Goal: Transaction & Acquisition: Purchase product/service

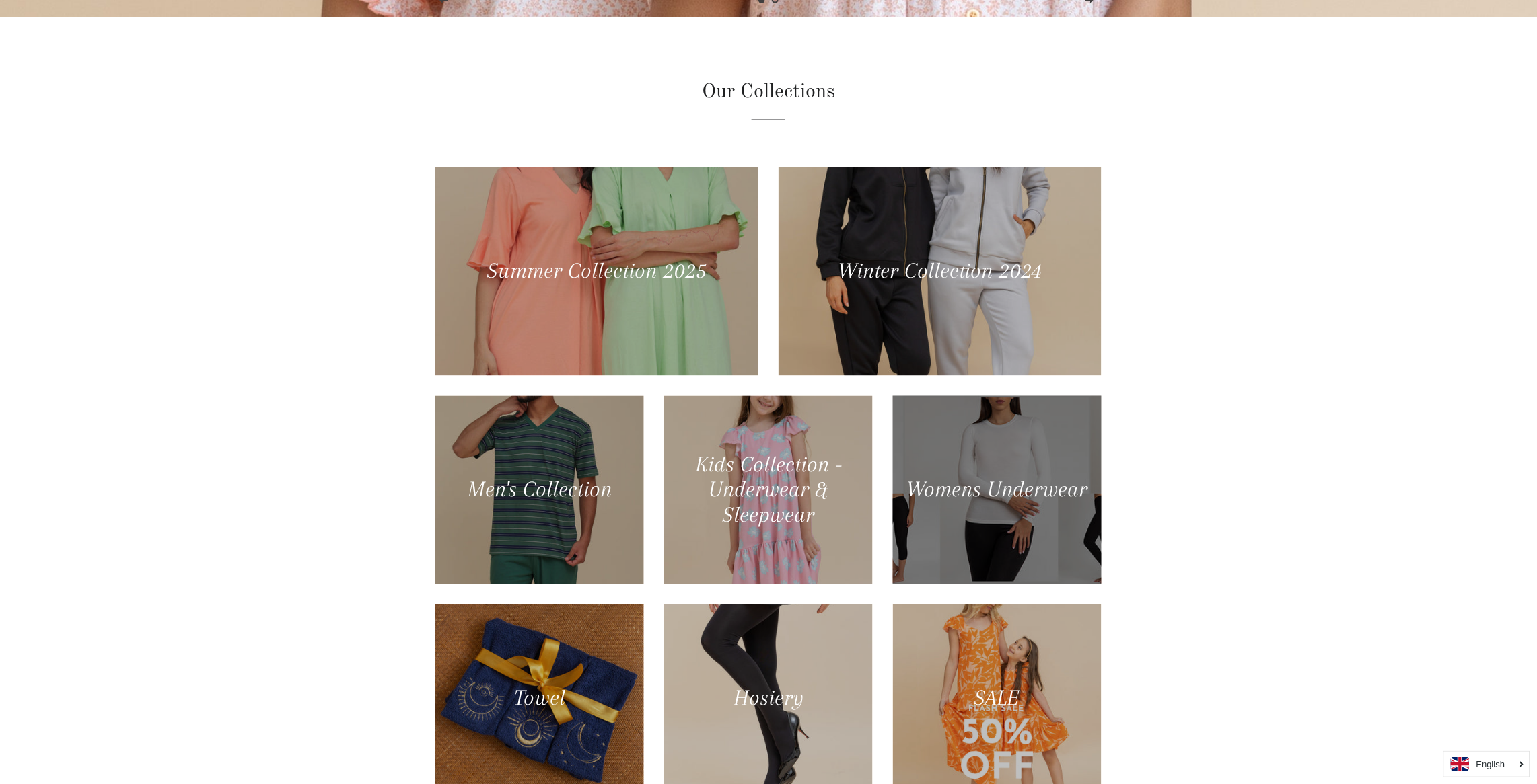
scroll to position [887, 0]
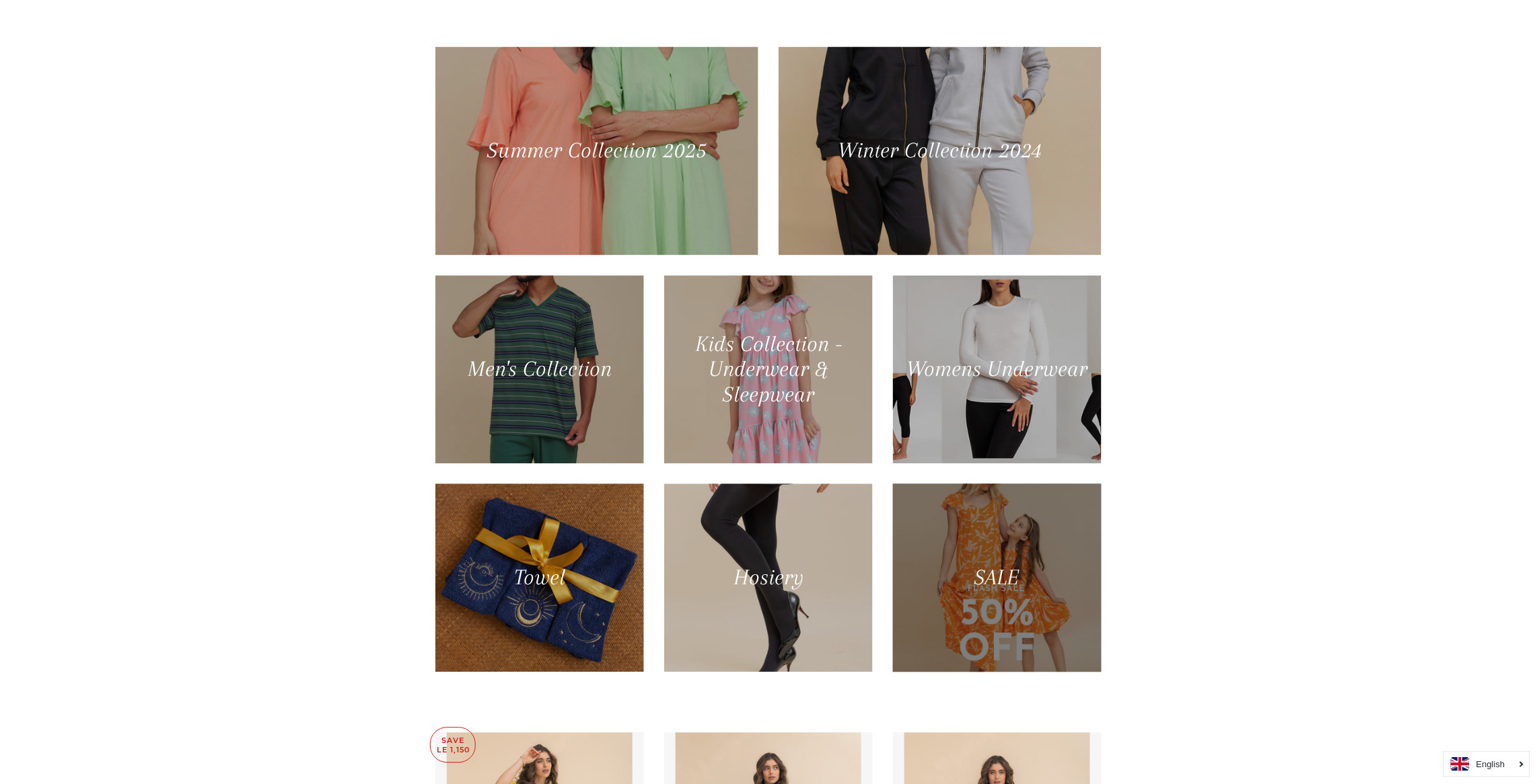
click at [1024, 548] on div at bounding box center [996, 578] width 214 height 194
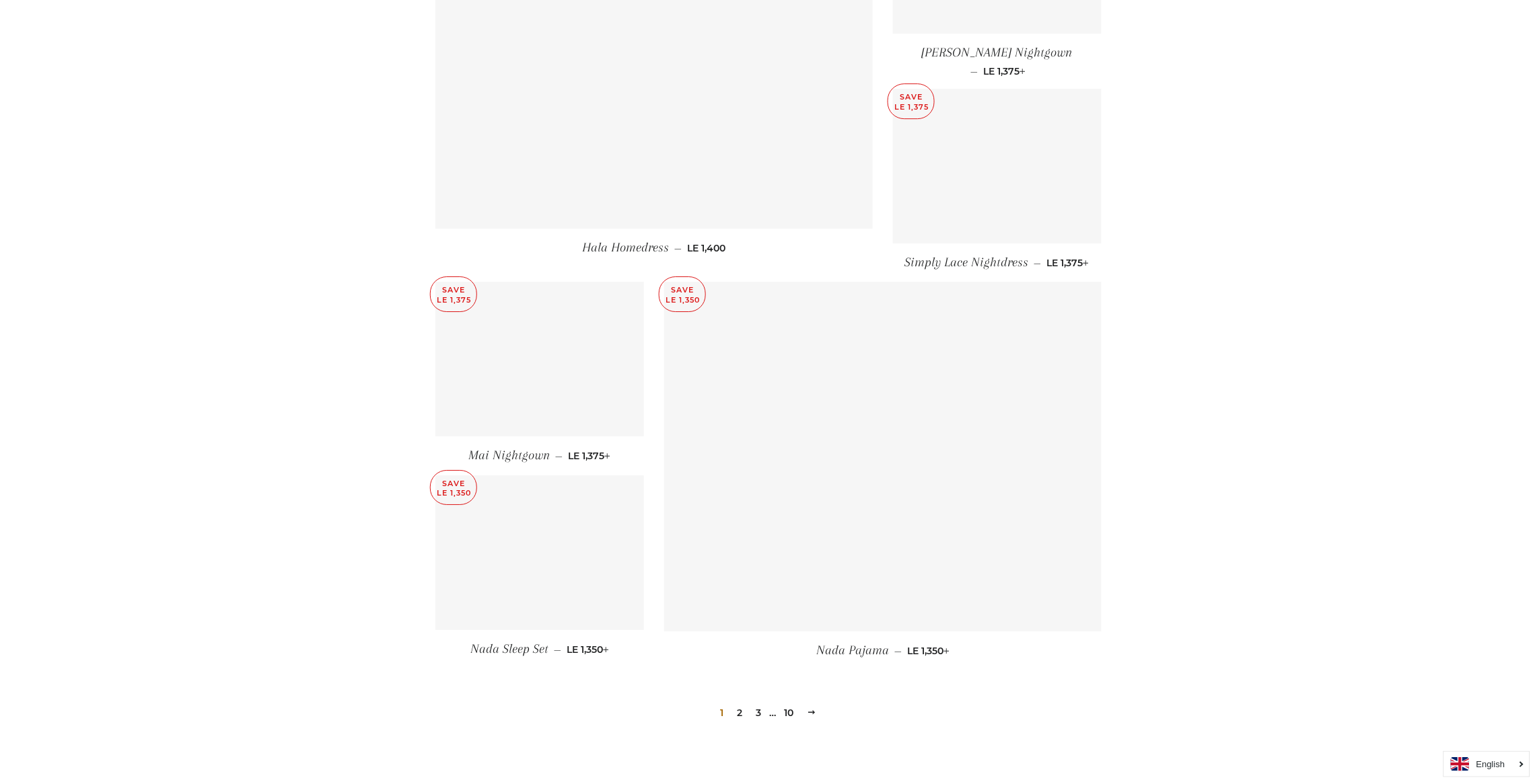
scroll to position [1647, 0]
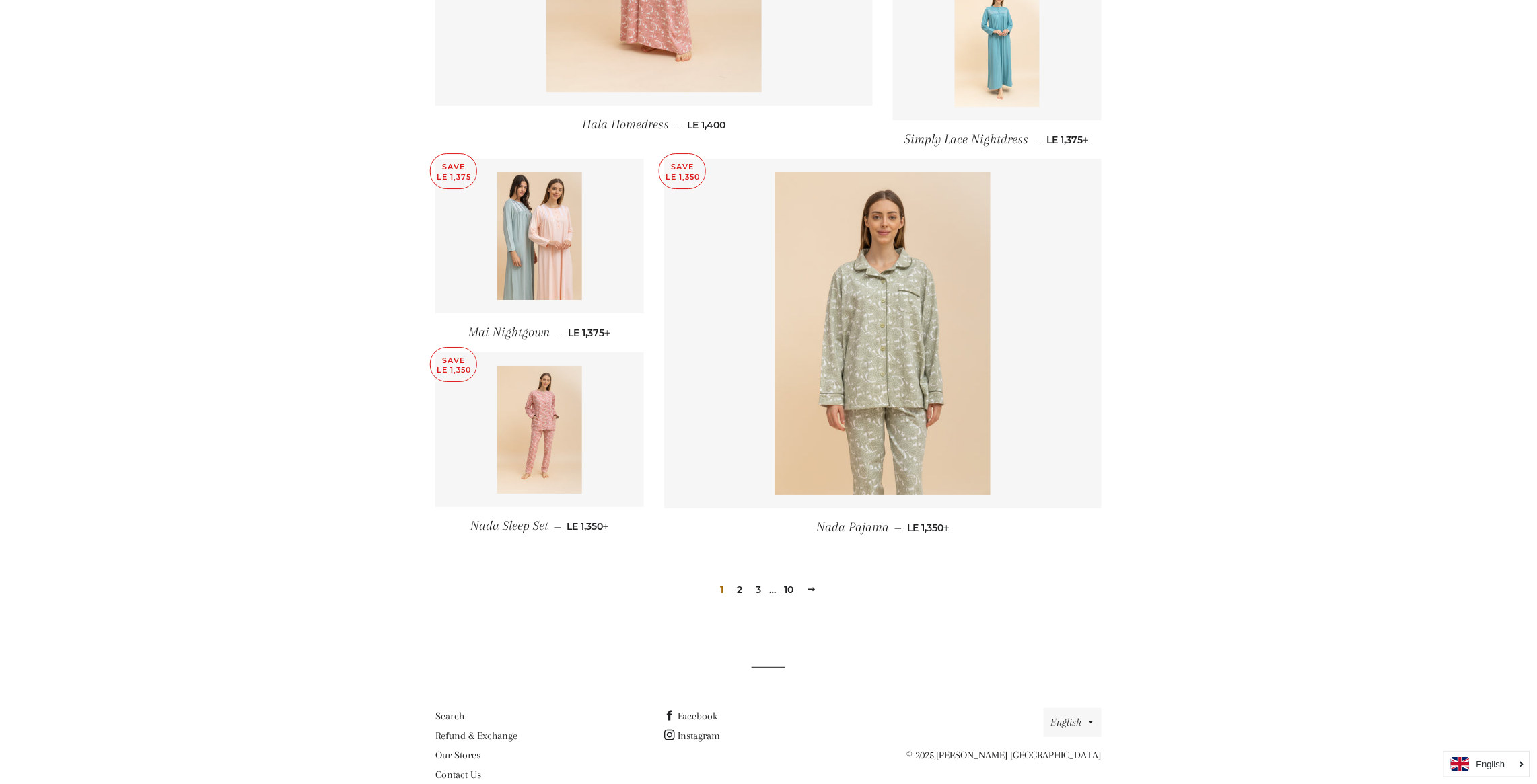
click at [741, 579] on link "2" at bounding box center [740, 589] width 16 height 20
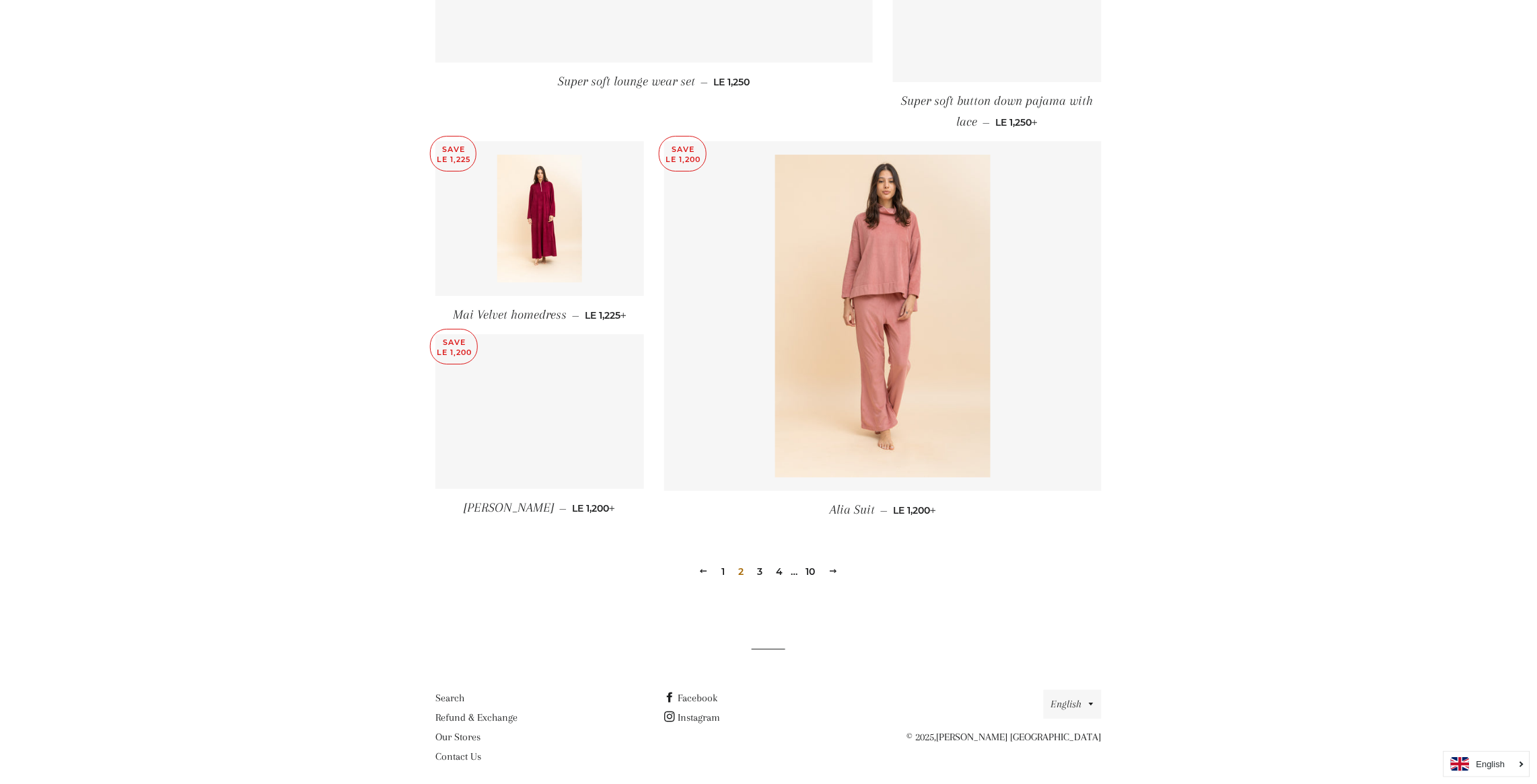
scroll to position [1650, 0]
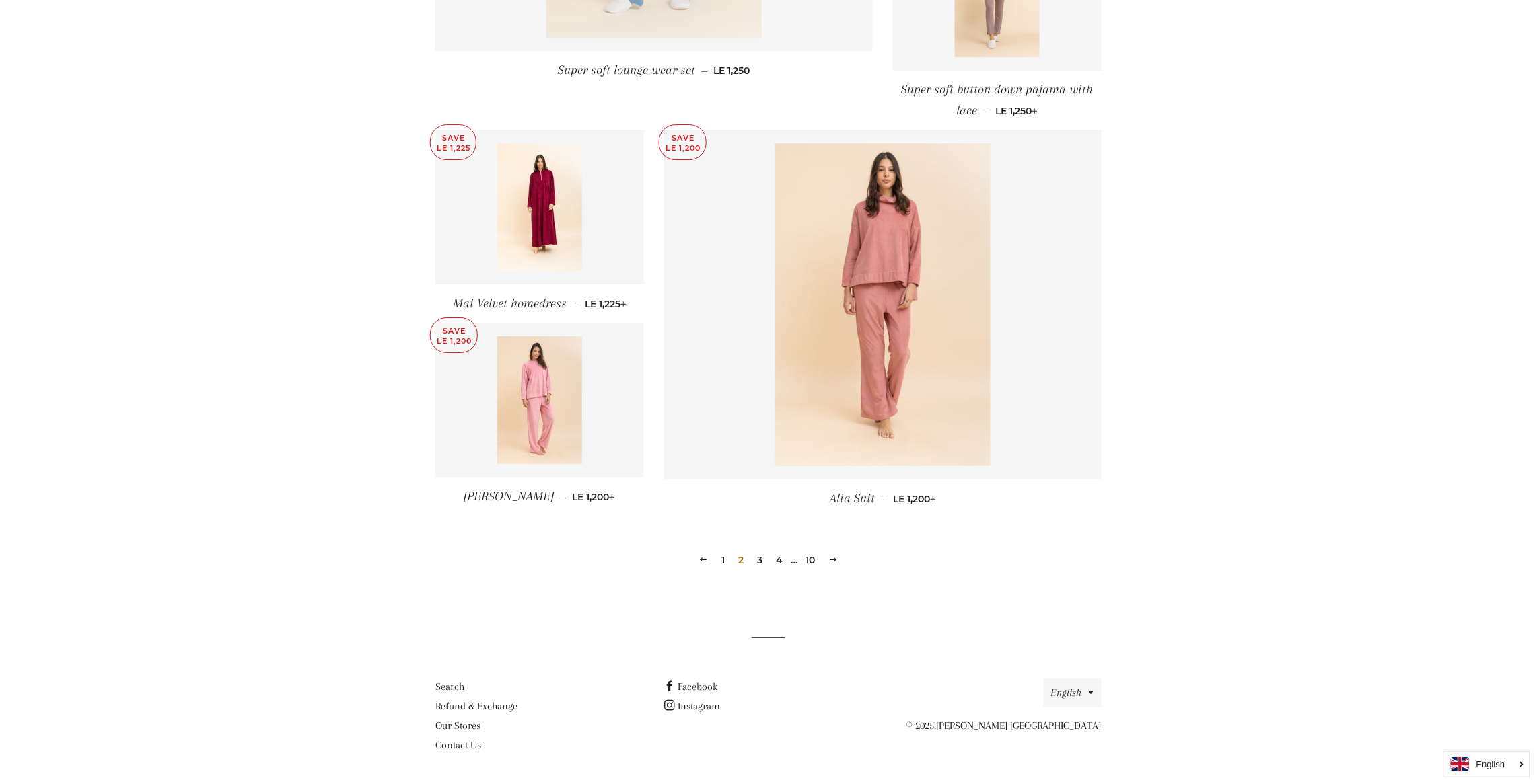
click at [758, 555] on link "3" at bounding box center [760, 559] width 16 height 20
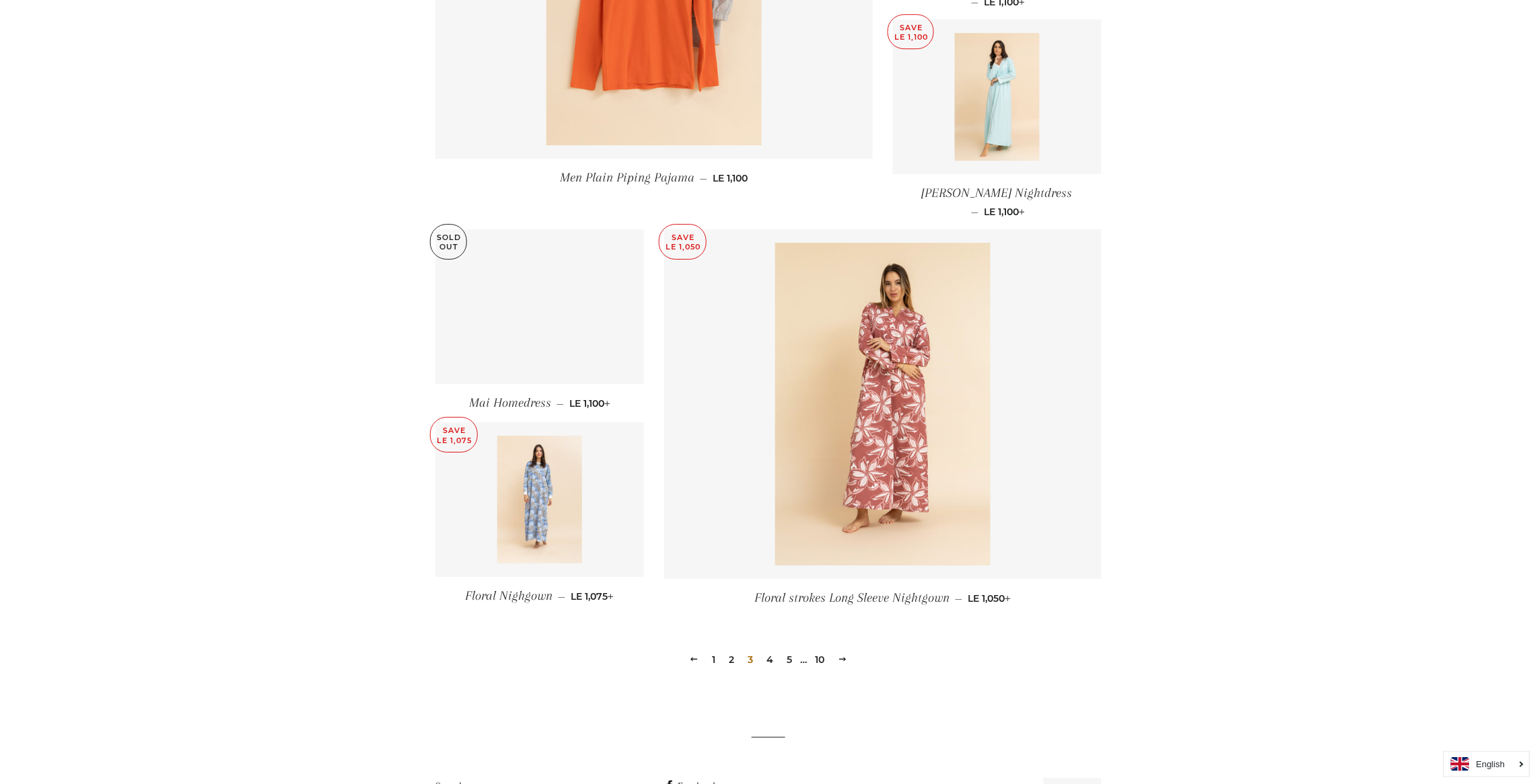
scroll to position [1534, 0]
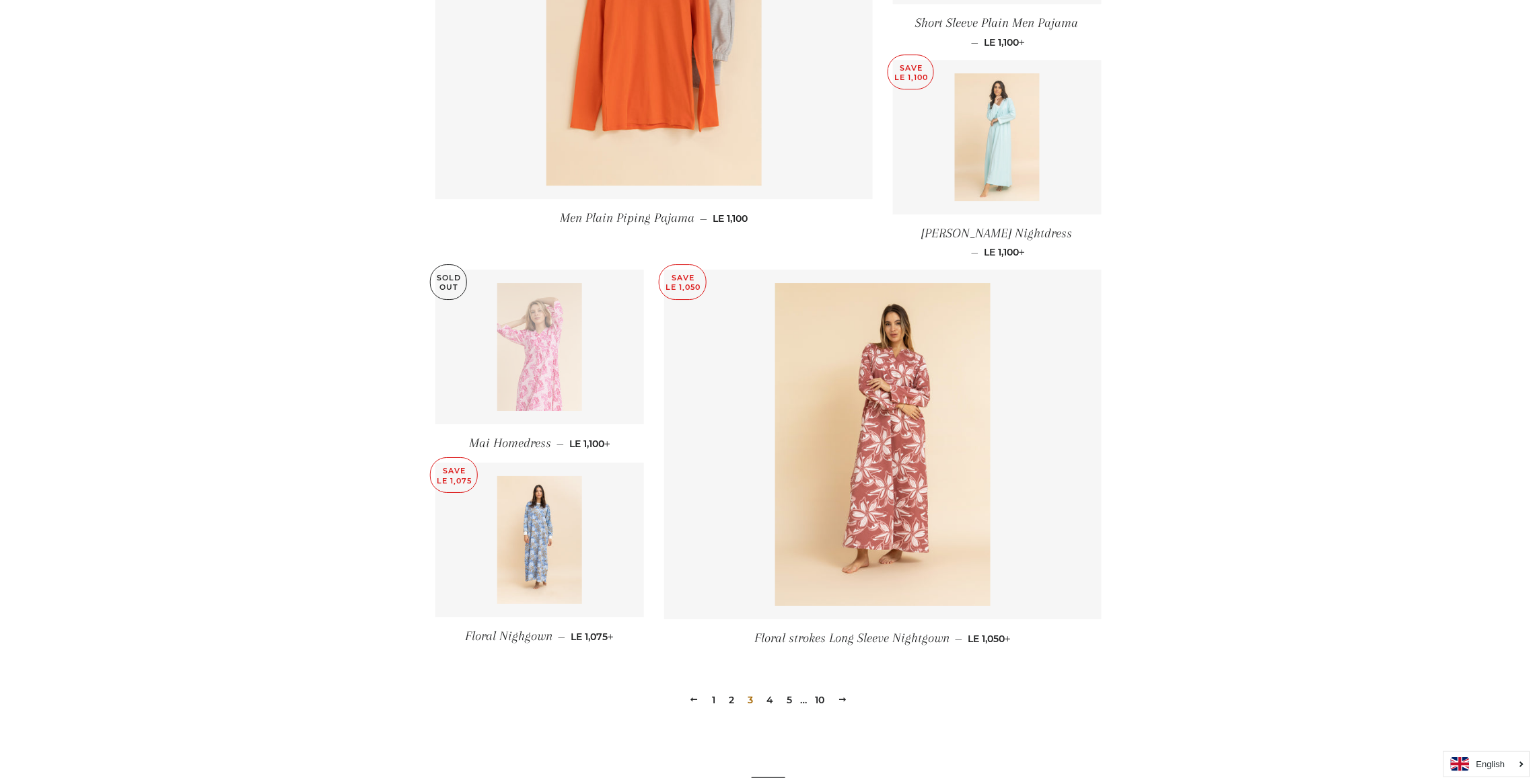
click at [992, 139] on img at bounding box center [997, 136] width 85 height 127
click at [543, 509] on img at bounding box center [540, 539] width 85 height 127
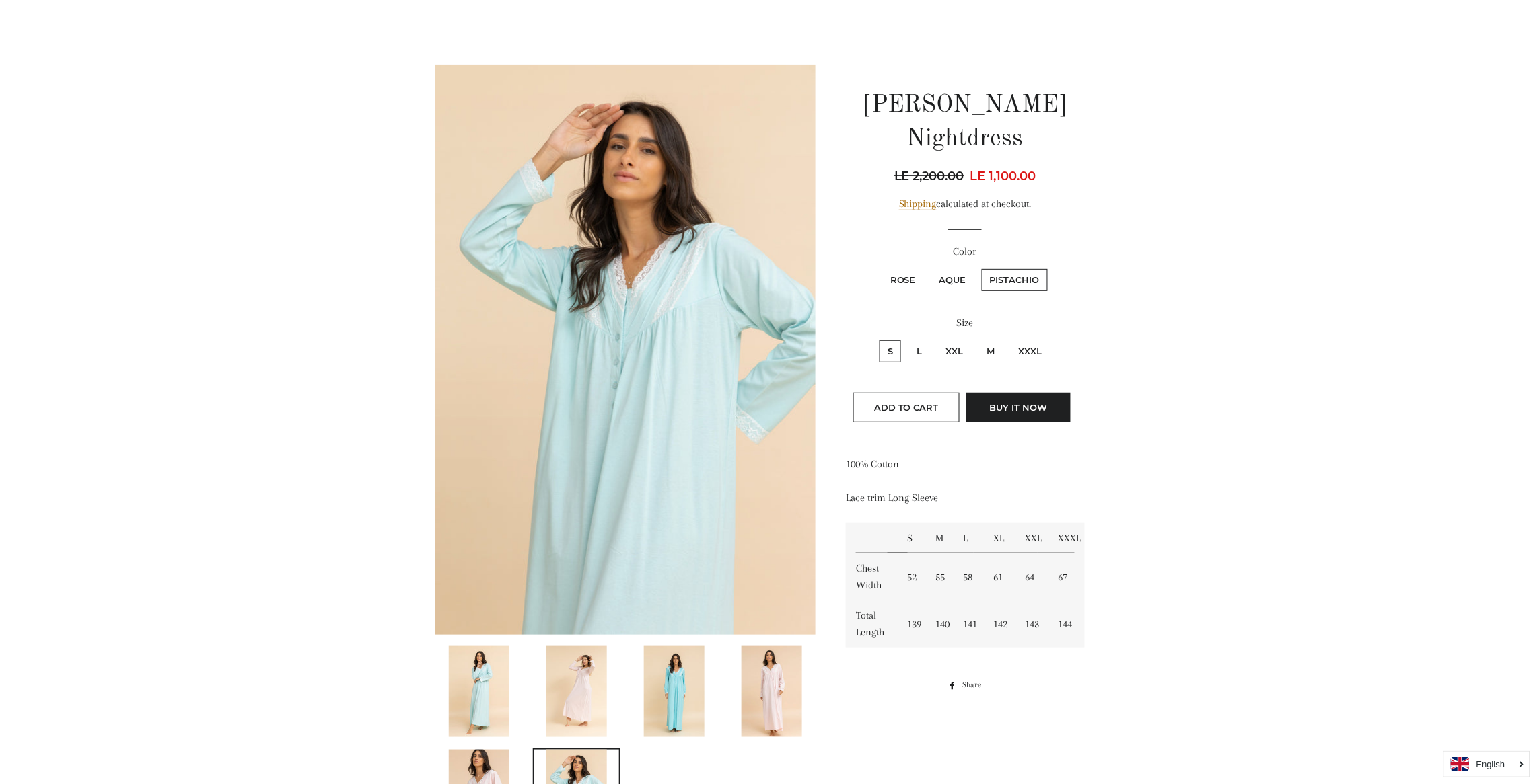
scroll to position [121, 0]
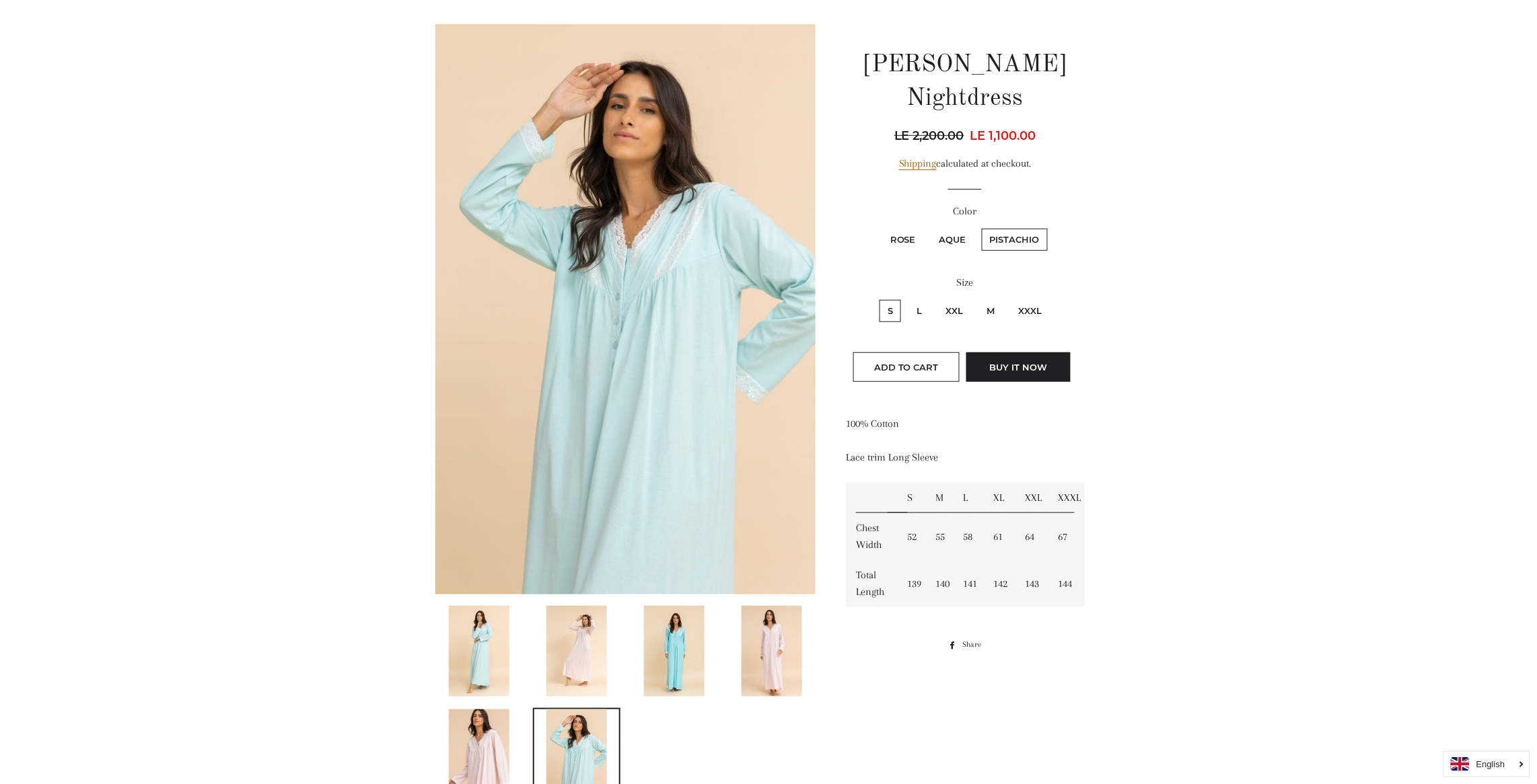
click at [921, 300] on label "L" at bounding box center [919, 311] width 21 height 22
click at [907, 298] on input "L" at bounding box center [906, 298] width 1 height 1
radio input "true"
click at [990, 300] on label "M" at bounding box center [990, 311] width 24 height 22
click at [977, 298] on input "M" at bounding box center [976, 298] width 1 height 1
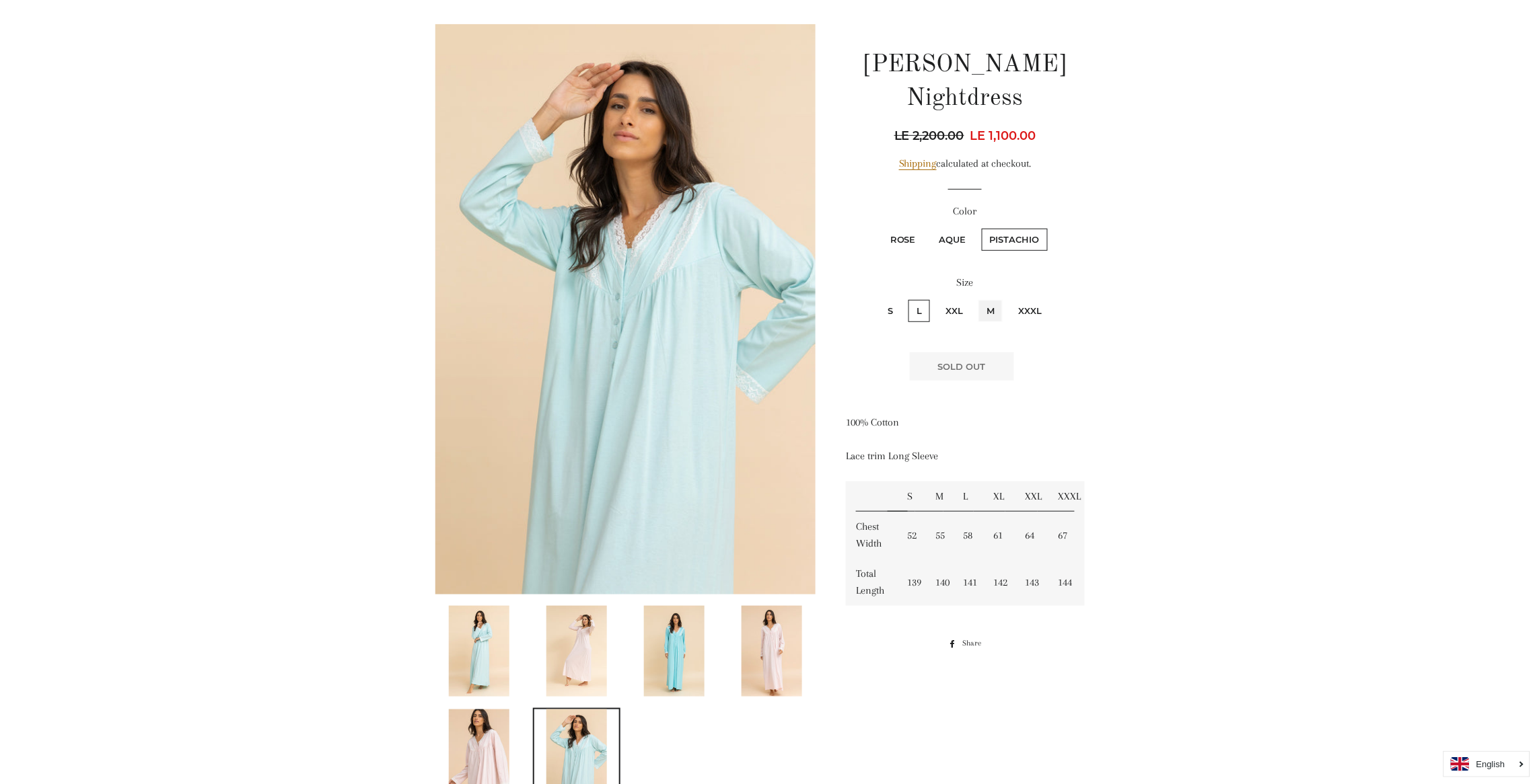
radio input "true"
click at [950, 300] on label "XXL" at bounding box center [954, 311] width 34 height 22
click at [936, 298] on input "XXL" at bounding box center [935, 298] width 1 height 1
radio input "true"
click at [893, 300] on label "S" at bounding box center [890, 311] width 21 height 22
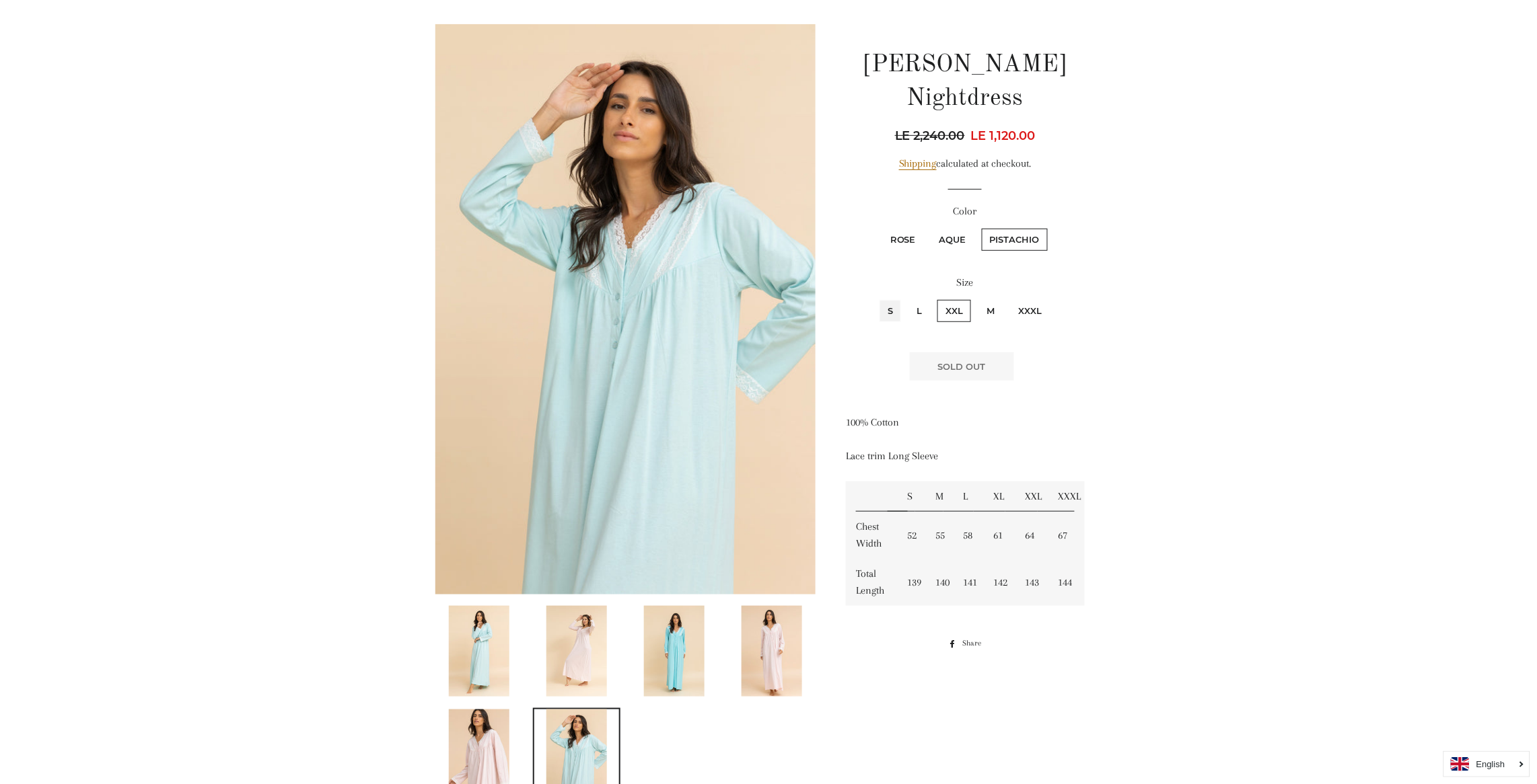
click at [878, 298] on input "S" at bounding box center [877, 298] width 1 height 1
radio input "true"
click at [766, 648] on img at bounding box center [772, 652] width 61 height 91
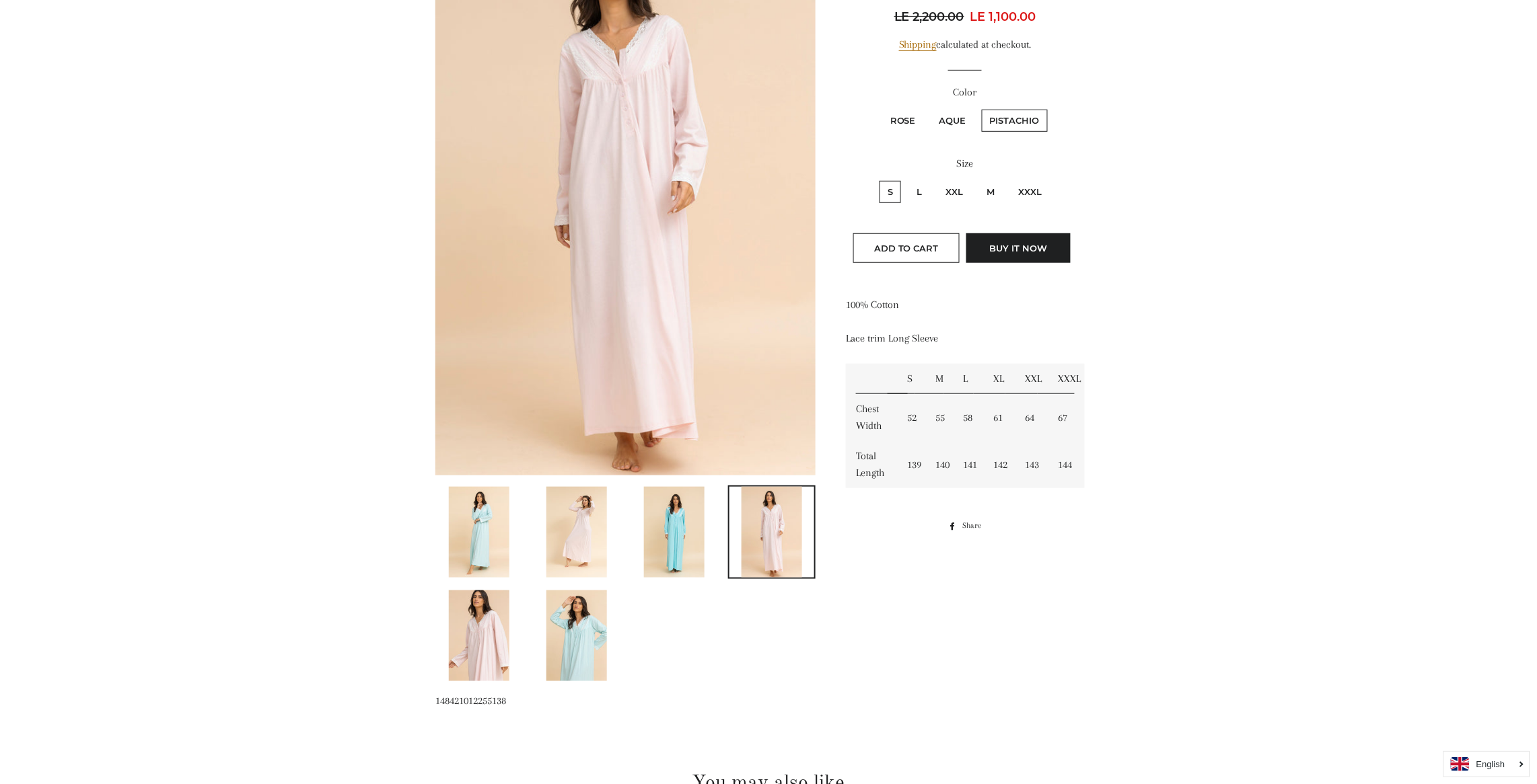
scroll to position [241, 0]
click at [484, 622] on img at bounding box center [479, 634] width 61 height 91
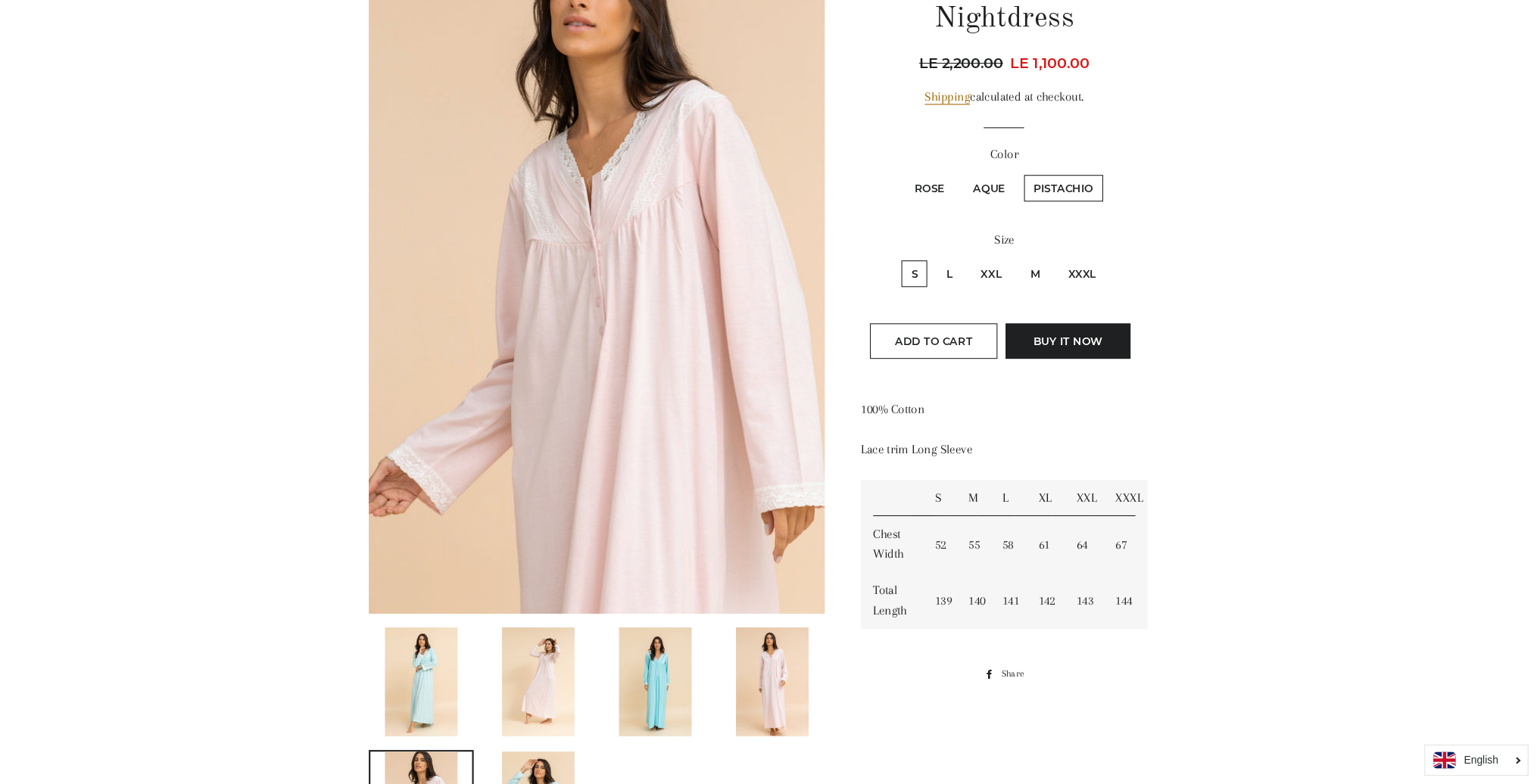
scroll to position [228, 0]
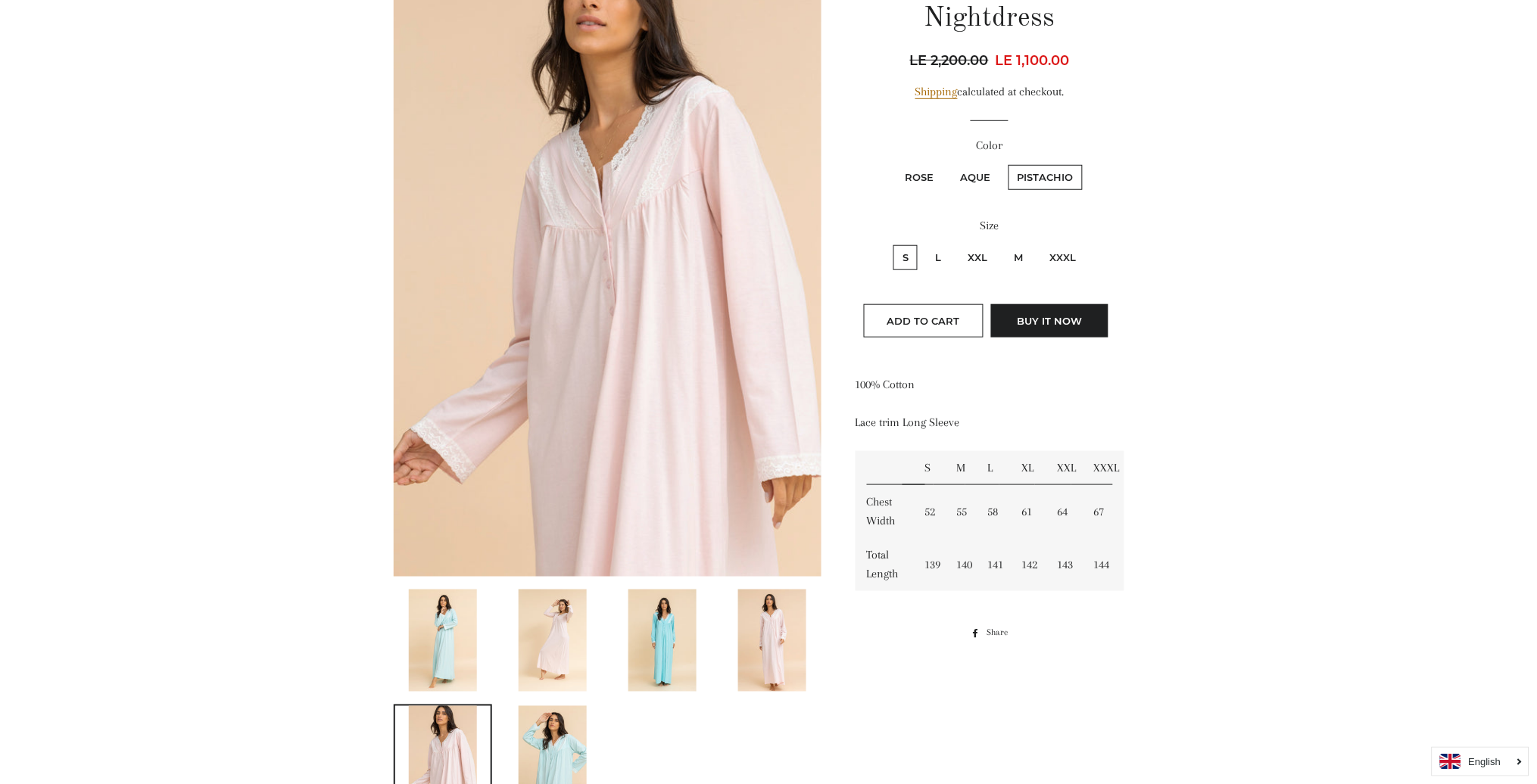
click at [864, 306] on form "Color Rose Aque Pistachio Size S" at bounding box center [990, 240] width 269 height 209
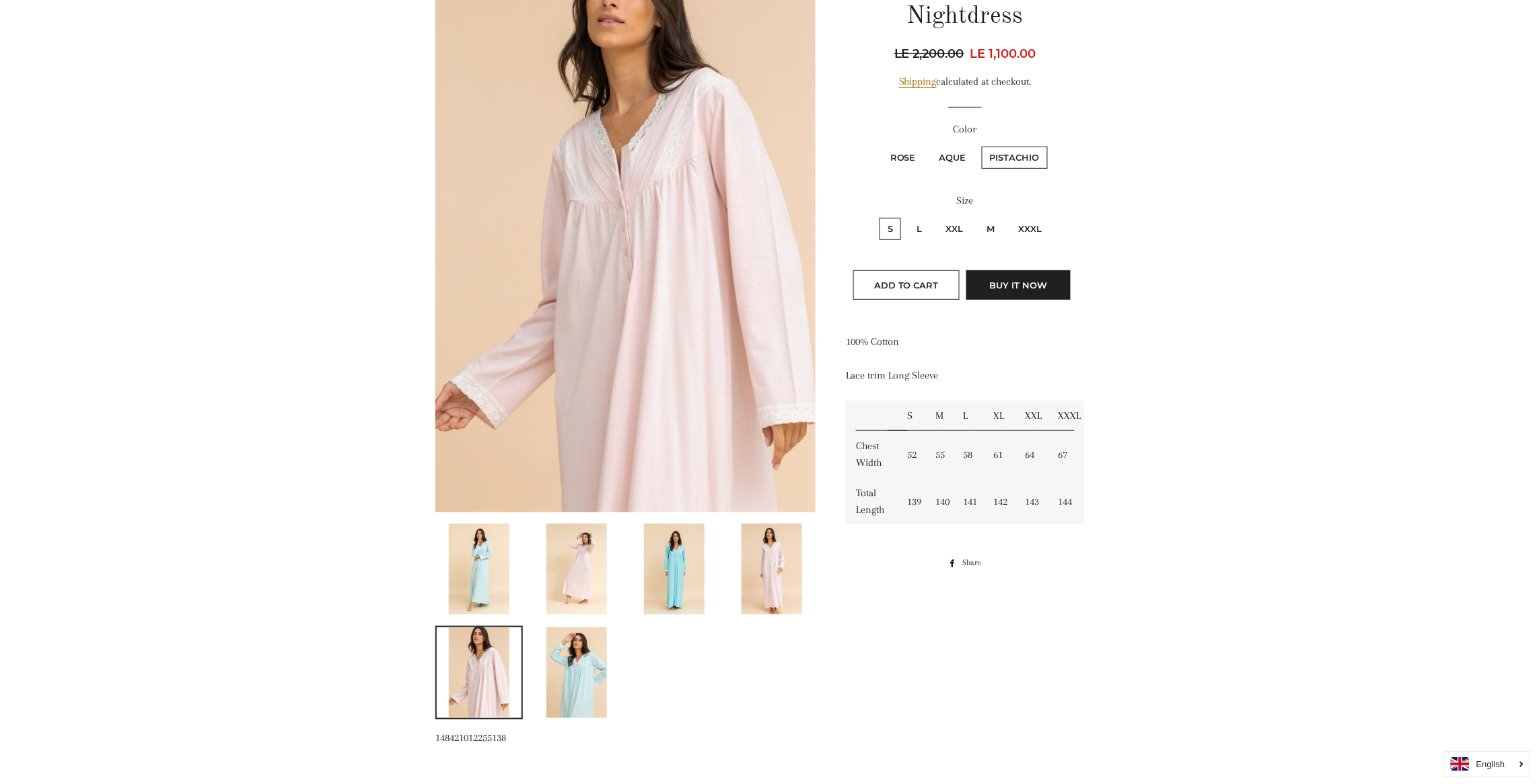
click at [914, 218] on label "L" at bounding box center [919, 229] width 21 height 22
click at [907, 216] on input "L" at bounding box center [906, 216] width 1 height 1
radio input "true"
click at [990, 218] on label "M" at bounding box center [990, 229] width 24 height 22
click at [977, 216] on input "M" at bounding box center [976, 216] width 1 height 1
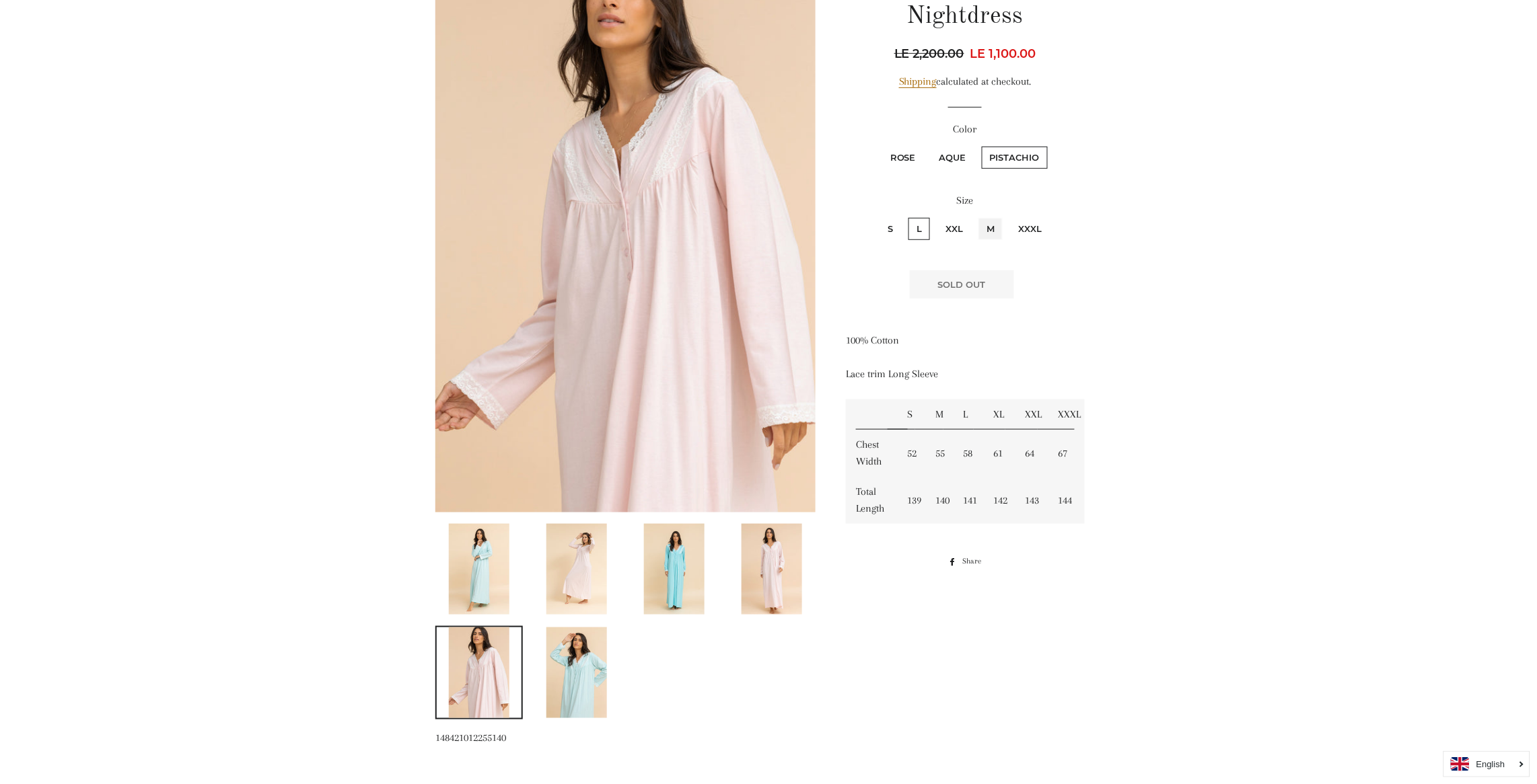
radio input "true"
click at [950, 218] on label "XXL" at bounding box center [954, 229] width 34 height 22
click at [936, 216] on input "XXL" at bounding box center [935, 216] width 1 height 1
radio input "true"
click at [976, 216] on input "M" at bounding box center [976, 216] width 1 height 1
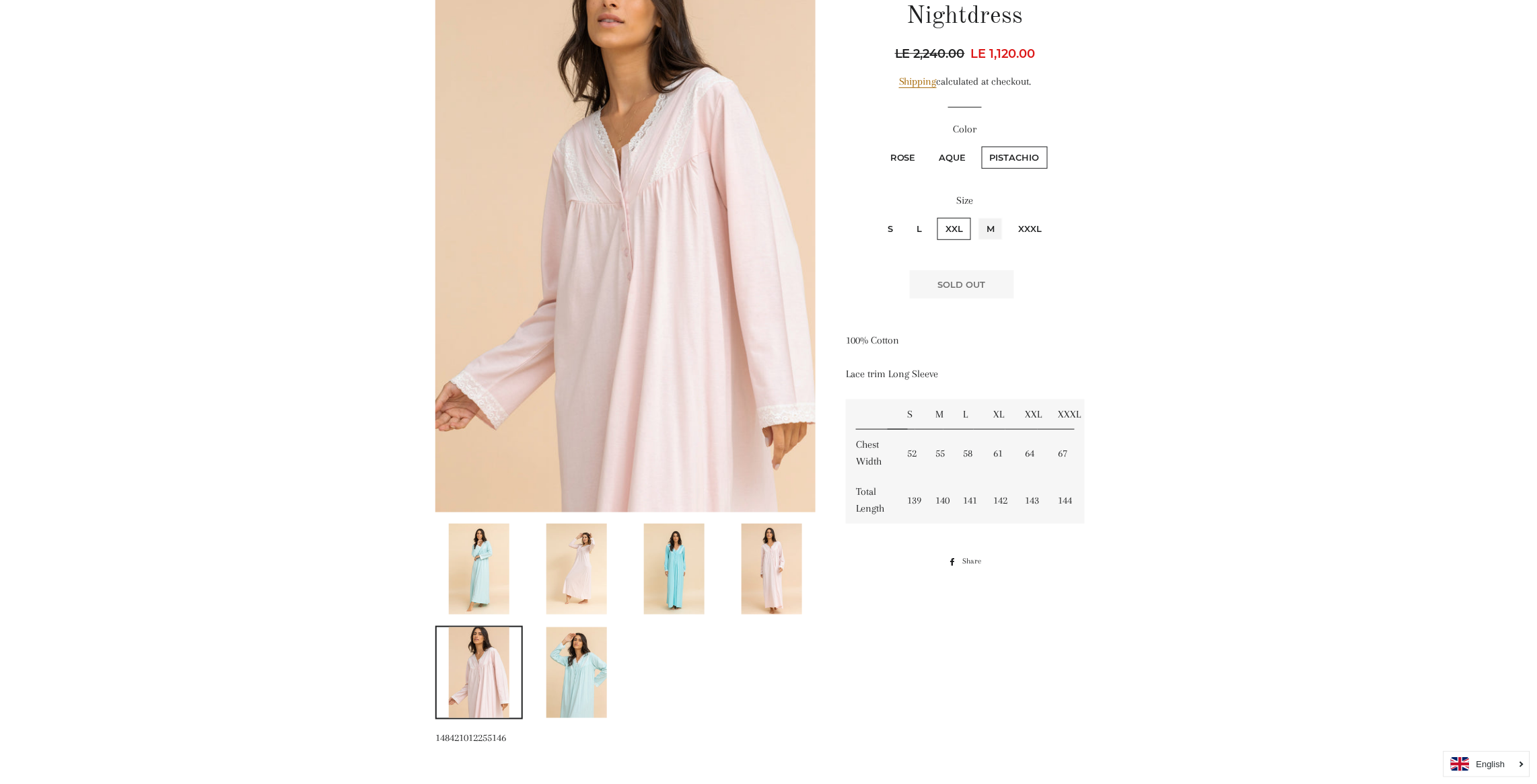
radio input "true"
click at [1008, 216] on input "XXXL" at bounding box center [1008, 216] width 1 height 1
radio input "true"
click at [877, 216] on input "S" at bounding box center [877, 216] width 1 height 1
radio input "true"
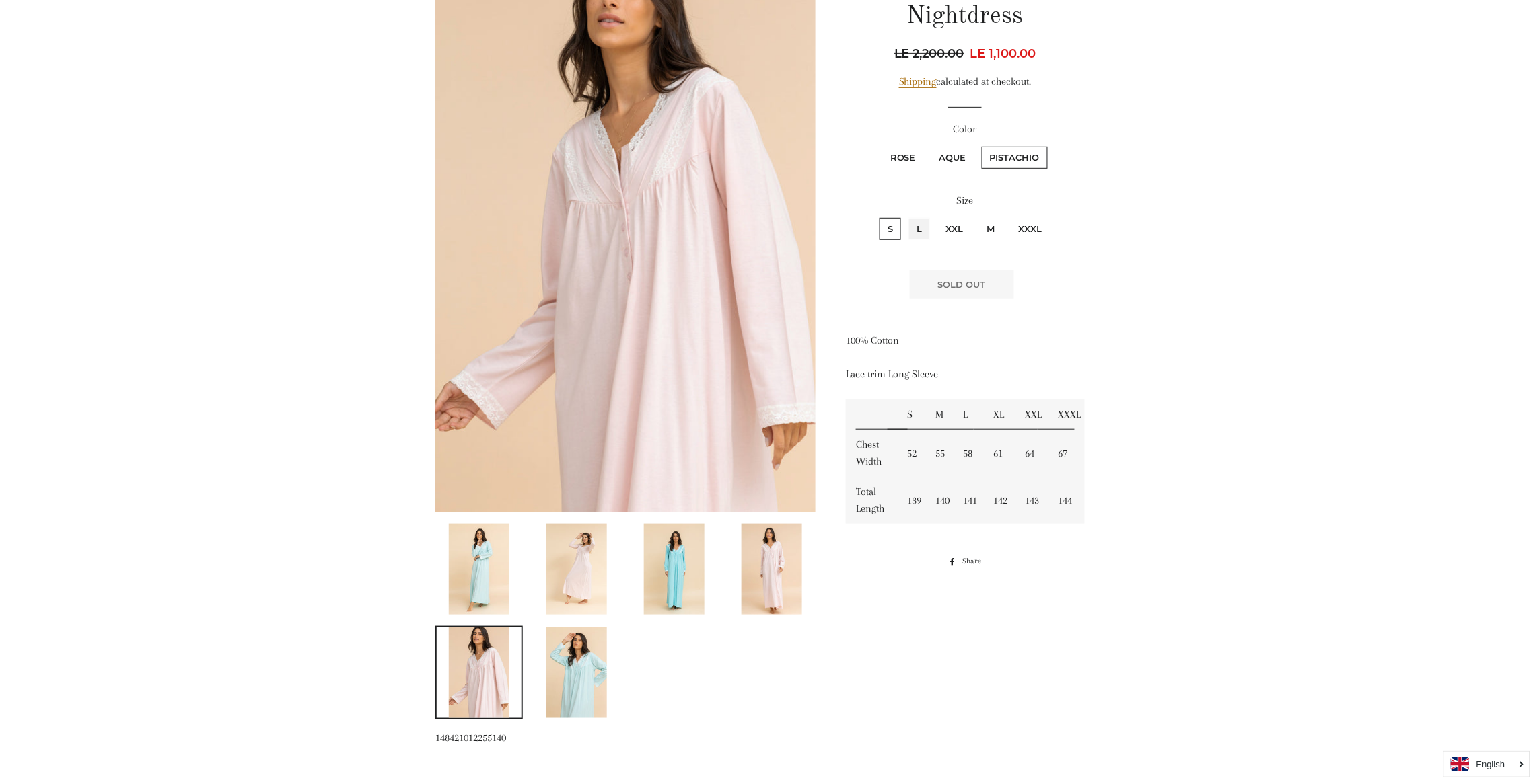
click at [906, 216] on input "L" at bounding box center [906, 216] width 1 height 1
radio input "true"
click at [935, 216] on input "XXL" at bounding box center [935, 216] width 1 height 1
radio input "true"
click at [976, 216] on input "M" at bounding box center [976, 216] width 1 height 1
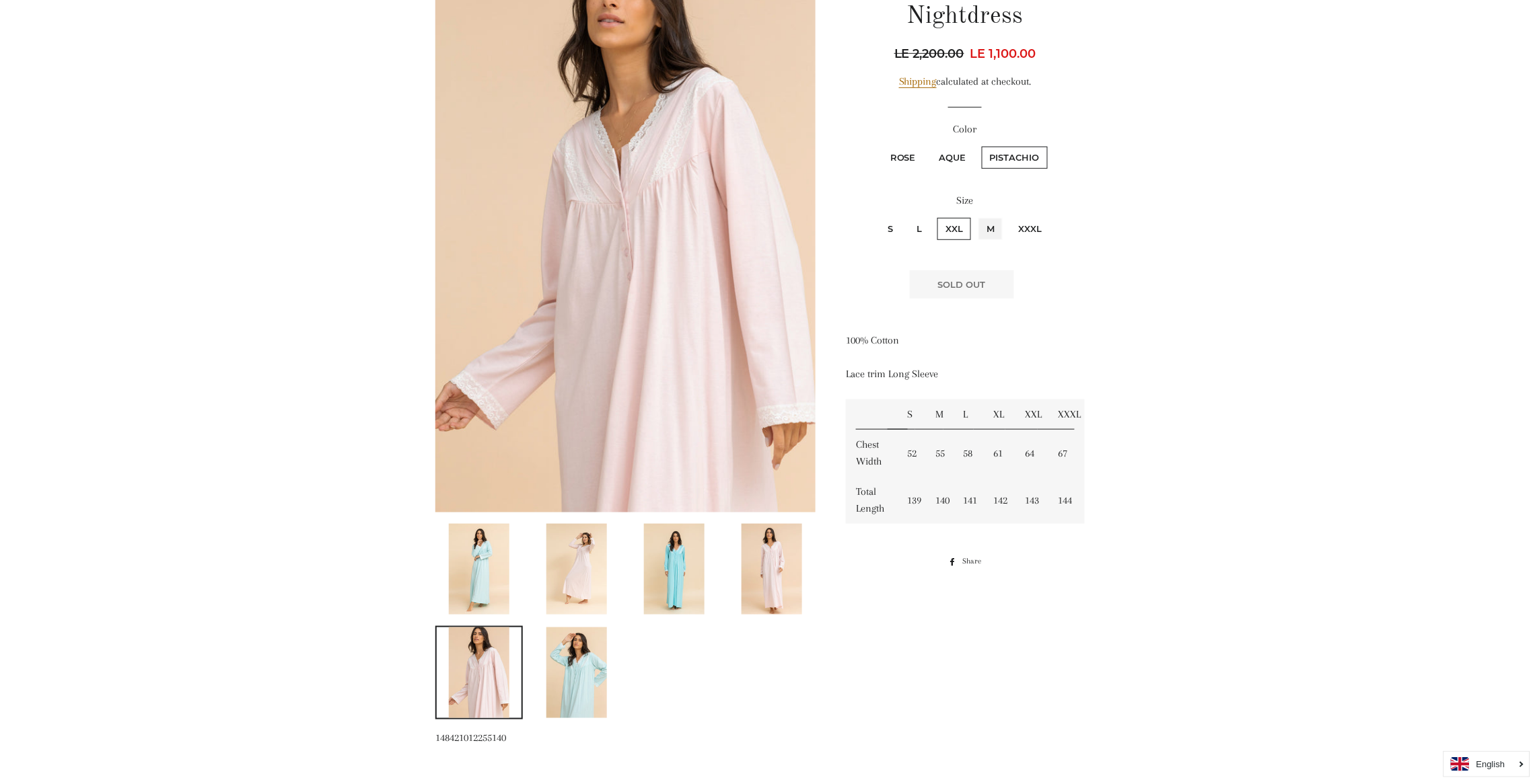
radio input "true"
click at [1008, 216] on input "XXXL" at bounding box center [1008, 216] width 1 height 1
radio input "true"
click at [877, 216] on input "S" at bounding box center [877, 216] width 1 height 1
radio input "true"
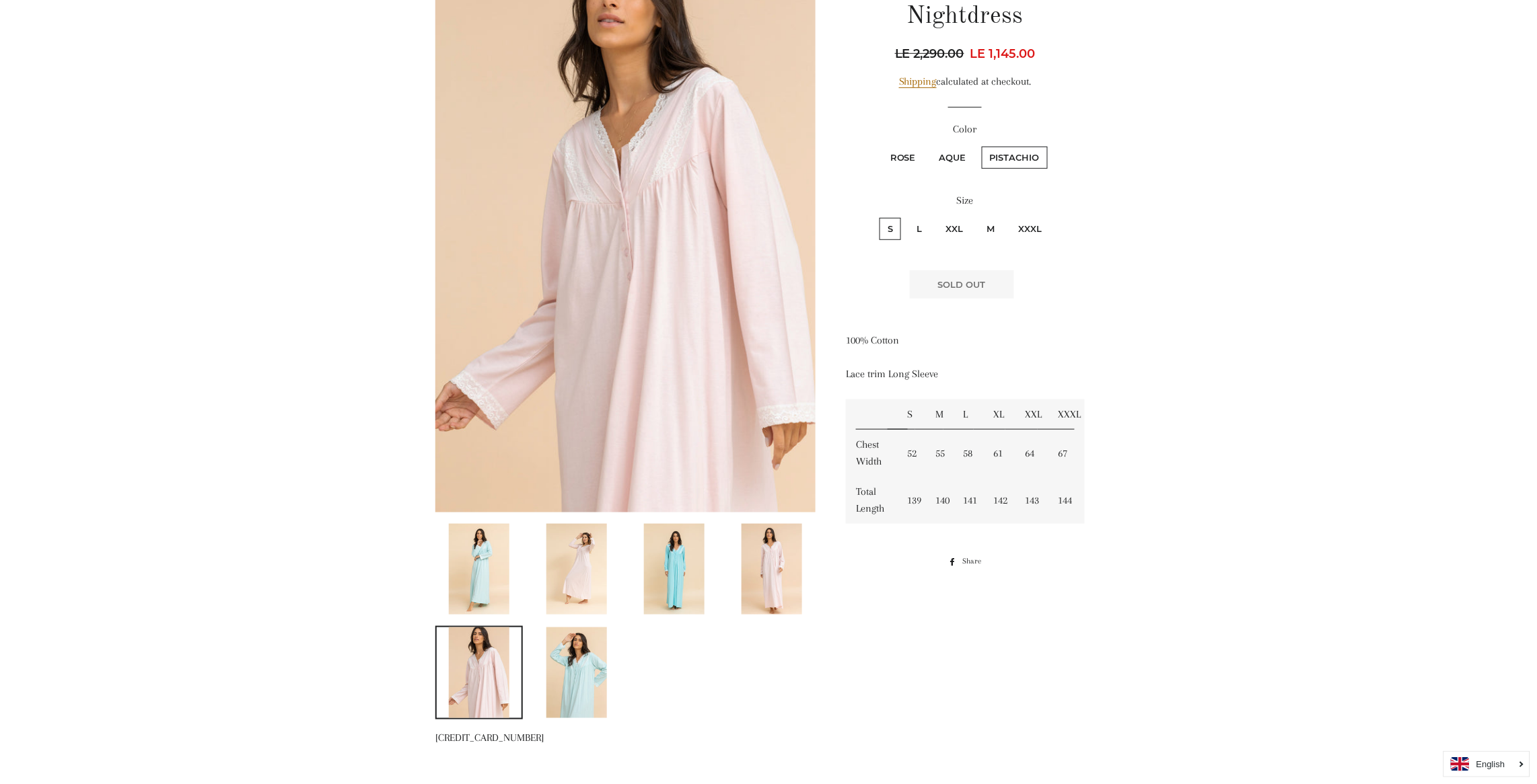
click at [906, 216] on input "L" at bounding box center [906, 216] width 1 height 1
radio input "true"
radio input "false"
click at [935, 216] on input "XXL" at bounding box center [935, 216] width 1 height 1
radio input "true"
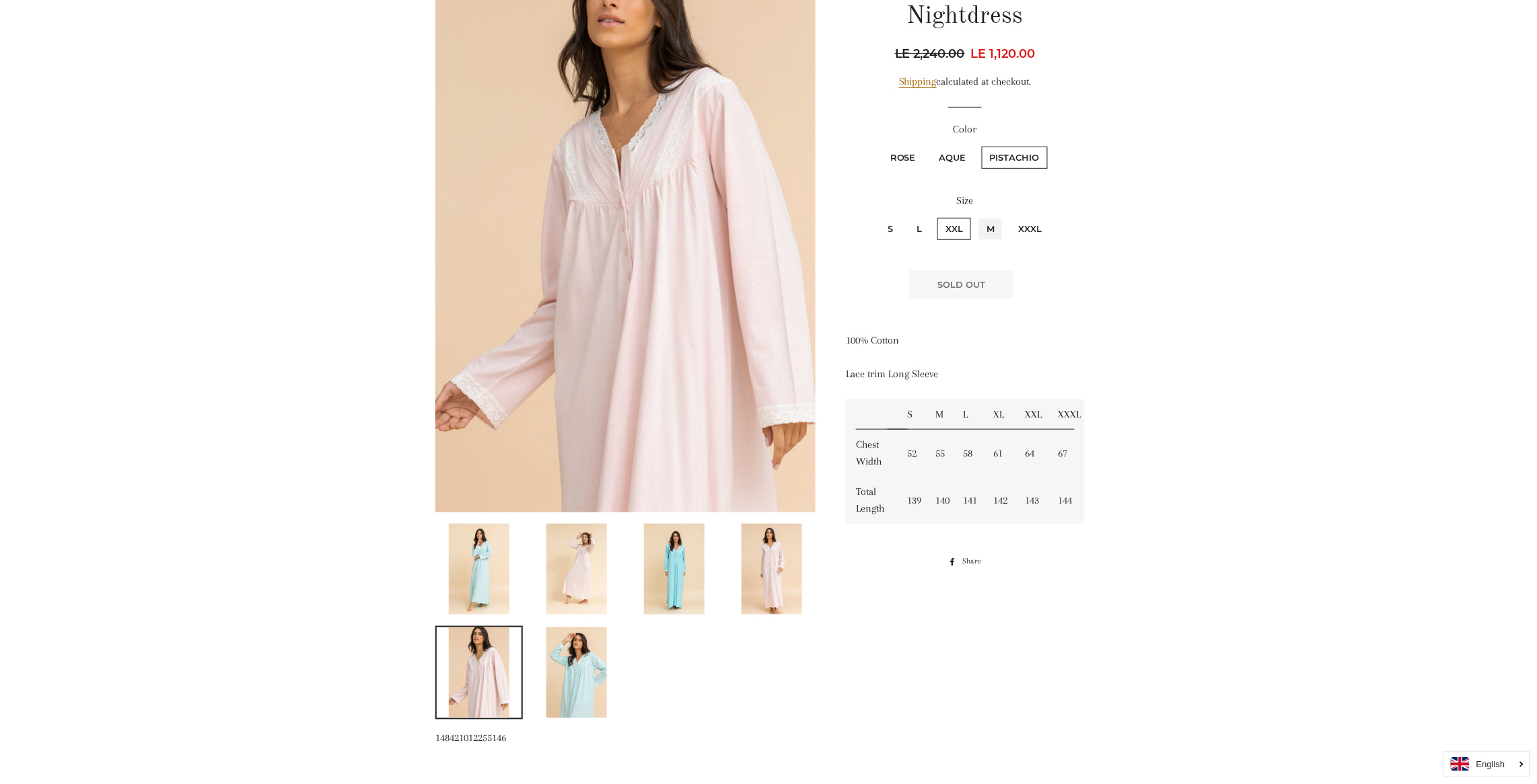
click at [976, 216] on input "M" at bounding box center [976, 216] width 1 height 1
radio input "true"
click at [1044, 595] on div at bounding box center [758, 336] width 686 height 787
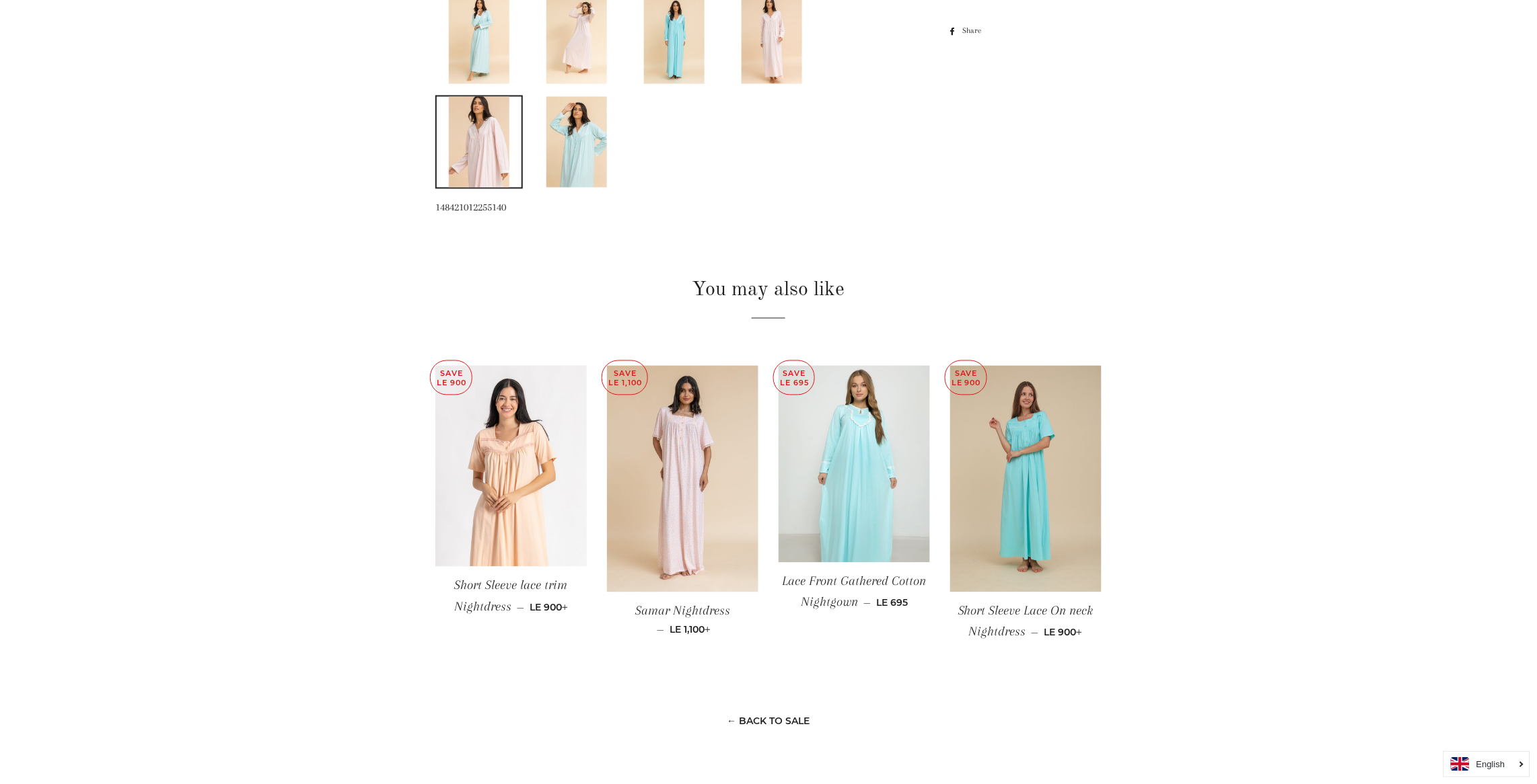
scroll to position [808, 0]
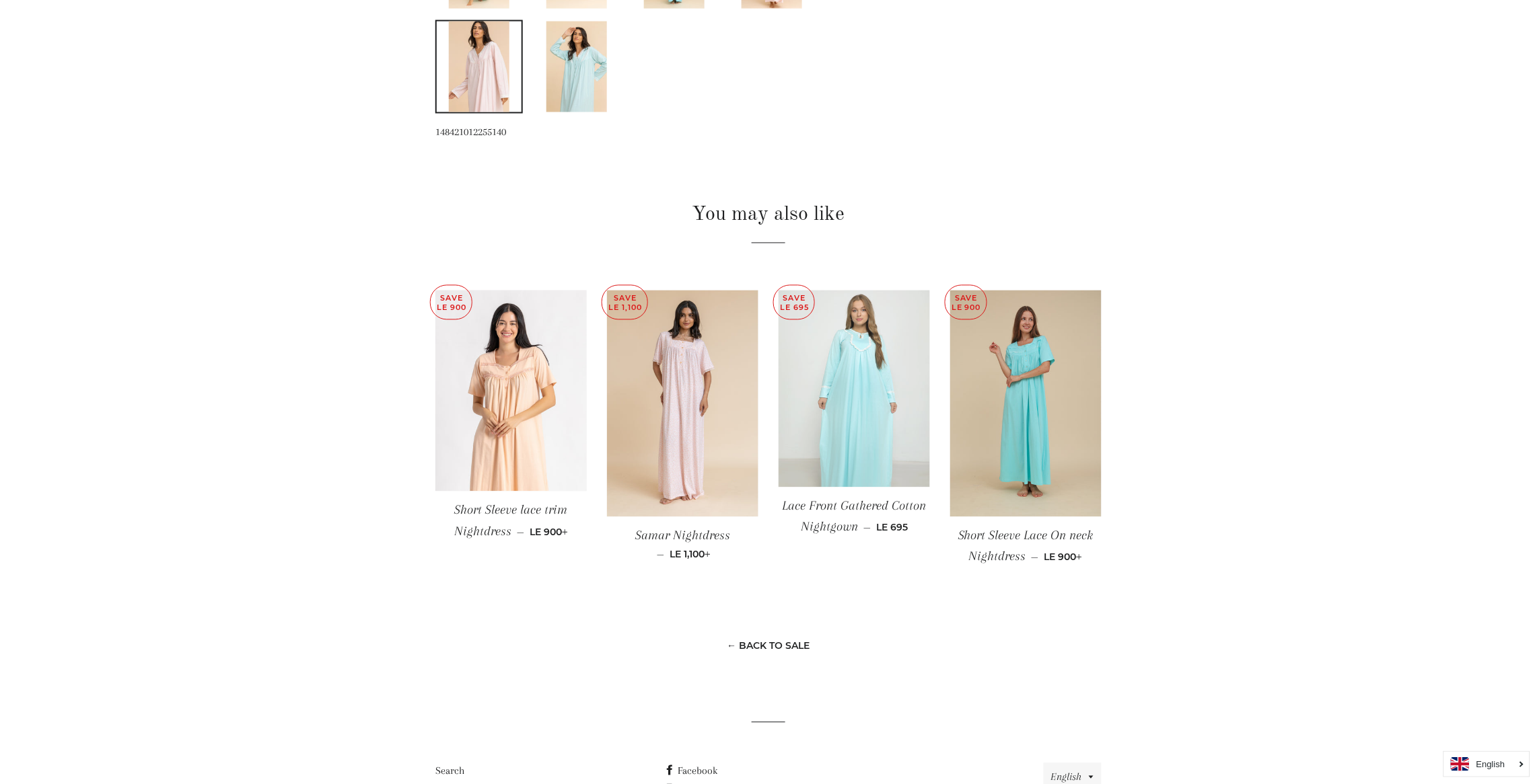
click at [886, 398] on img at bounding box center [854, 389] width 152 height 197
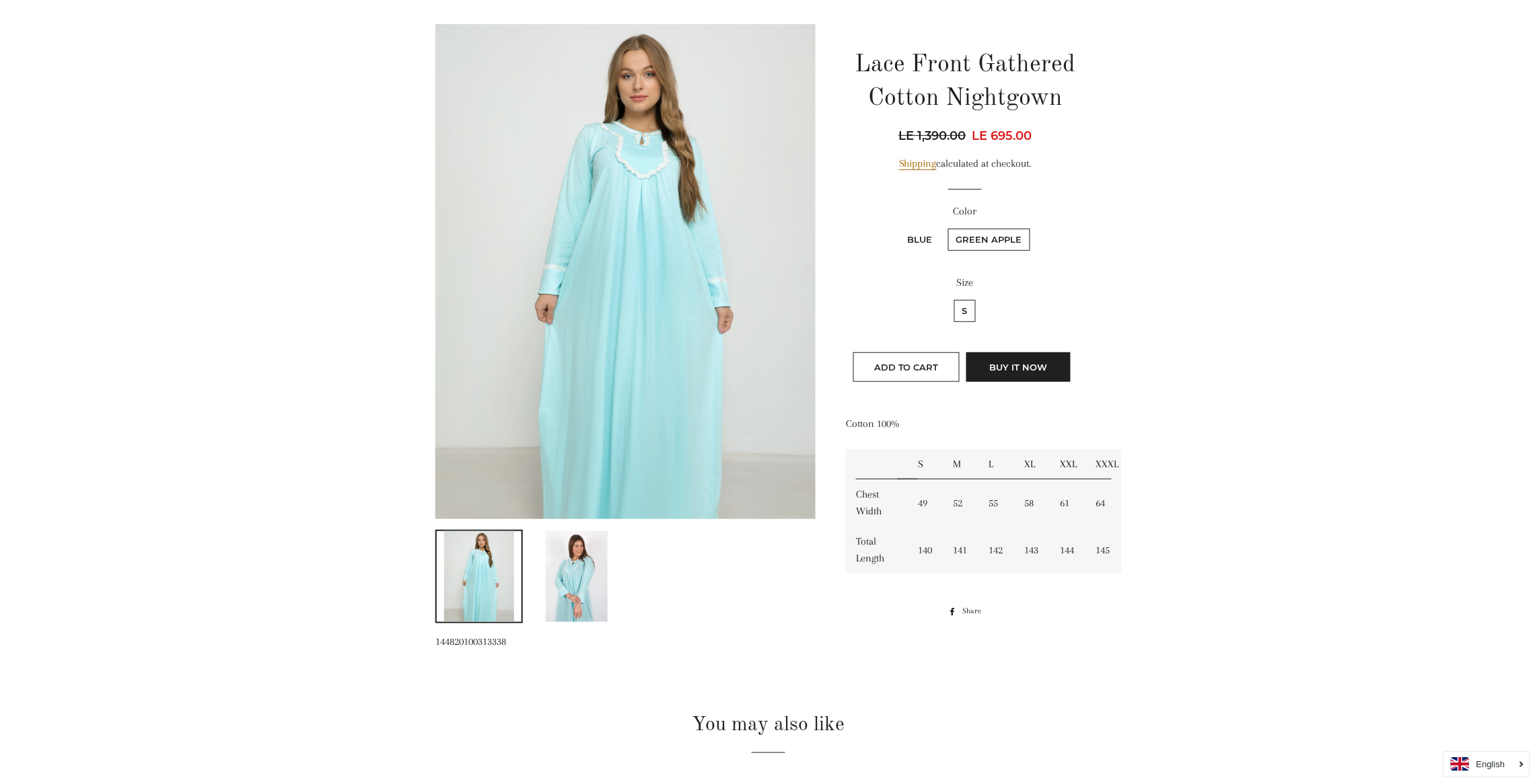
scroll to position [161, 0]
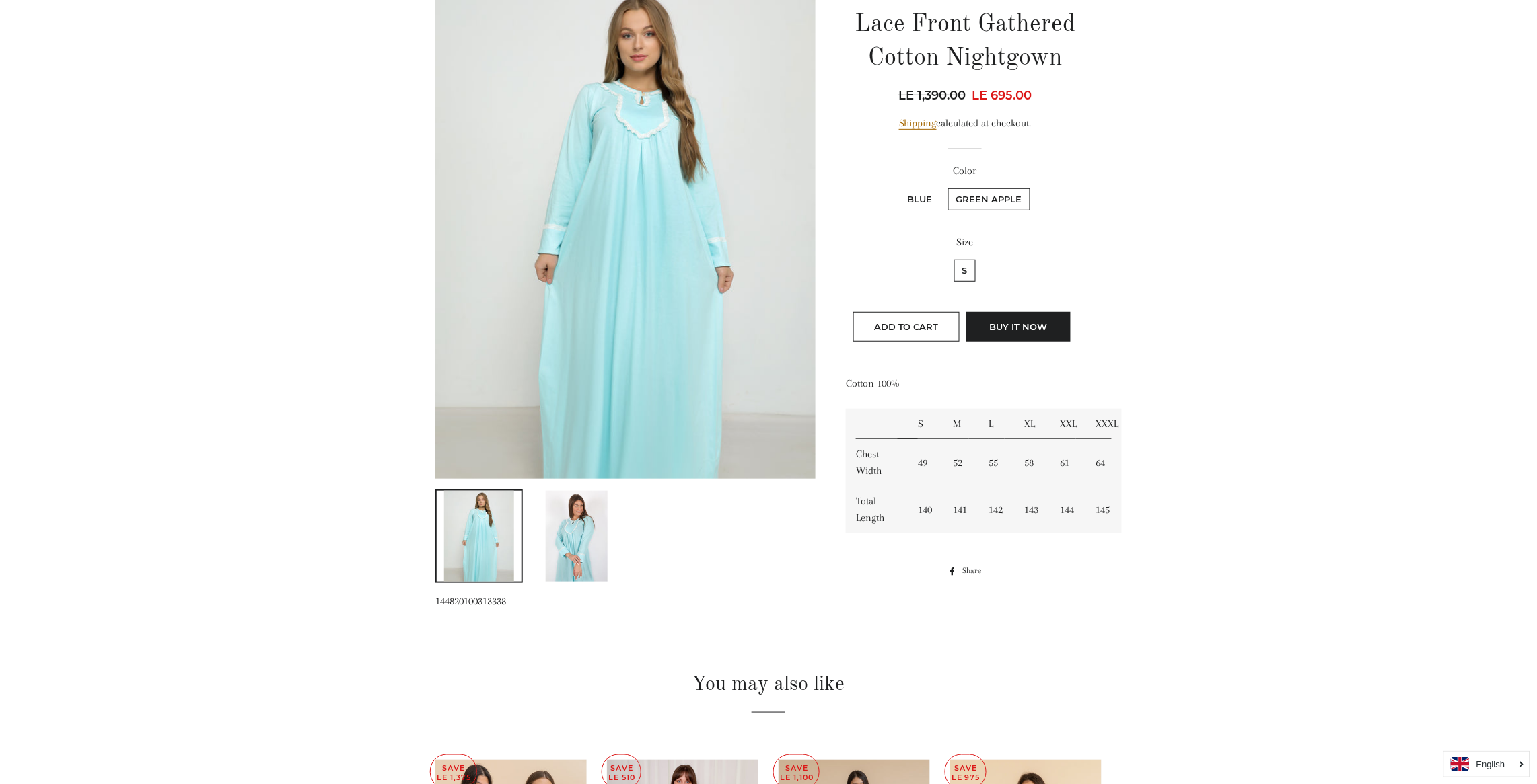
click at [571, 548] on img at bounding box center [577, 537] width 62 height 91
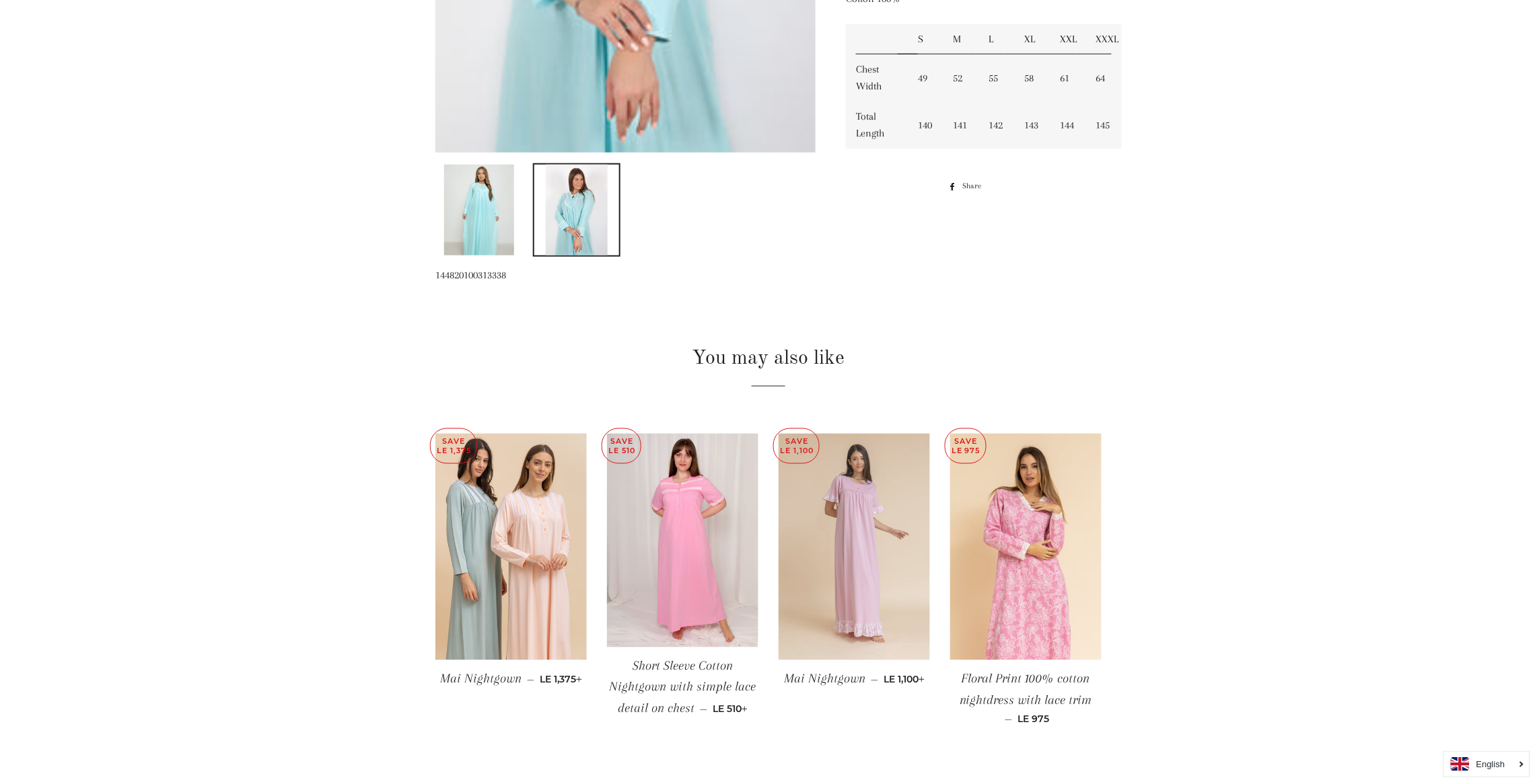
scroll to position [610, 0]
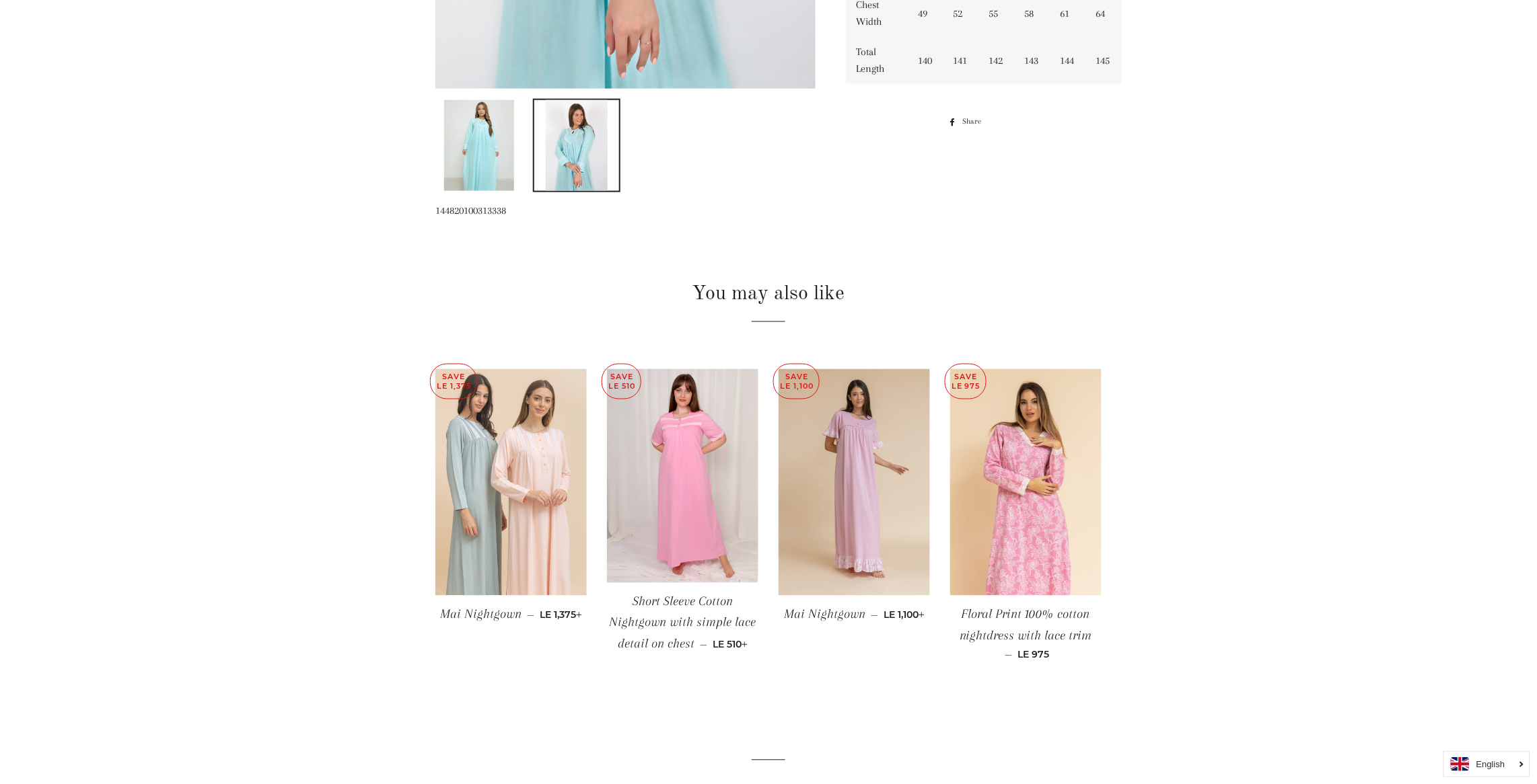
click at [536, 512] on img at bounding box center [511, 483] width 152 height 227
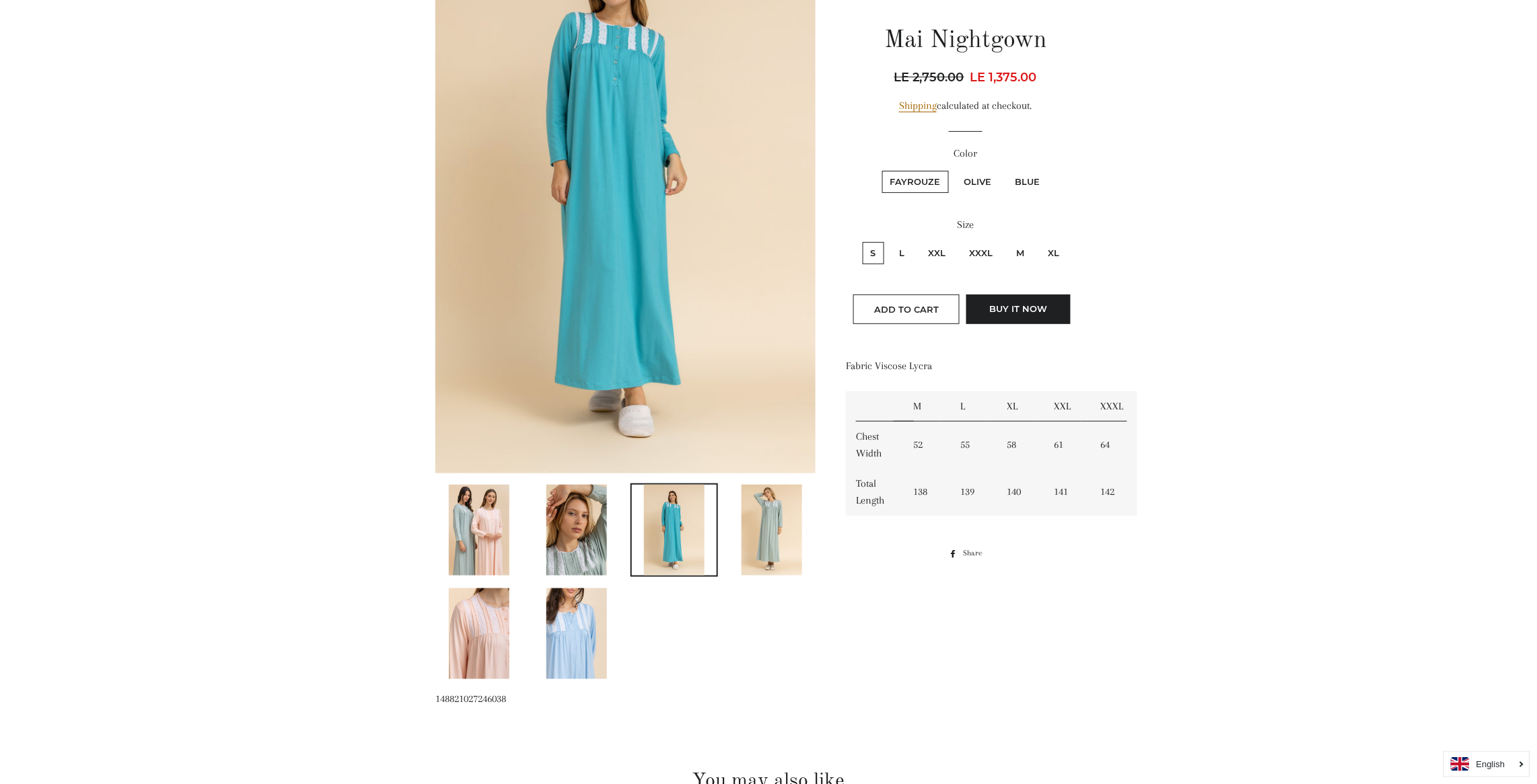
scroll to position [282, 0]
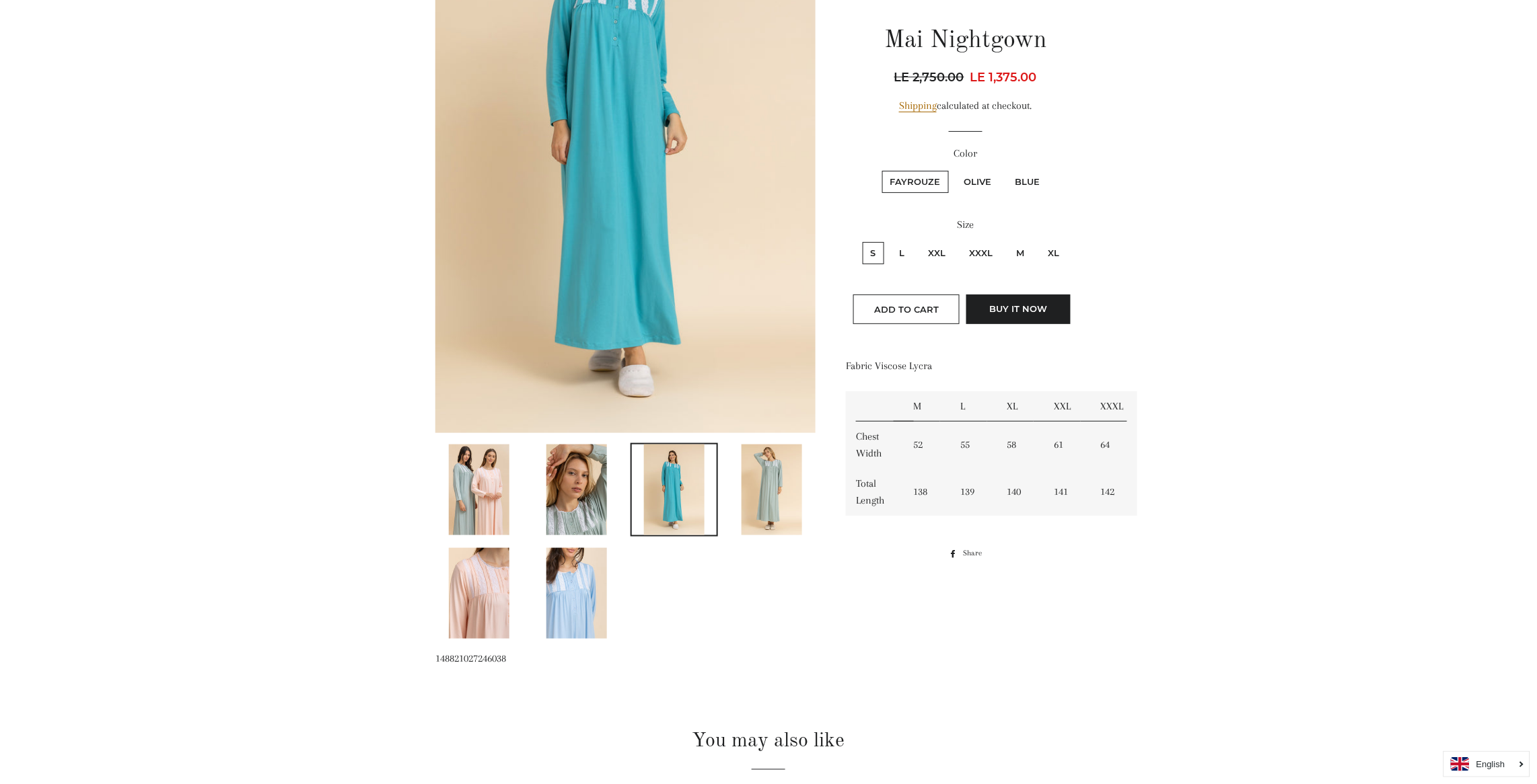
click at [972, 172] on label "Olive" at bounding box center [977, 182] width 43 height 22
click at [955, 169] on input "Olive" at bounding box center [954, 169] width 1 height 1
radio input "true"
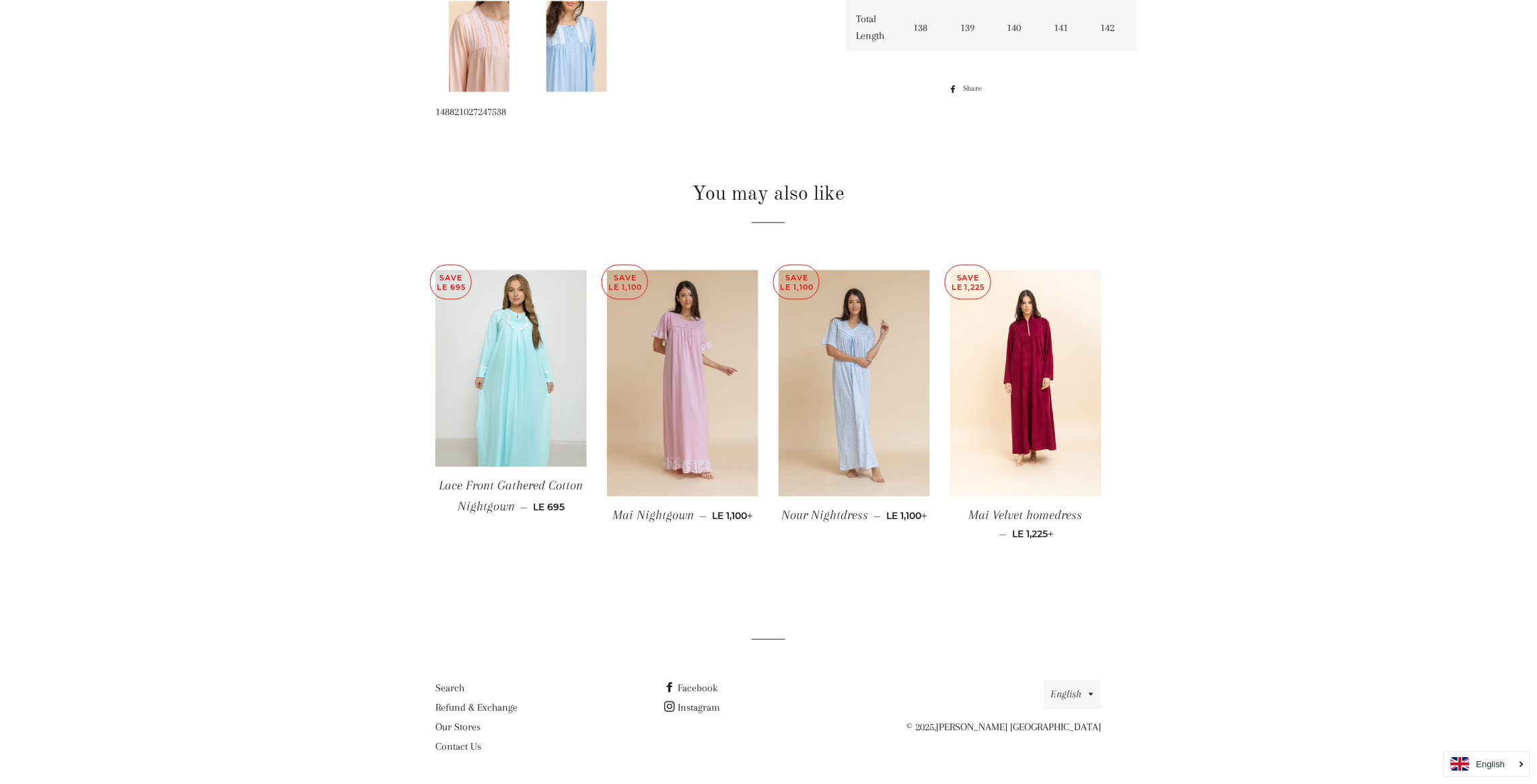
radio input "true"
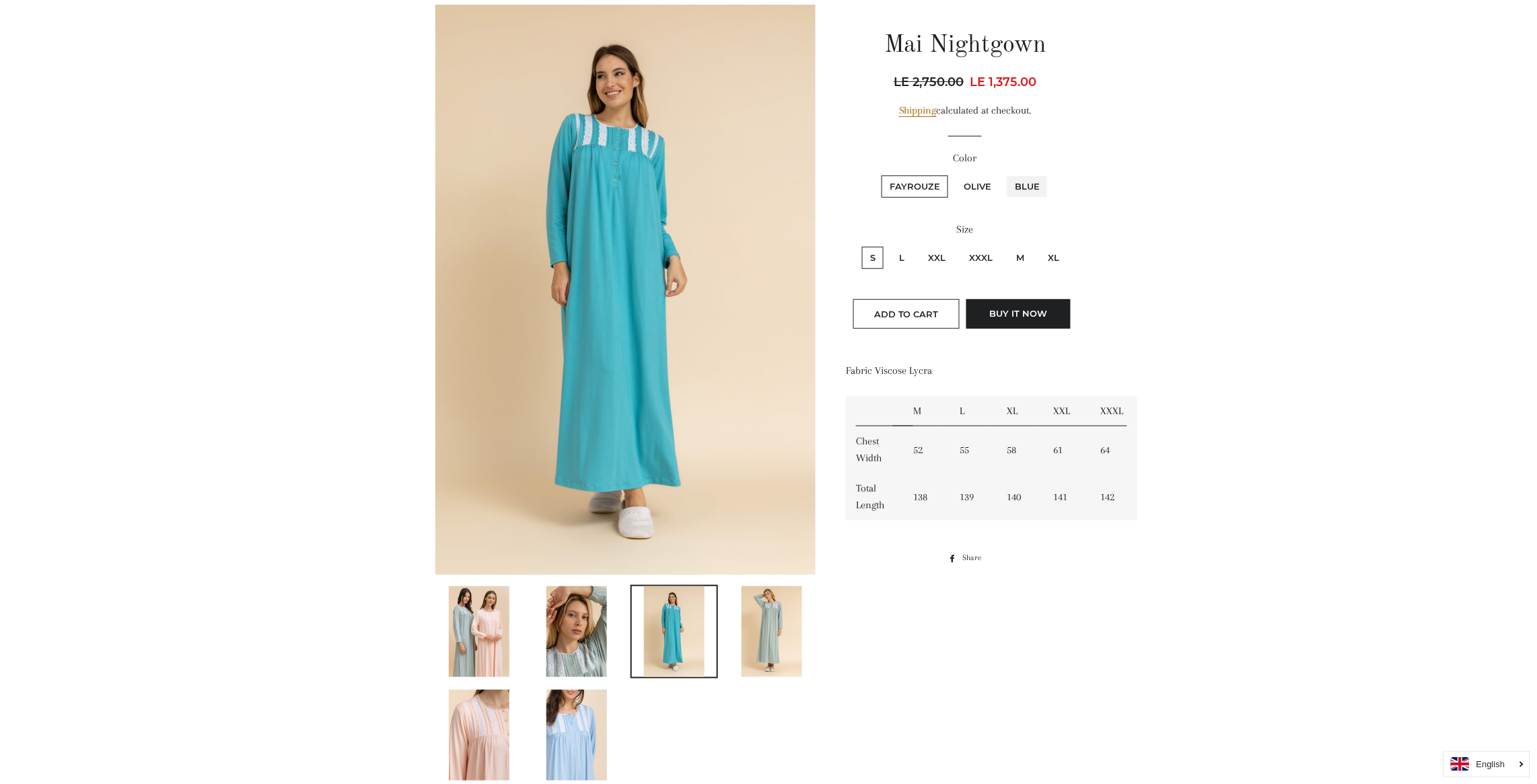
click at [1004, 174] on input "Blue" at bounding box center [1004, 174] width 1 height 1
radio input "true"
click at [953, 174] on input "Olive" at bounding box center [953, 174] width 1 height 1
radio input "true"
click at [879, 174] on input "Fayrouze" at bounding box center [879, 174] width 1 height 1
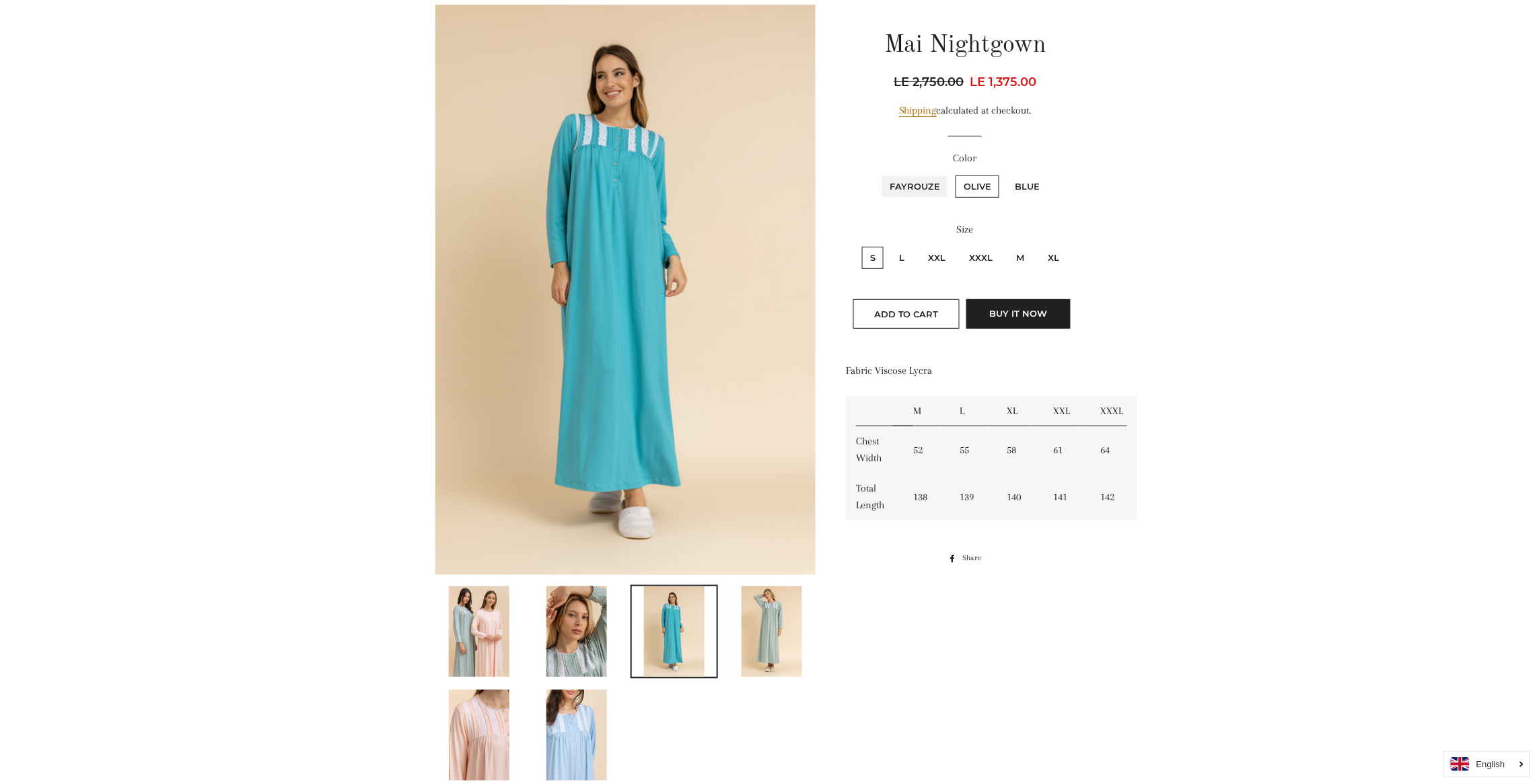
radio input "true"
radio input "false"
click at [968, 185] on label "Olive" at bounding box center [977, 187] width 43 height 22
click at [954, 174] on input "Olive" at bounding box center [953, 174] width 1 height 1
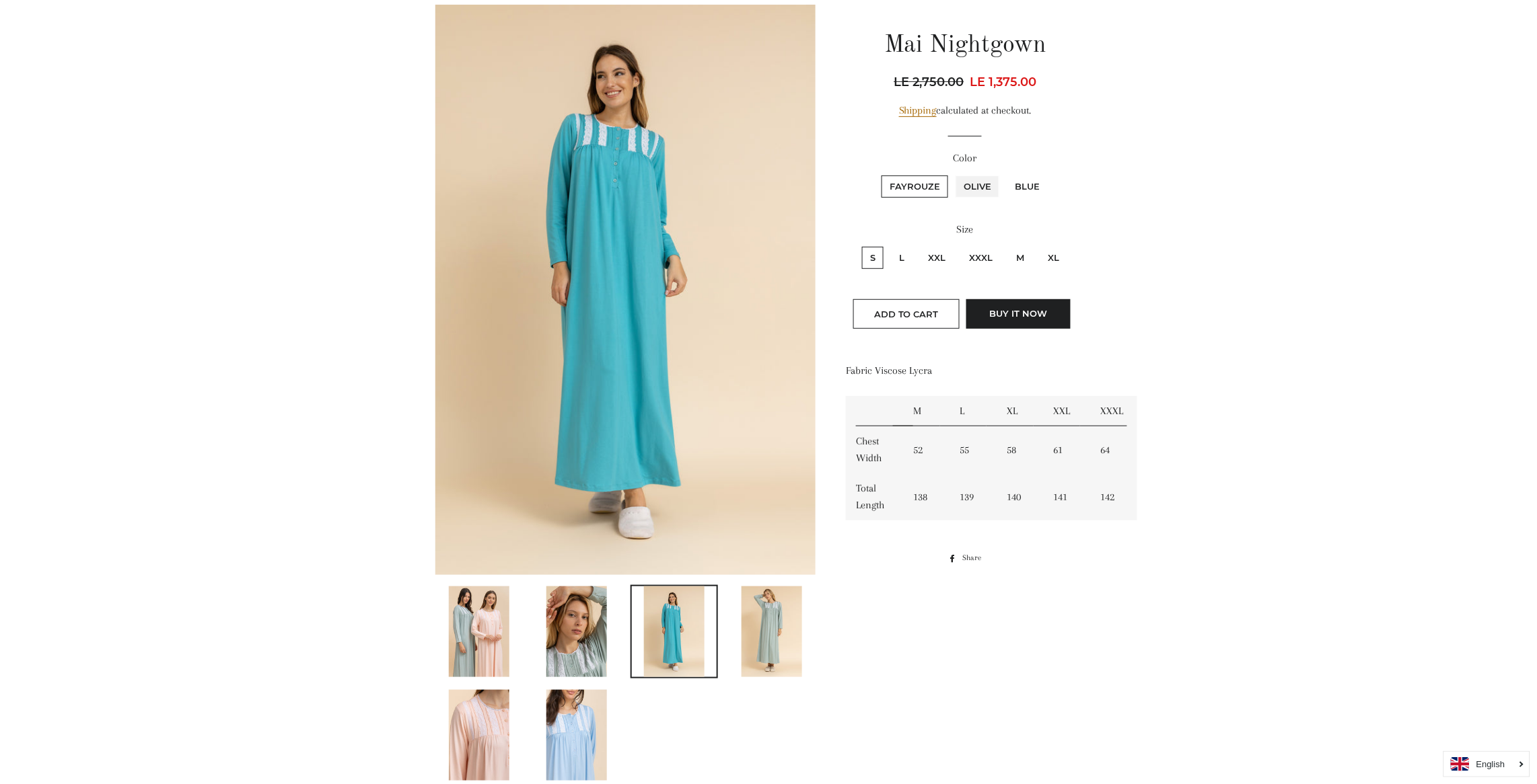
radio input "true"
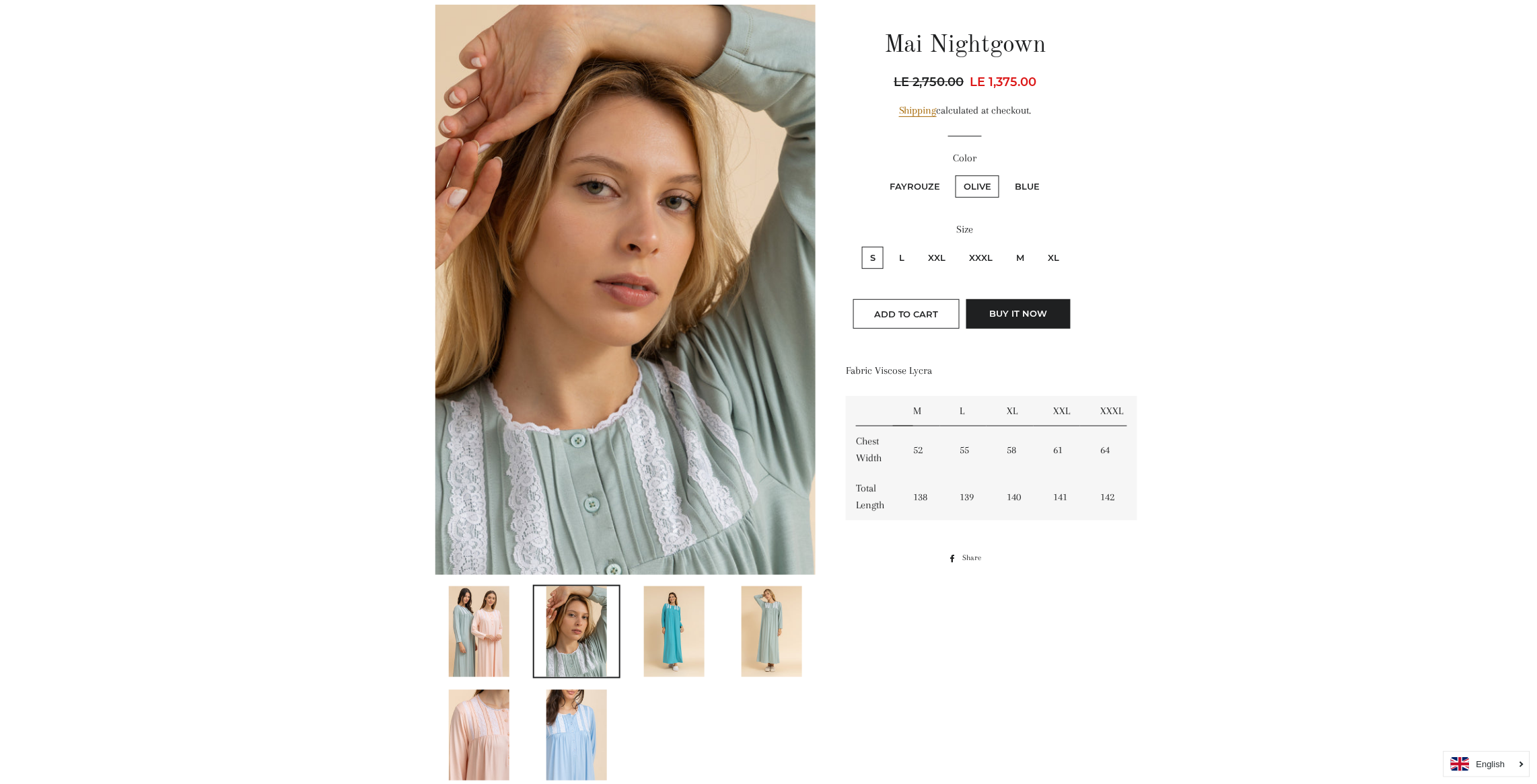
click at [1020, 184] on label "Blue" at bounding box center [1027, 187] width 41 height 22
click at [1005, 174] on input "Blue" at bounding box center [1004, 174] width 1 height 1
radio input "true"
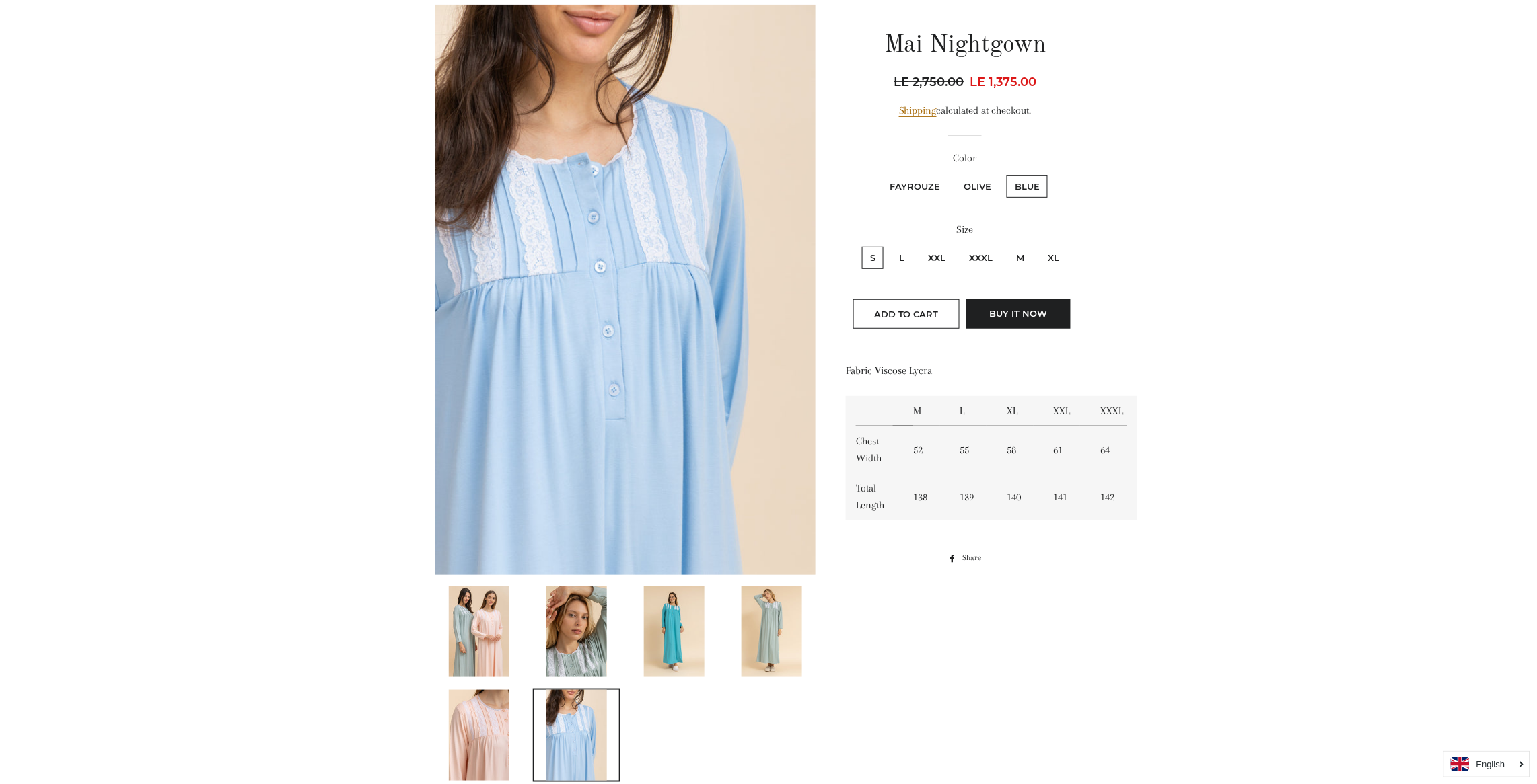
click at [902, 249] on label "L" at bounding box center [901, 258] width 21 height 22
click at [889, 245] on input "L" at bounding box center [889, 245] width 1 height 1
radio input "true"
click at [1053, 249] on label "XL" at bounding box center [1053, 258] width 28 height 22
click at [1038, 245] on input "XL" at bounding box center [1037, 245] width 1 height 1
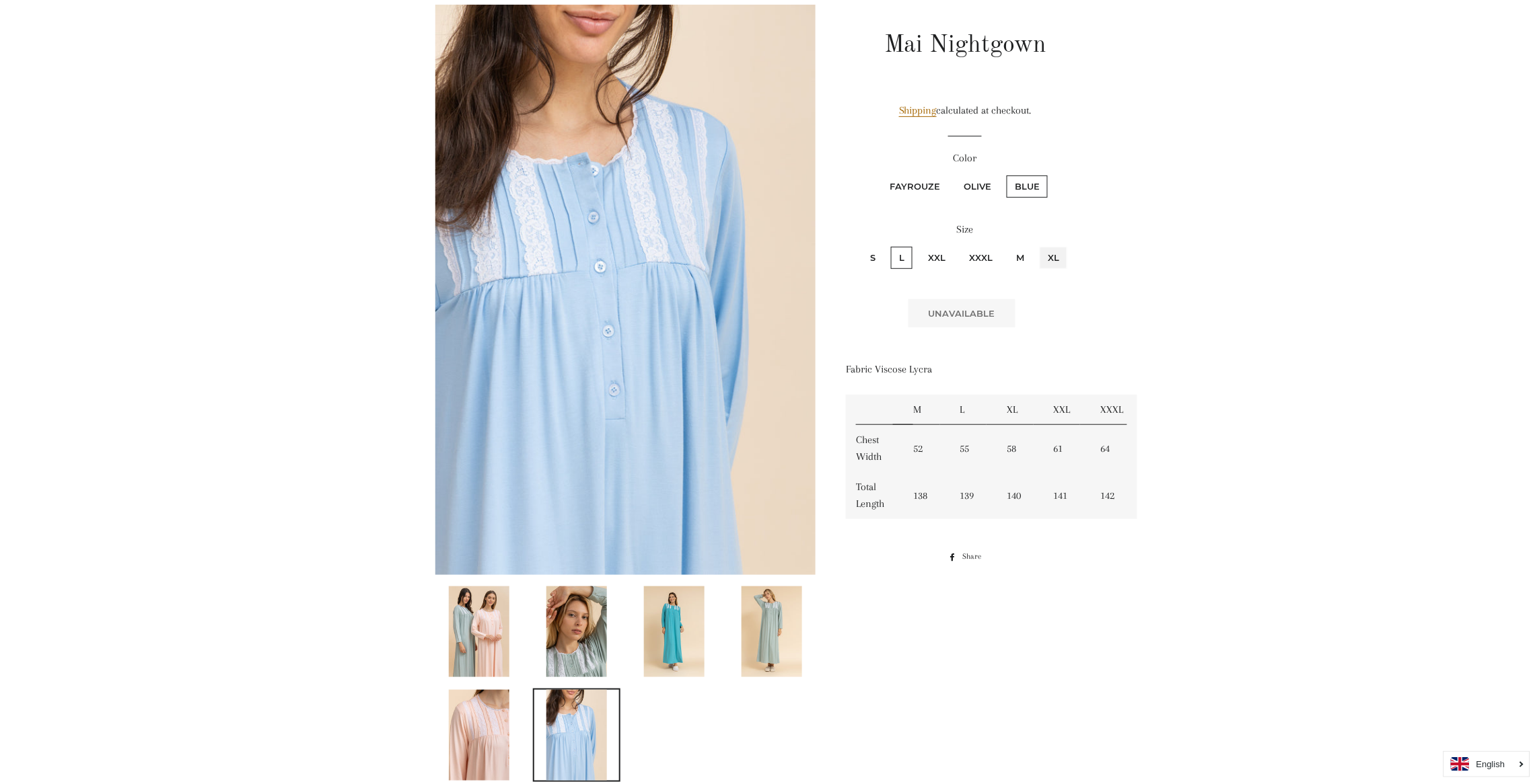
radio input "true"
click at [984, 180] on label "Olive" at bounding box center [977, 187] width 43 height 22
click at [954, 174] on input "Olive" at bounding box center [953, 174] width 1 height 1
radio input "true"
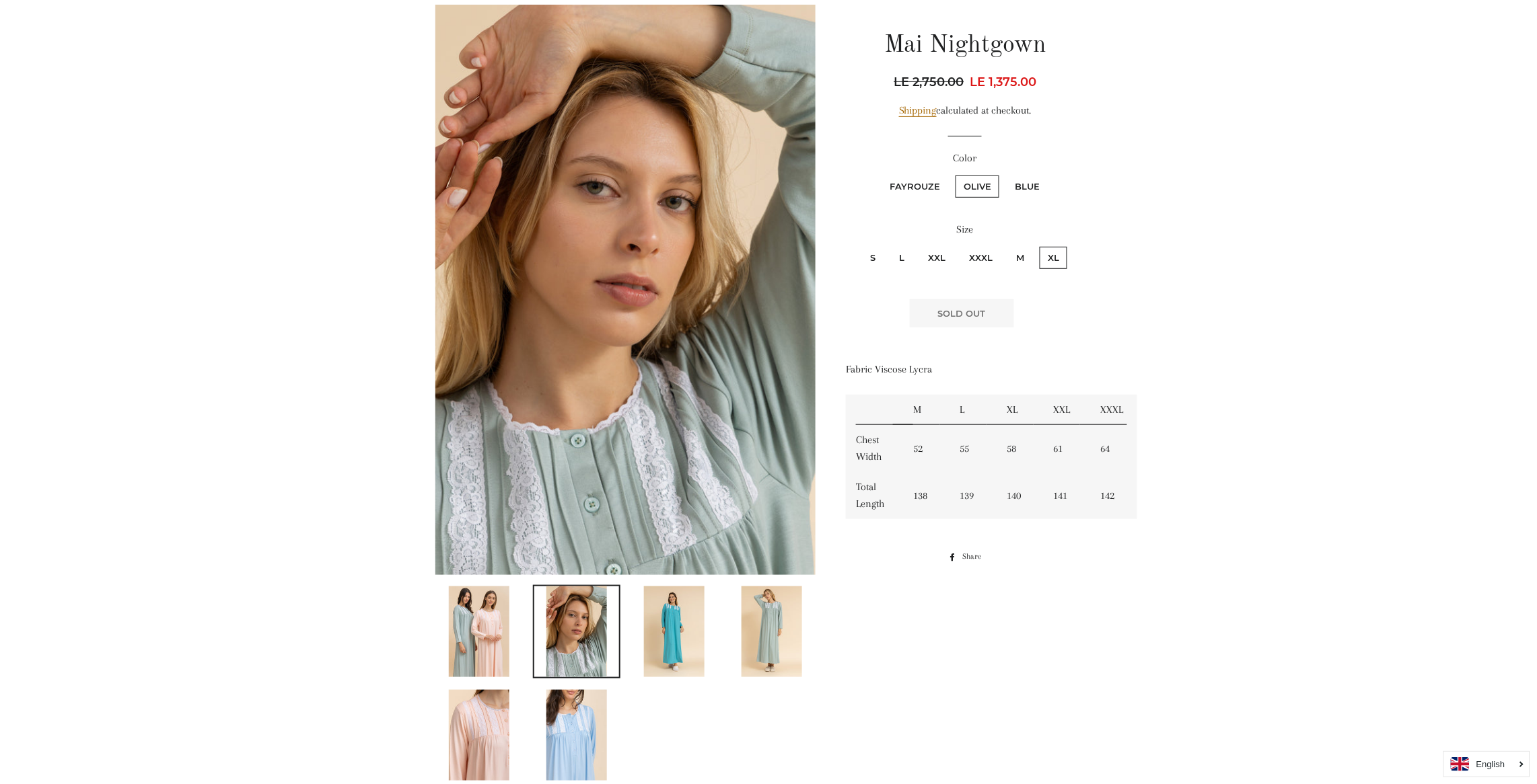
click at [902, 247] on label "L" at bounding box center [901, 258] width 21 height 22
click at [889, 245] on input "L" at bounding box center [889, 245] width 1 height 1
radio input "true"
click at [909, 176] on label "Fayrouze" at bounding box center [915, 187] width 67 height 22
click at [880, 174] on input "Fayrouze" at bounding box center [879, 174] width 1 height 1
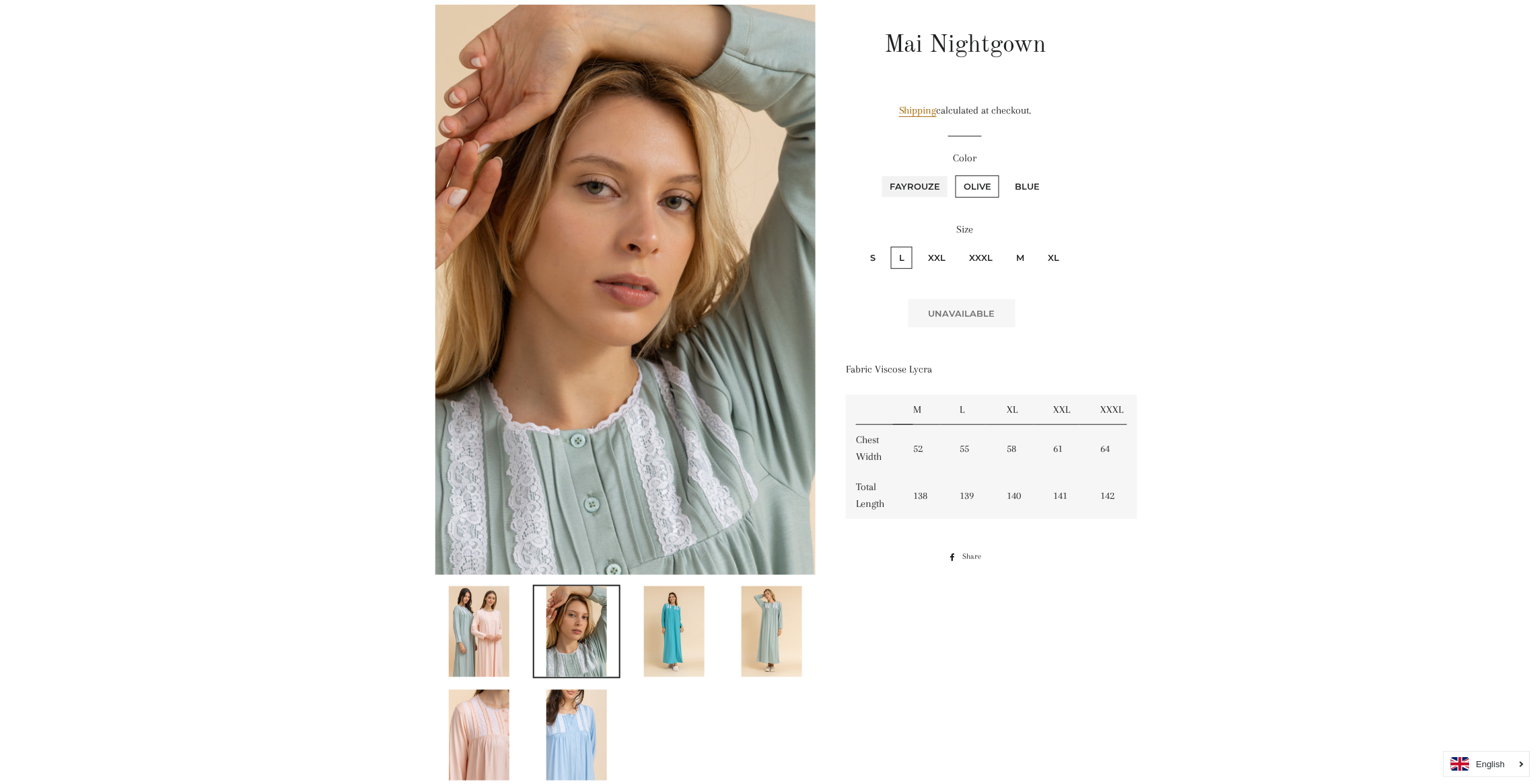
radio input "true"
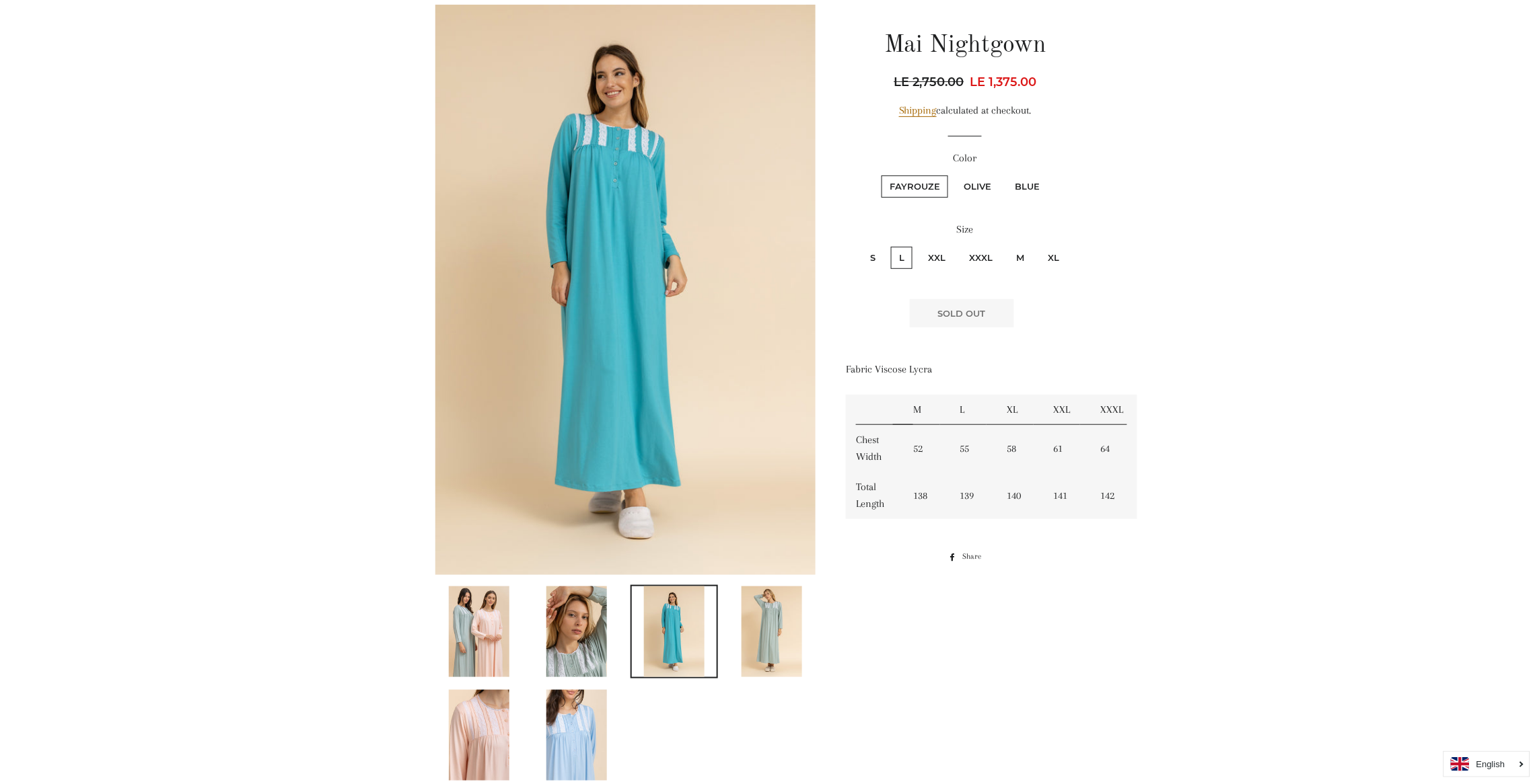
click at [1048, 251] on label "XL" at bounding box center [1053, 258] width 28 height 22
click at [1038, 245] on input "XL" at bounding box center [1037, 245] width 1 height 1
radio input "true"
click at [860, 245] on input "S" at bounding box center [860, 245] width 1 height 1
radio input "true"
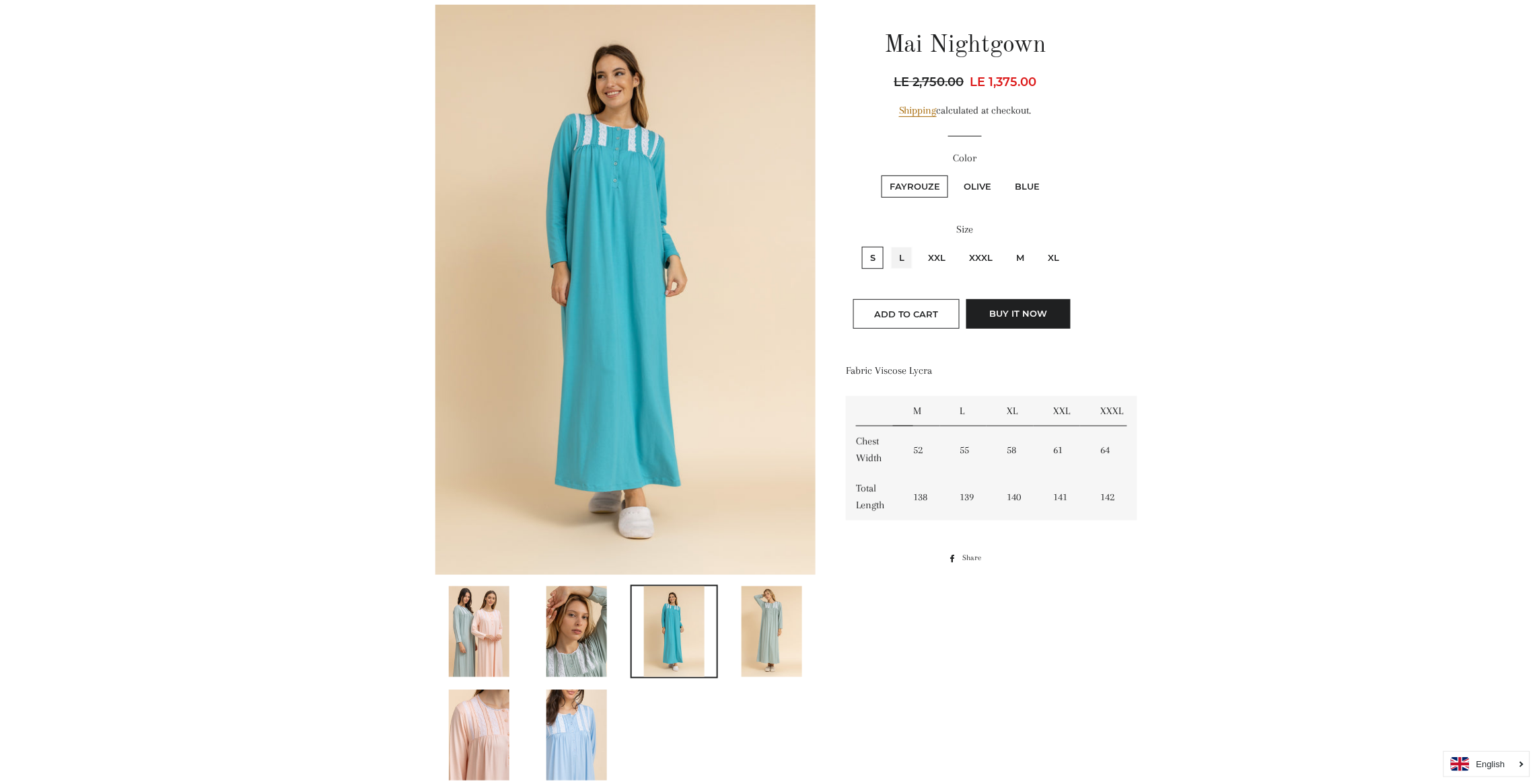
click at [889, 245] on input "L" at bounding box center [889, 245] width 1 height 1
radio input "true"
click at [917, 245] on input "XXL" at bounding box center [917, 245] width 1 height 1
radio input "true"
click at [959, 245] on input "XXXL" at bounding box center [959, 245] width 1 height 1
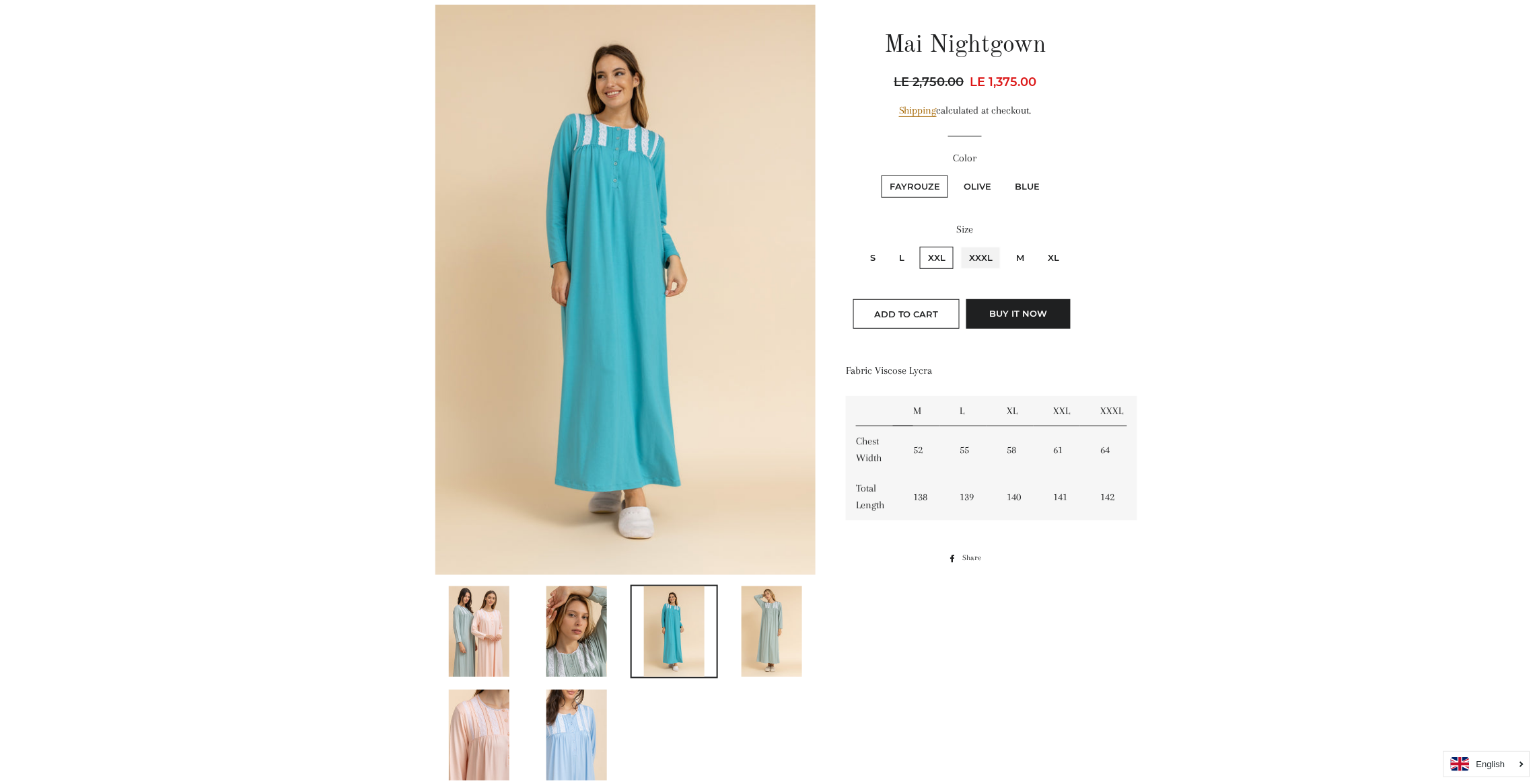
radio input "true"
radio input "false"
click at [1006, 245] on input "M" at bounding box center [1006, 245] width 1 height 1
radio input "true"
click at [1037, 245] on input "XL" at bounding box center [1037, 245] width 1 height 1
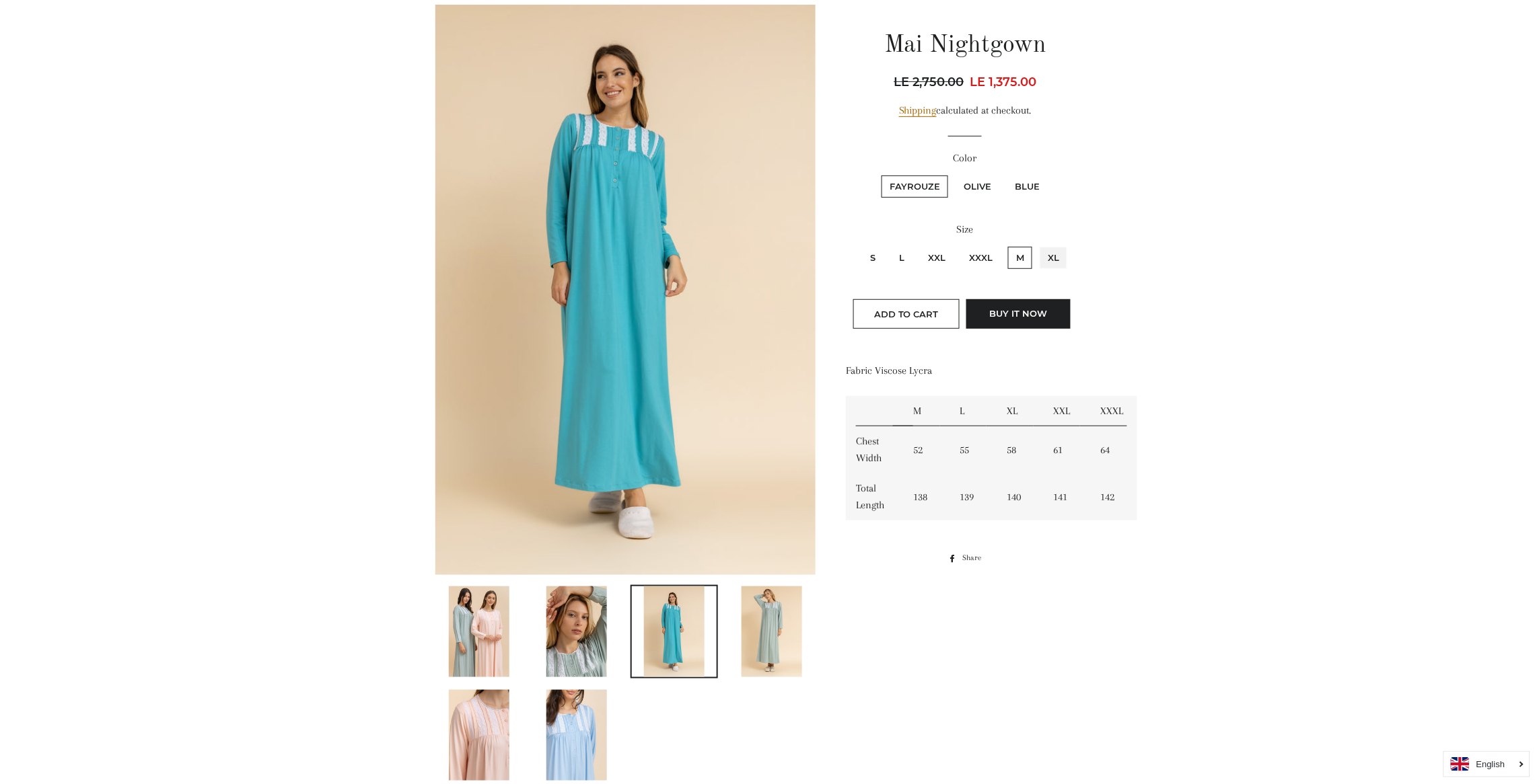
radio input "true"
radio input "false"
click at [860, 245] on input "S" at bounding box center [860, 245] width 1 height 1
radio input "true"
click at [889, 245] on input "L" at bounding box center [889, 245] width 1 height 1
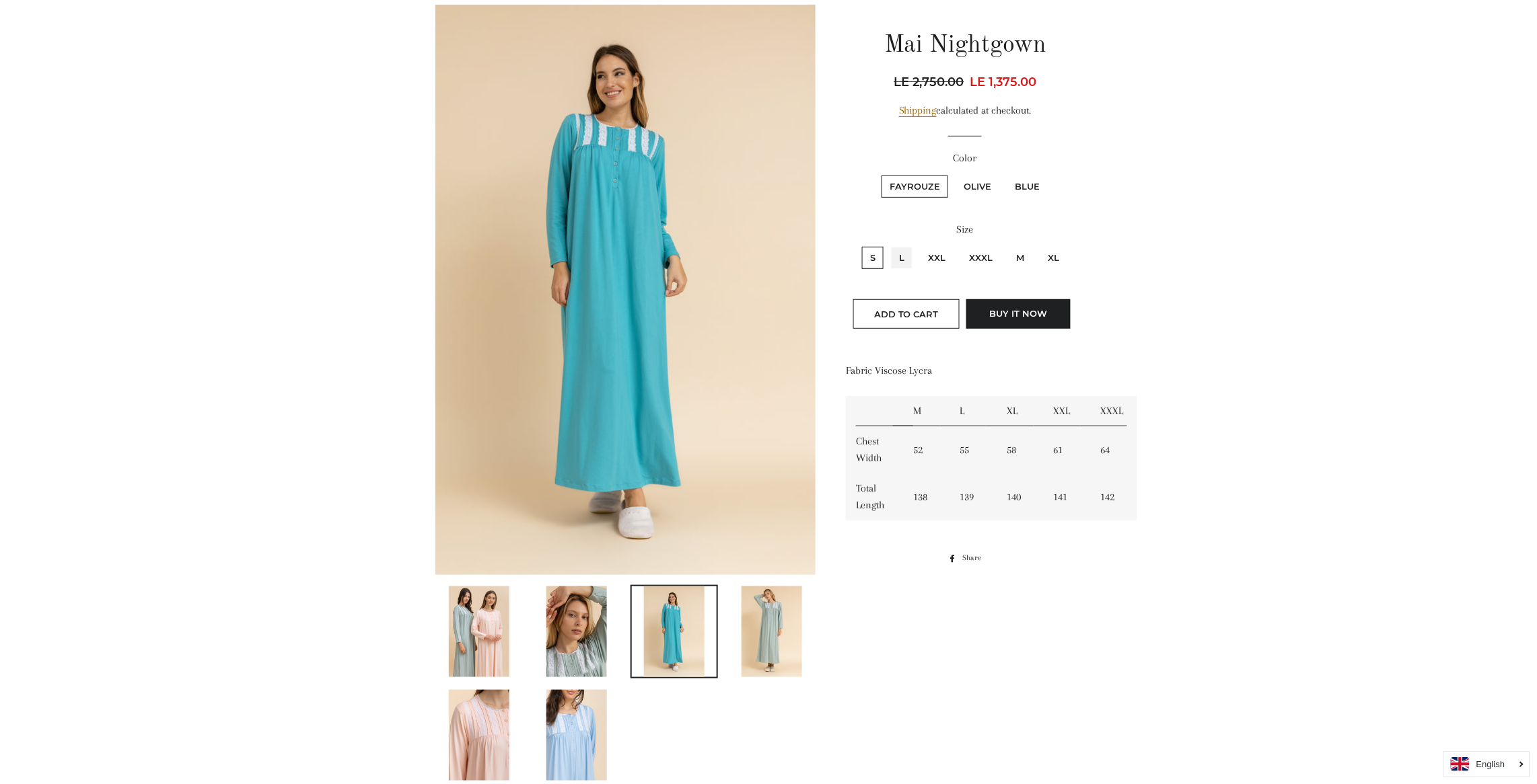
radio input "true"
click at [917, 245] on input "XXL" at bounding box center [917, 245] width 1 height 1
radio input "true"
click at [959, 245] on input "XXXL" at bounding box center [959, 245] width 1 height 1
radio input "true"
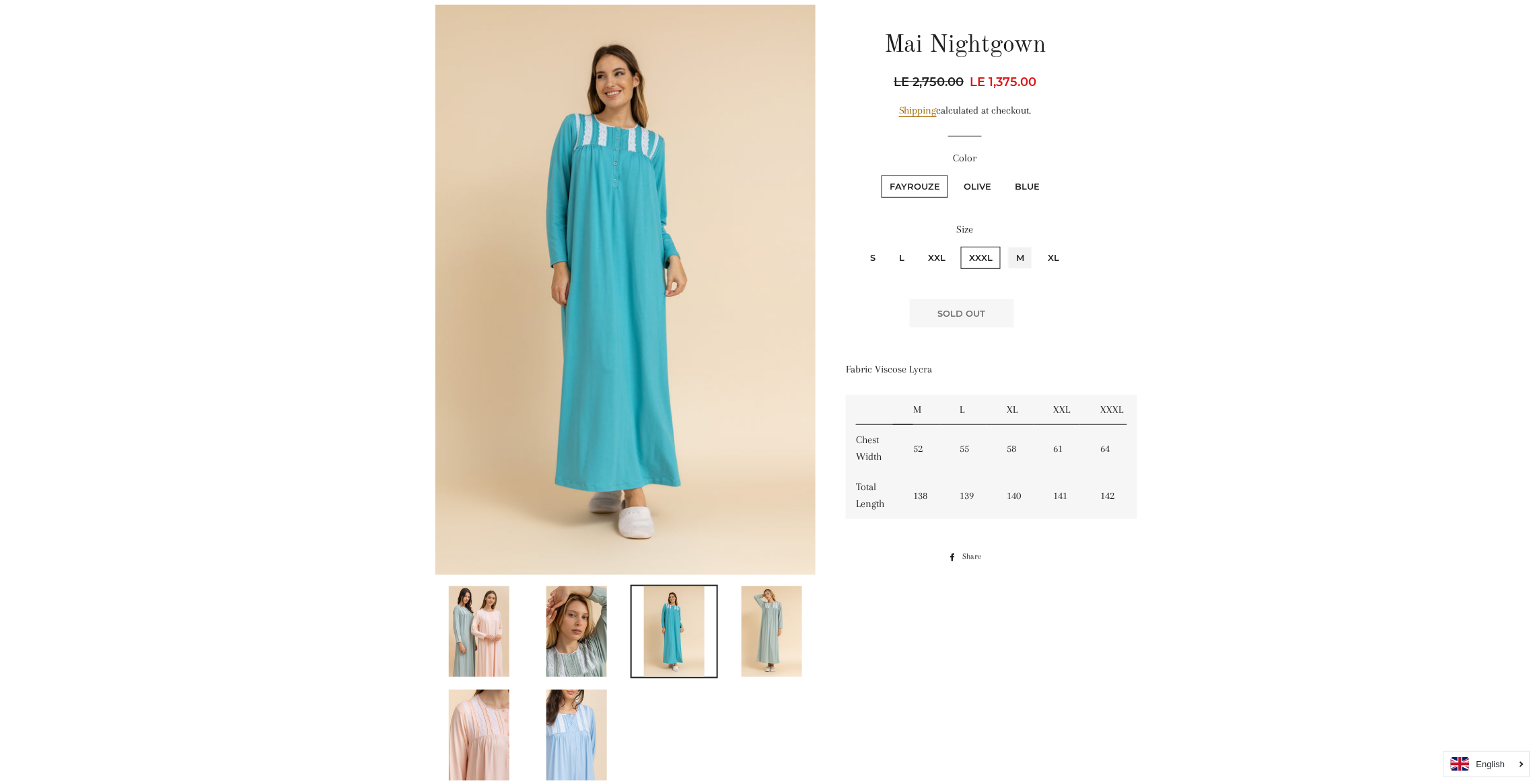
click at [1006, 245] on input "M" at bounding box center [1006, 245] width 1 height 1
radio input "true"
radio input "false"
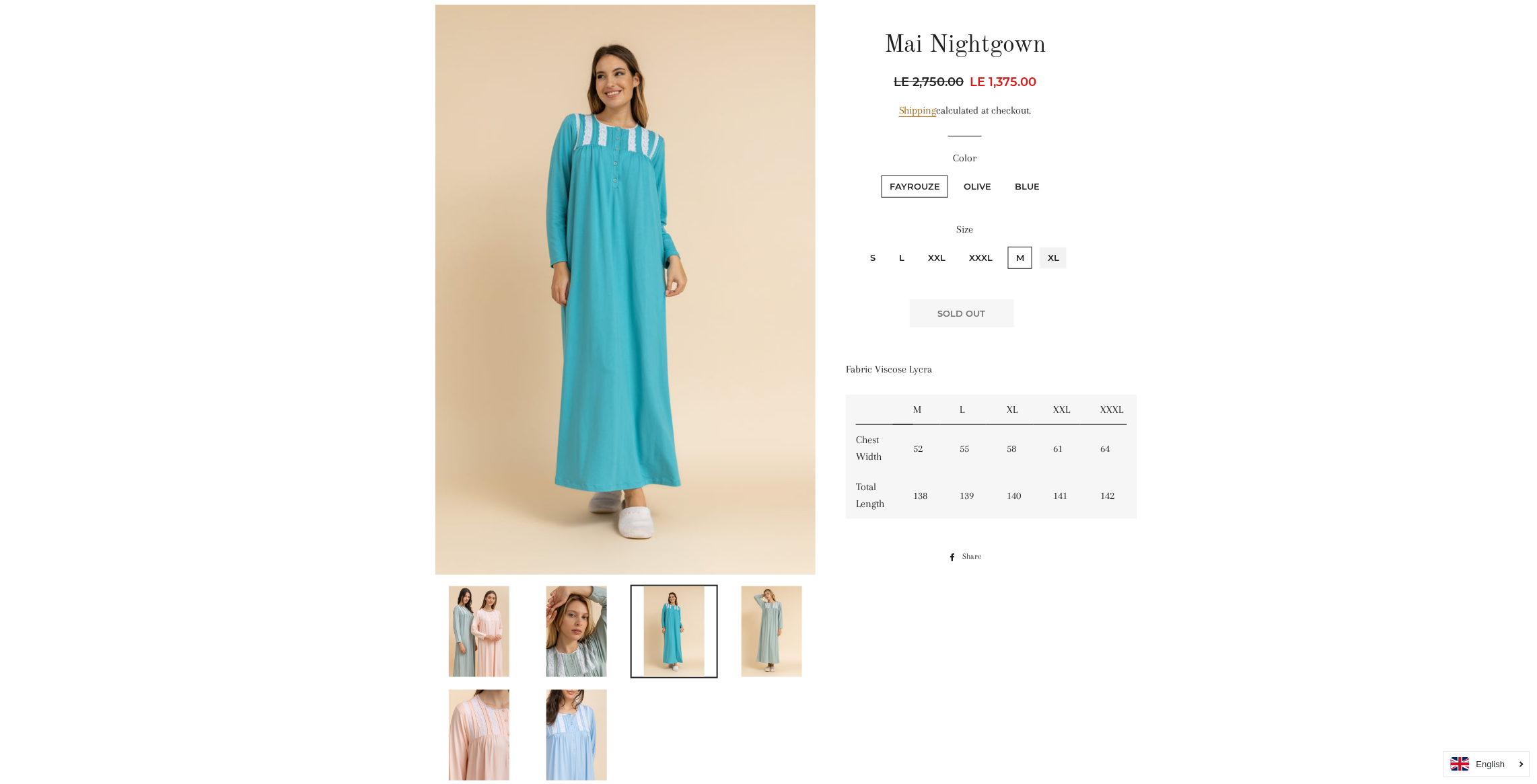
click at [1037, 245] on input "XL" at bounding box center [1037, 245] width 1 height 1
radio input "true"
click at [860, 245] on input "S" at bounding box center [860, 245] width 1 height 1
radio input "true"
click at [908, 584] on div at bounding box center [758, 398] width 686 height 787
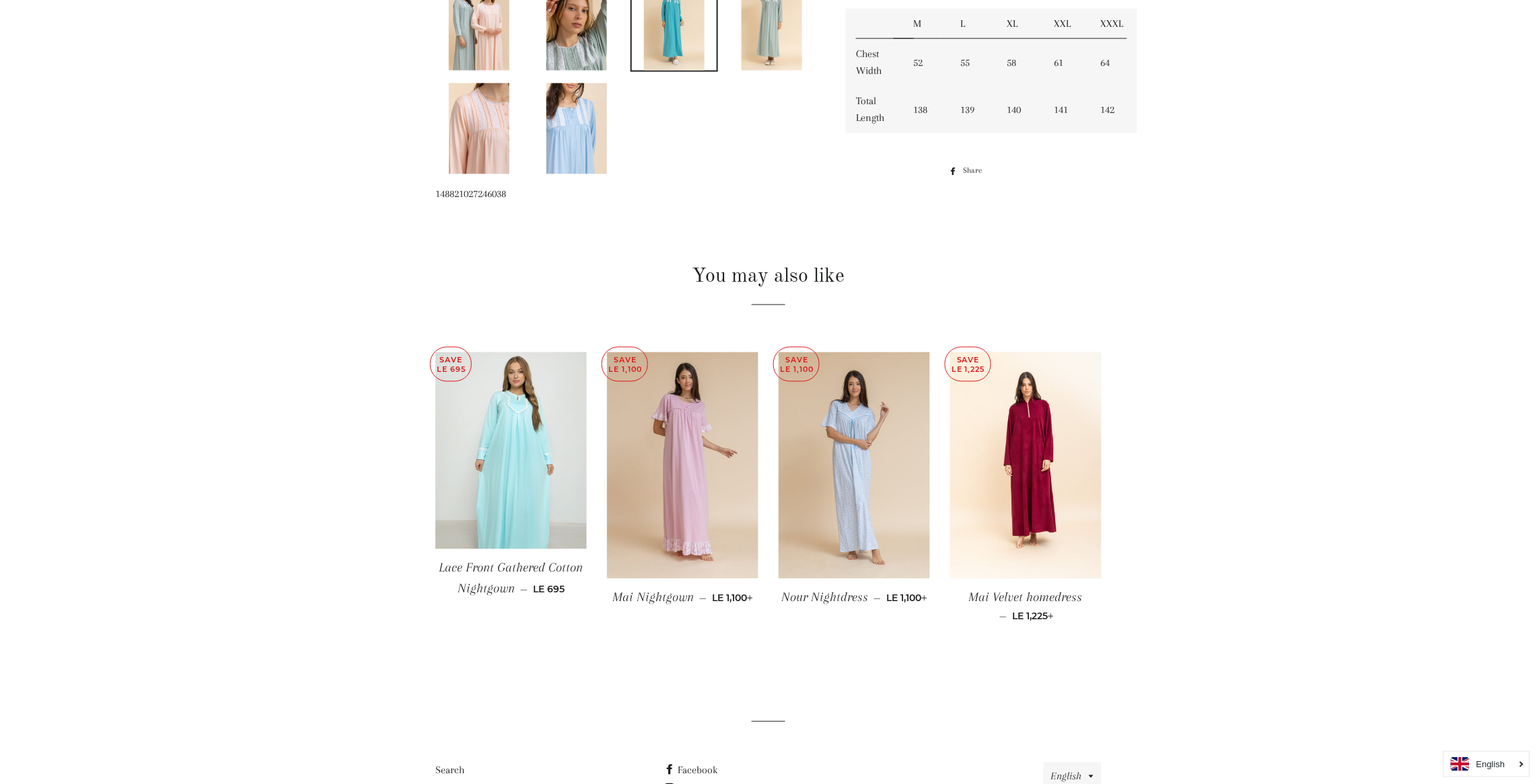
scroll to position [787, 0]
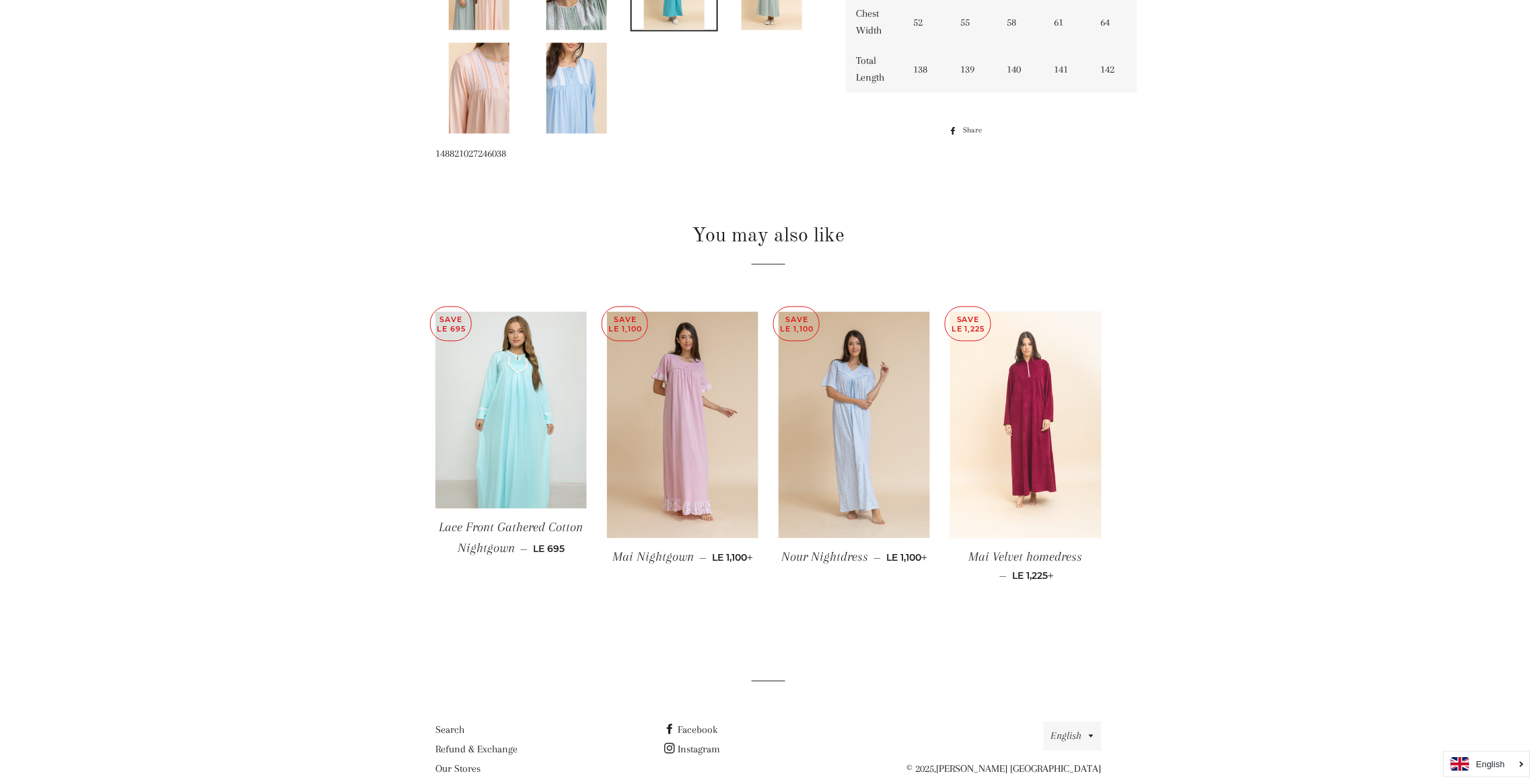
click at [1049, 444] on img at bounding box center [1026, 426] width 152 height 227
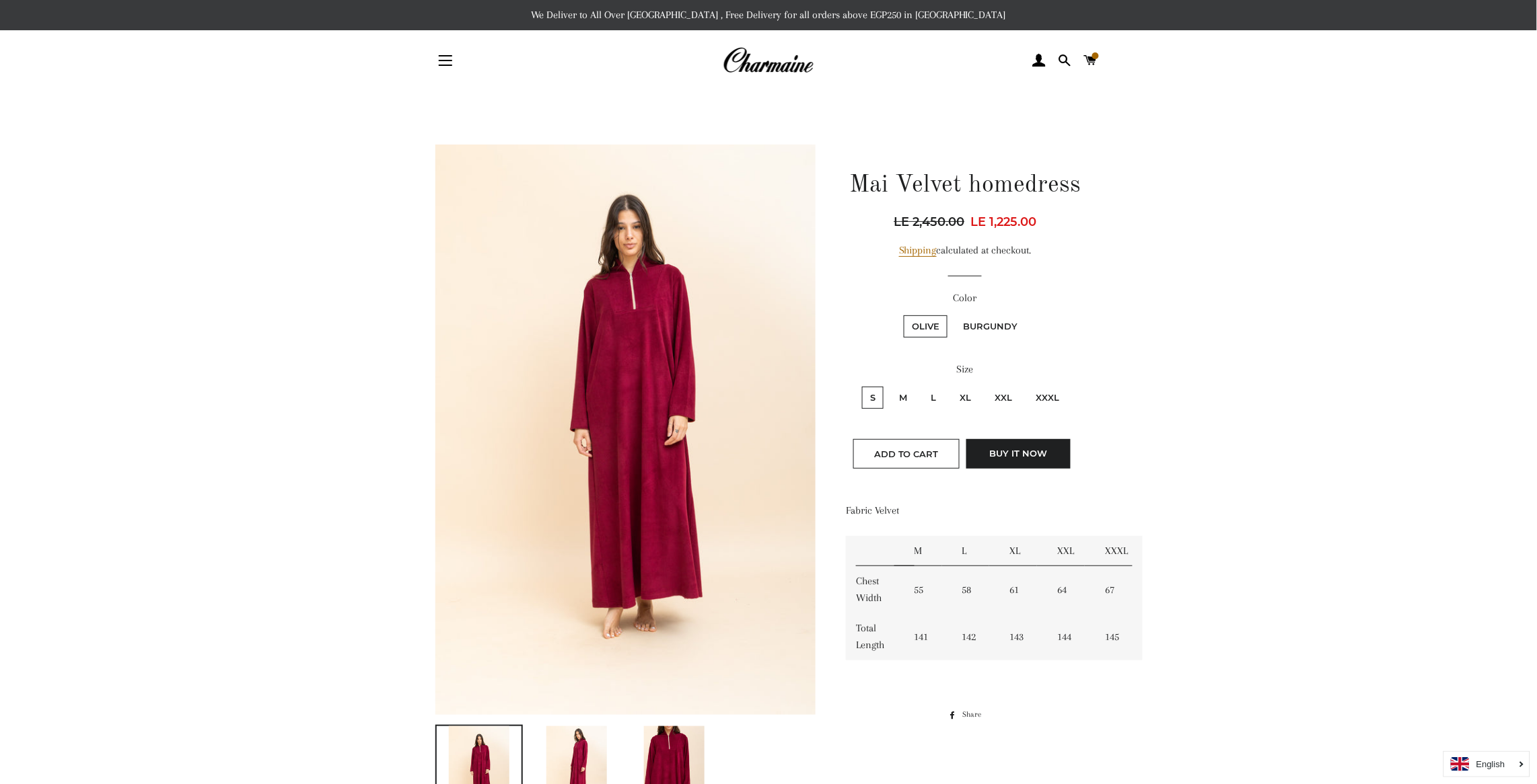
click at [974, 320] on label "Burgundy" at bounding box center [990, 327] width 70 height 22
click at [953, 314] on input "Burgundy" at bounding box center [953, 313] width 1 height 1
radio input "true"
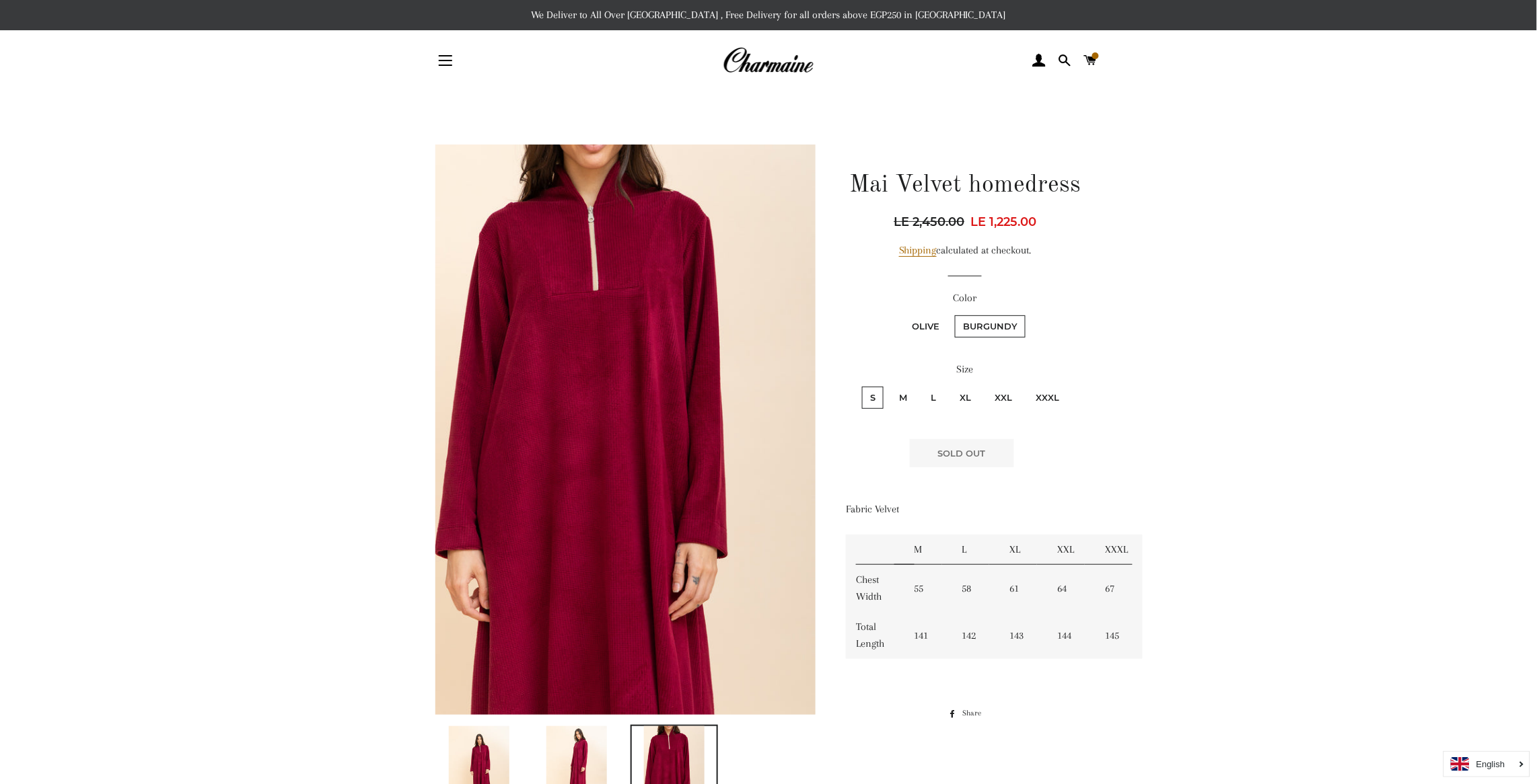
click at [930, 322] on label "Olive" at bounding box center [925, 327] width 43 height 22
click at [902, 314] on input "Olive" at bounding box center [902, 313] width 1 height 1
radio input "true"
click at [953, 313] on input "Burgundy" at bounding box center [953, 313] width 1 height 1
radio input "true"
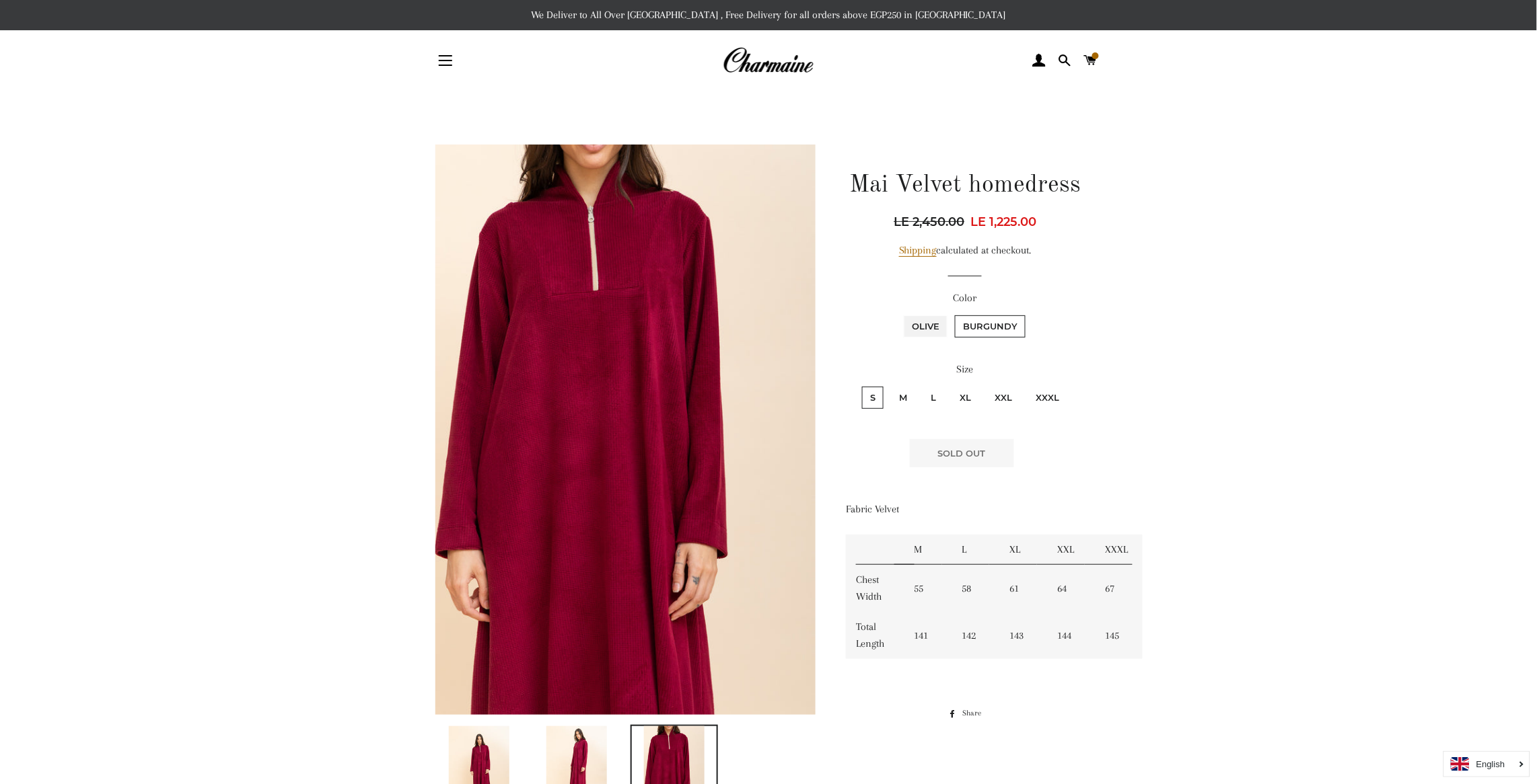
click at [902, 313] on input "Olive" at bounding box center [902, 313] width 1 height 1
radio input "true"
click at [953, 313] on input "Burgundy" at bounding box center [953, 313] width 1 height 1
radio input "true"
click at [902, 313] on input "Olive" at bounding box center [902, 313] width 1 height 1
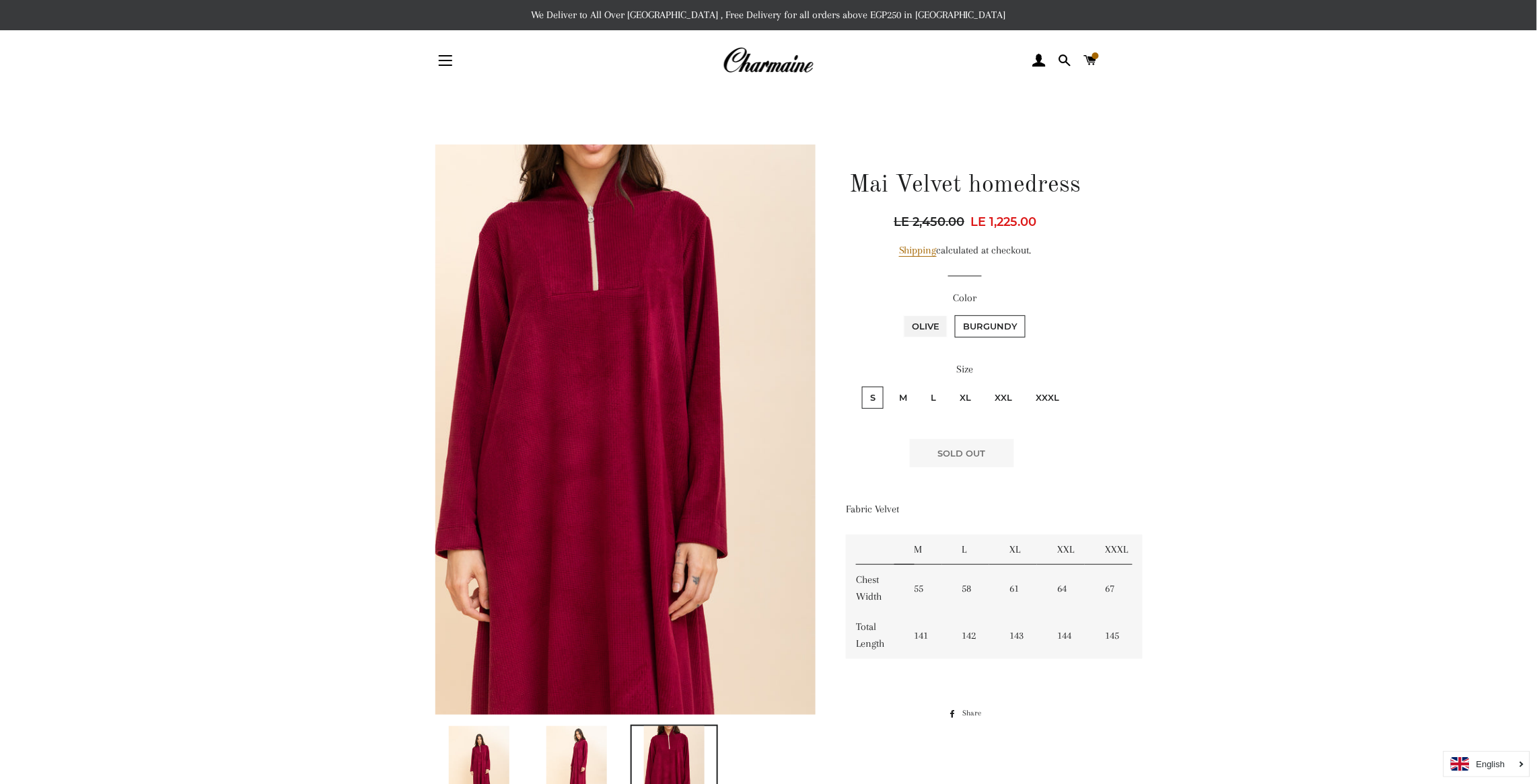
radio input "true"
click at [953, 313] on input "Burgundy" at bounding box center [953, 313] width 1 height 1
radio input "true"
click at [902, 313] on input "Olive" at bounding box center [902, 313] width 1 height 1
radio input "true"
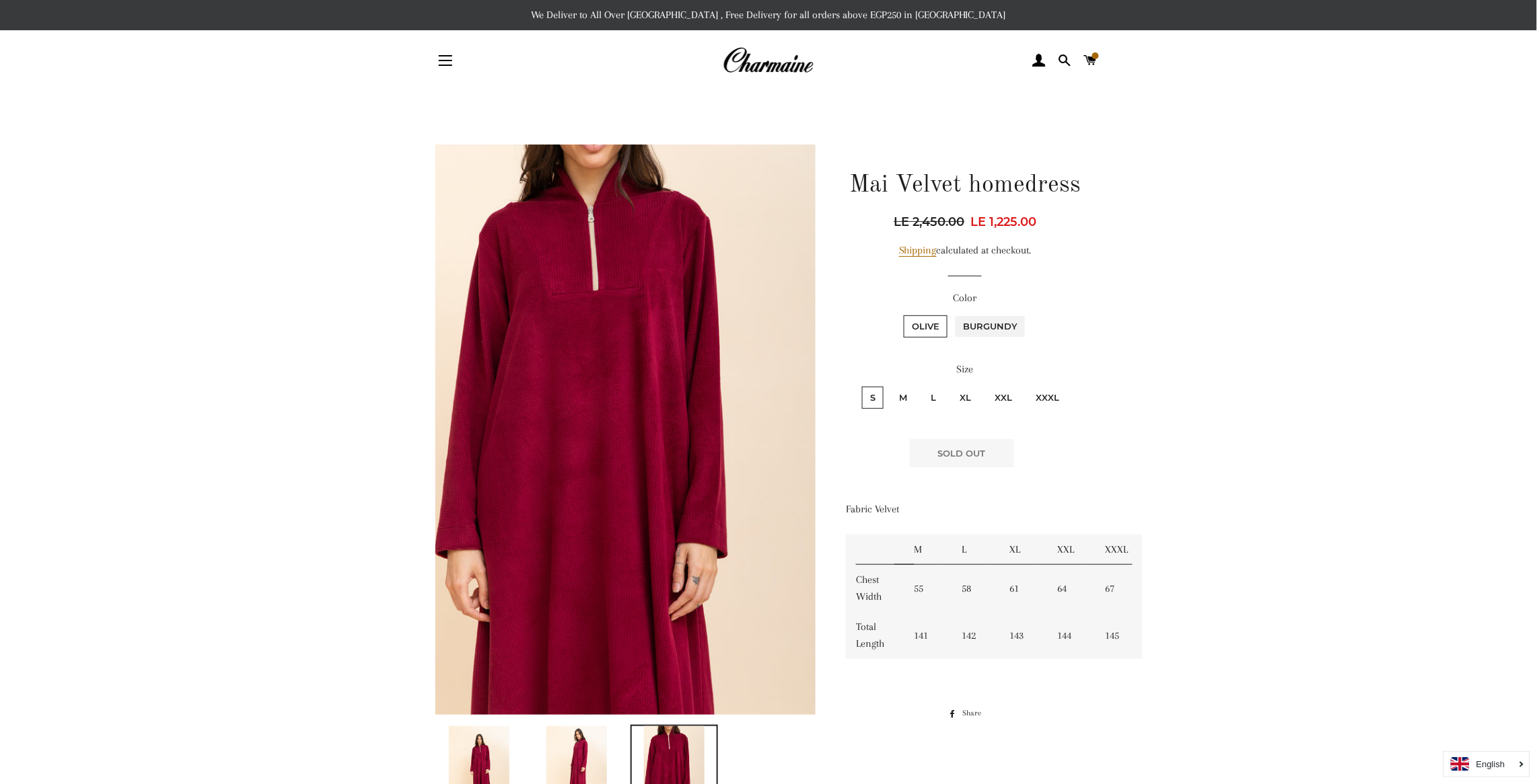
click at [953, 313] on input "Burgundy" at bounding box center [953, 313] width 1 height 1
radio input "true"
click at [902, 313] on input "Olive" at bounding box center [902, 313] width 1 height 1
radio input "true"
click at [953, 313] on input "Burgundy" at bounding box center [953, 313] width 1 height 1
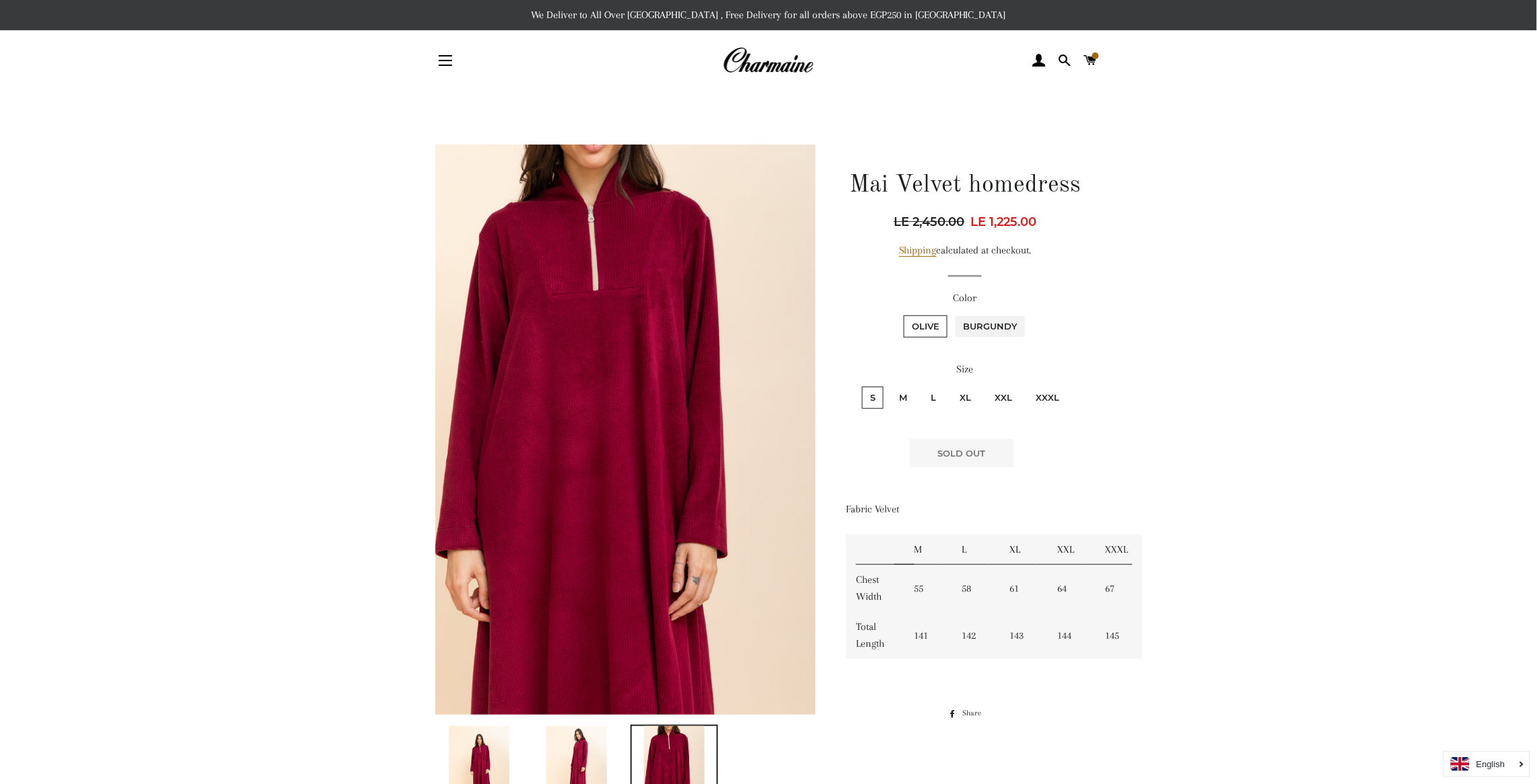
radio input "true"
click at [902, 313] on input "Olive" at bounding box center [902, 313] width 1 height 1
radio input "true"
click at [967, 389] on label "XL" at bounding box center [965, 398] width 28 height 22
click at [950, 385] on input "XL" at bounding box center [949, 384] width 1 height 1
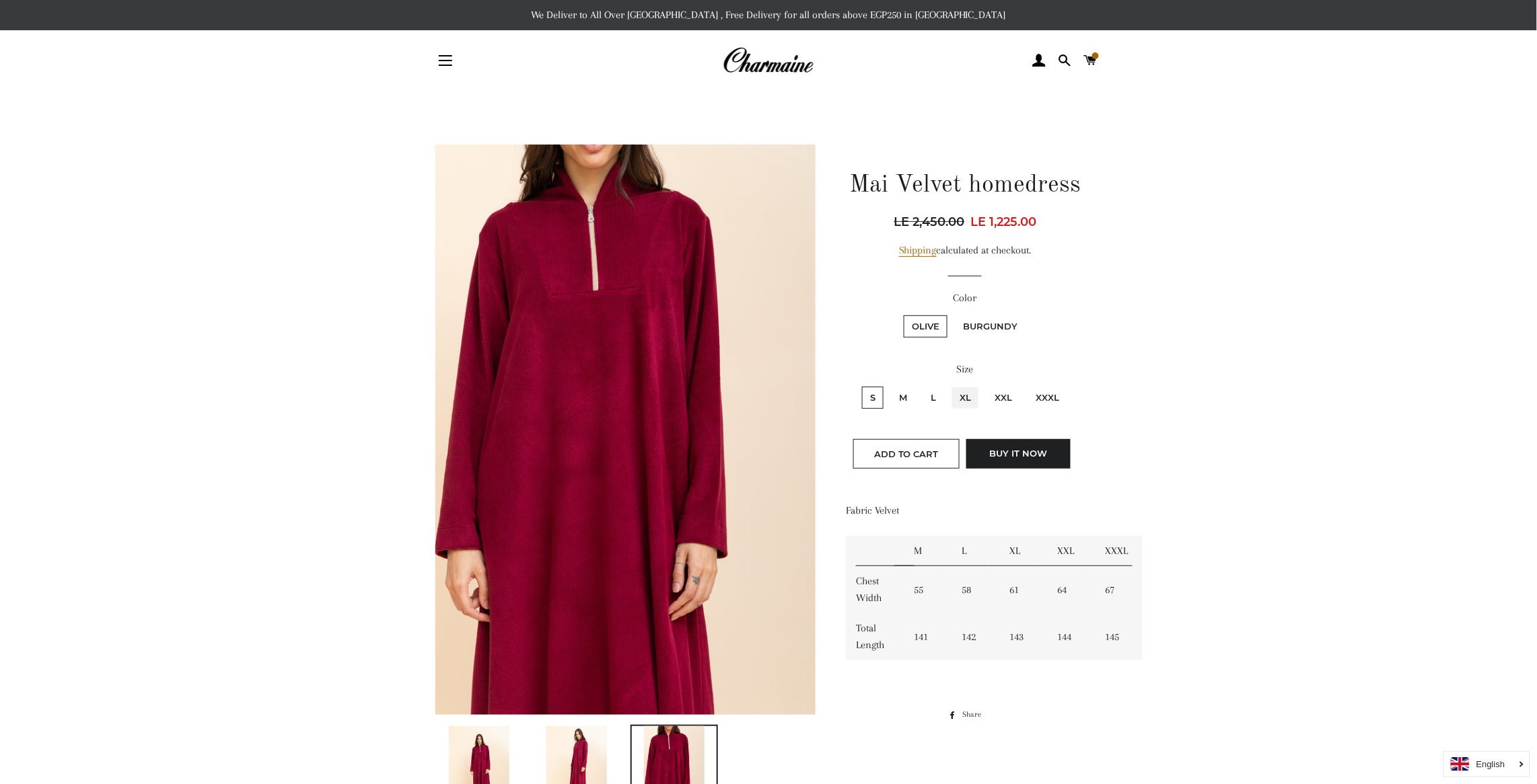
radio input "true"
click at [930, 393] on label "L" at bounding box center [933, 398] width 21 height 22
click at [921, 385] on input "L" at bounding box center [920, 384] width 1 height 1
radio input "true"
click at [901, 385] on fieldset "S M L XL XXL XXXL" at bounding box center [965, 404] width 236 height 39
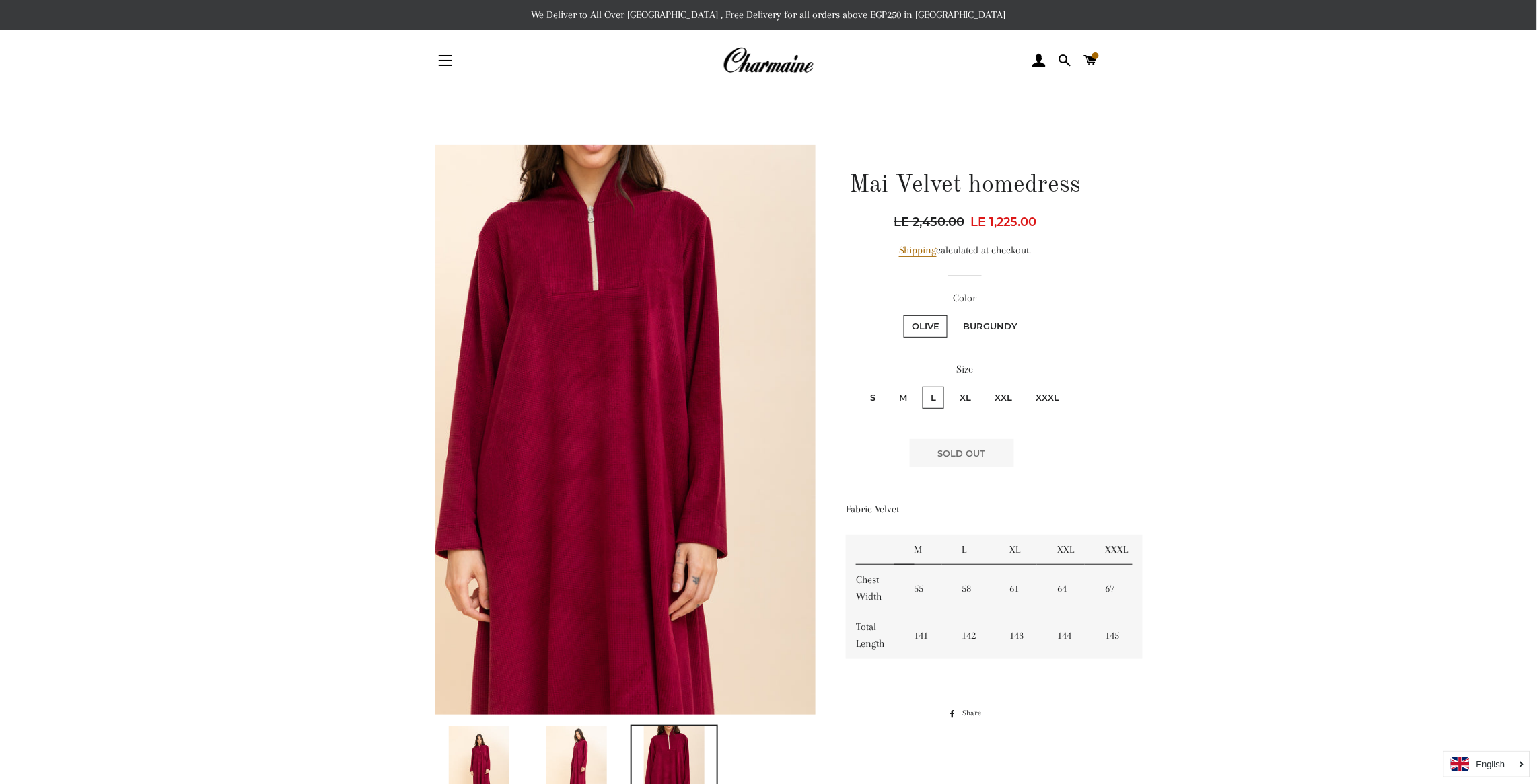
click at [905, 388] on label "M" at bounding box center [902, 398] width 24 height 22
click at [889, 385] on input "M" at bounding box center [889, 384] width 1 height 1
radio input "true"
click at [1003, 388] on label "XXL" at bounding box center [1003, 398] width 34 height 22
click at [985, 385] on input "XXL" at bounding box center [984, 384] width 1 height 1
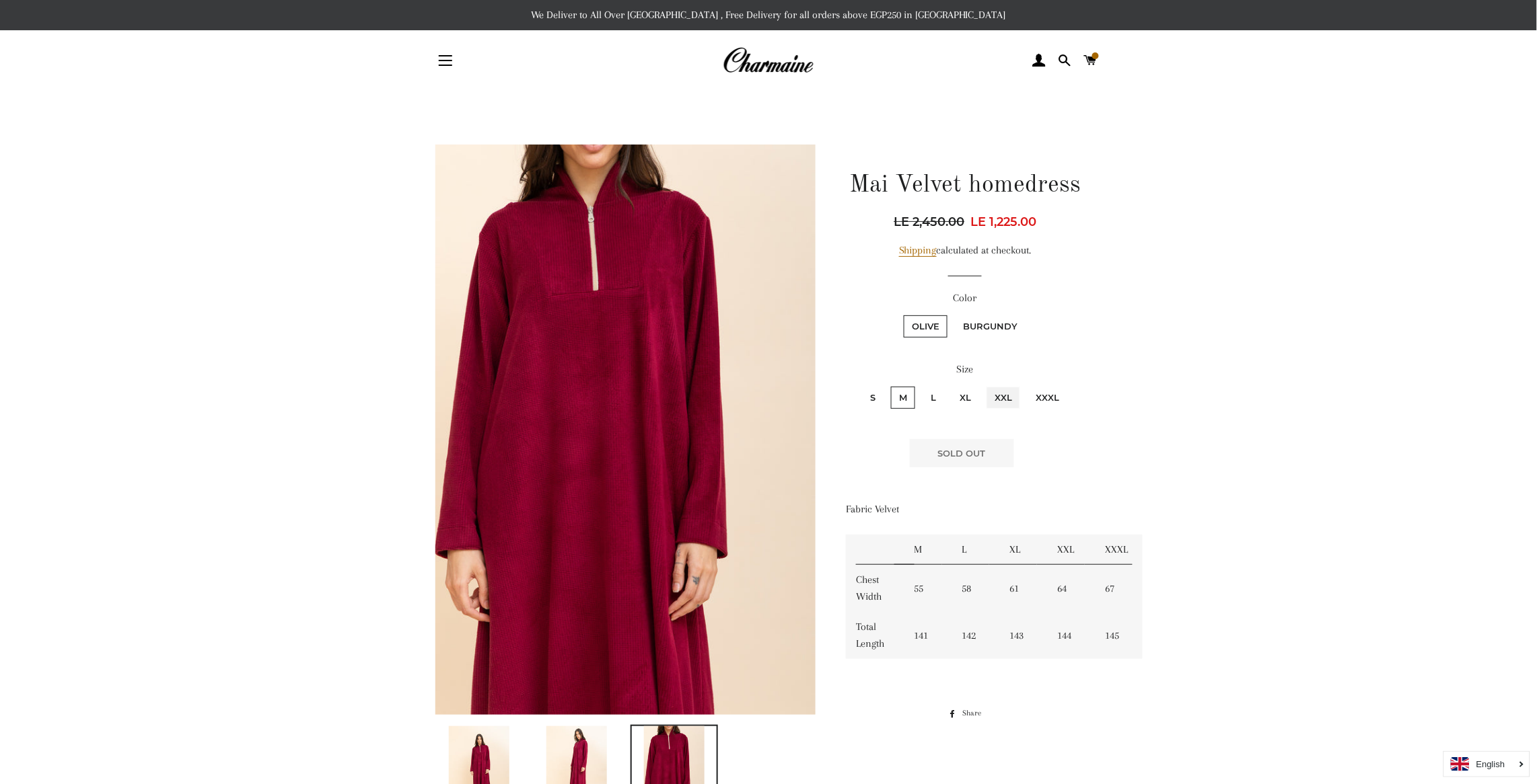
radio input "true"
click at [873, 386] on label "S" at bounding box center [872, 398] width 21 height 22
click at [861, 385] on input "S" at bounding box center [860, 384] width 1 height 1
radio input "true"
click at [889, 384] on input "M" at bounding box center [889, 384] width 1 height 1
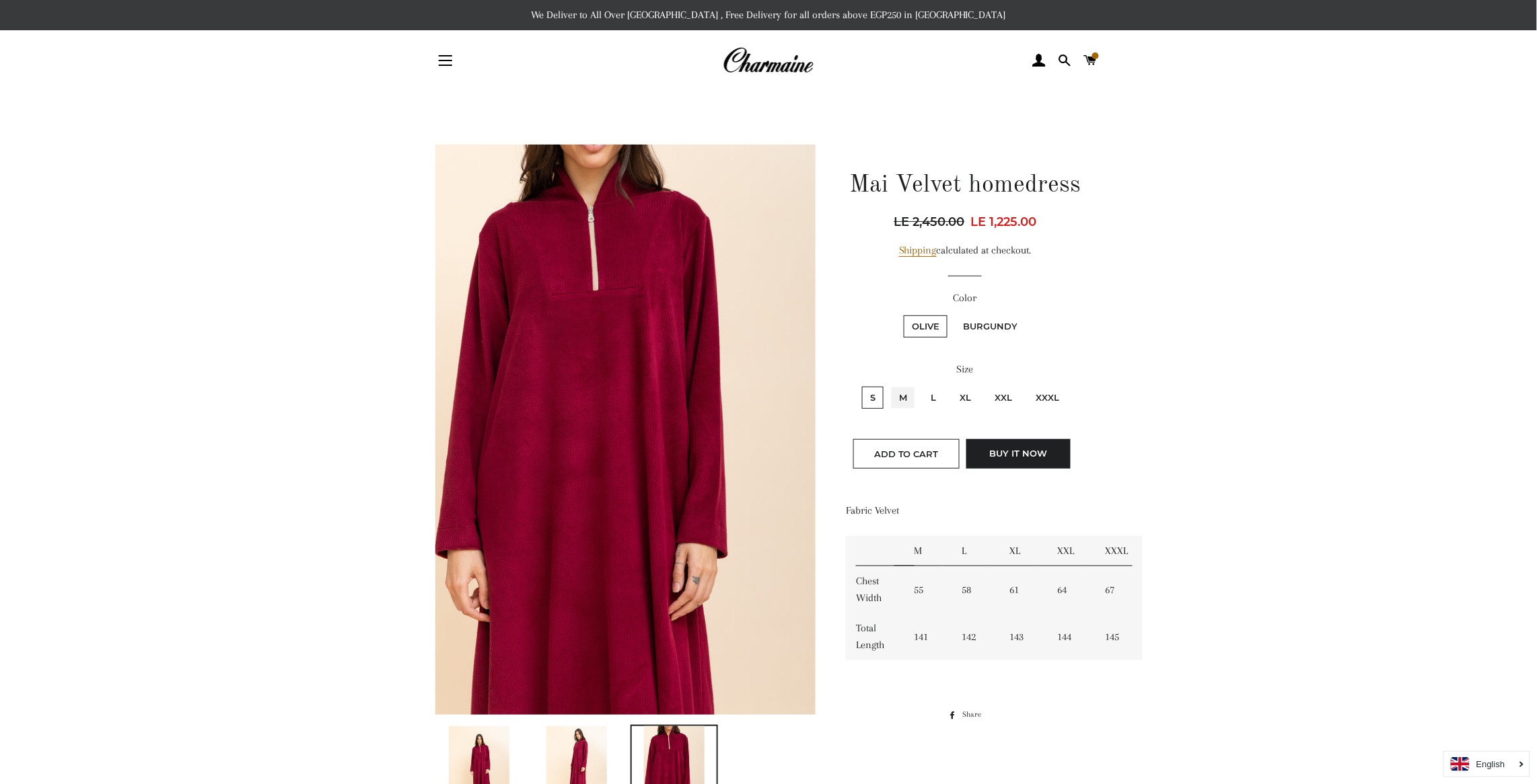
radio input "true"
click at [1112, 431] on div at bounding box center [768, 721] width 706 height 1153
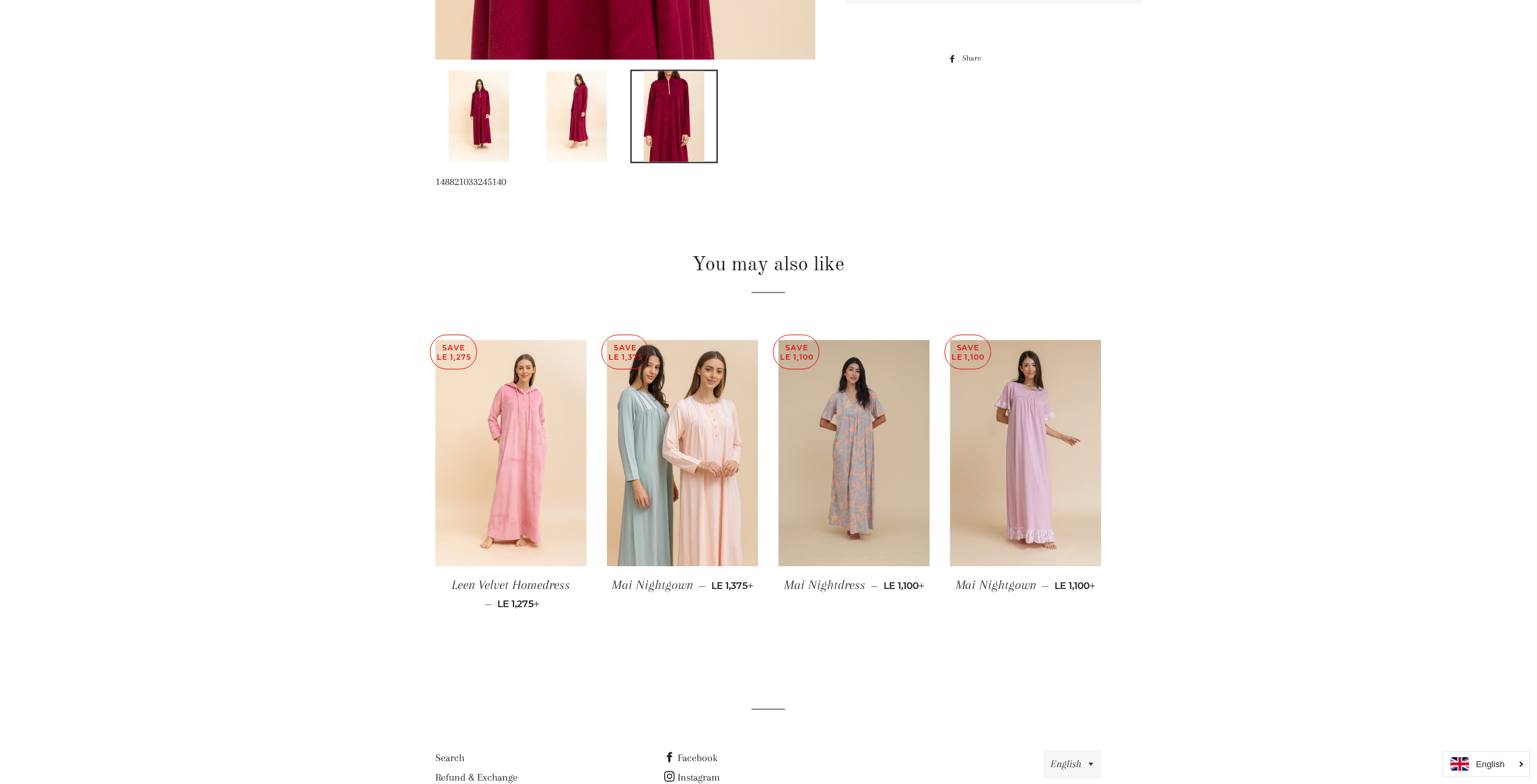
scroll to position [726, 0]
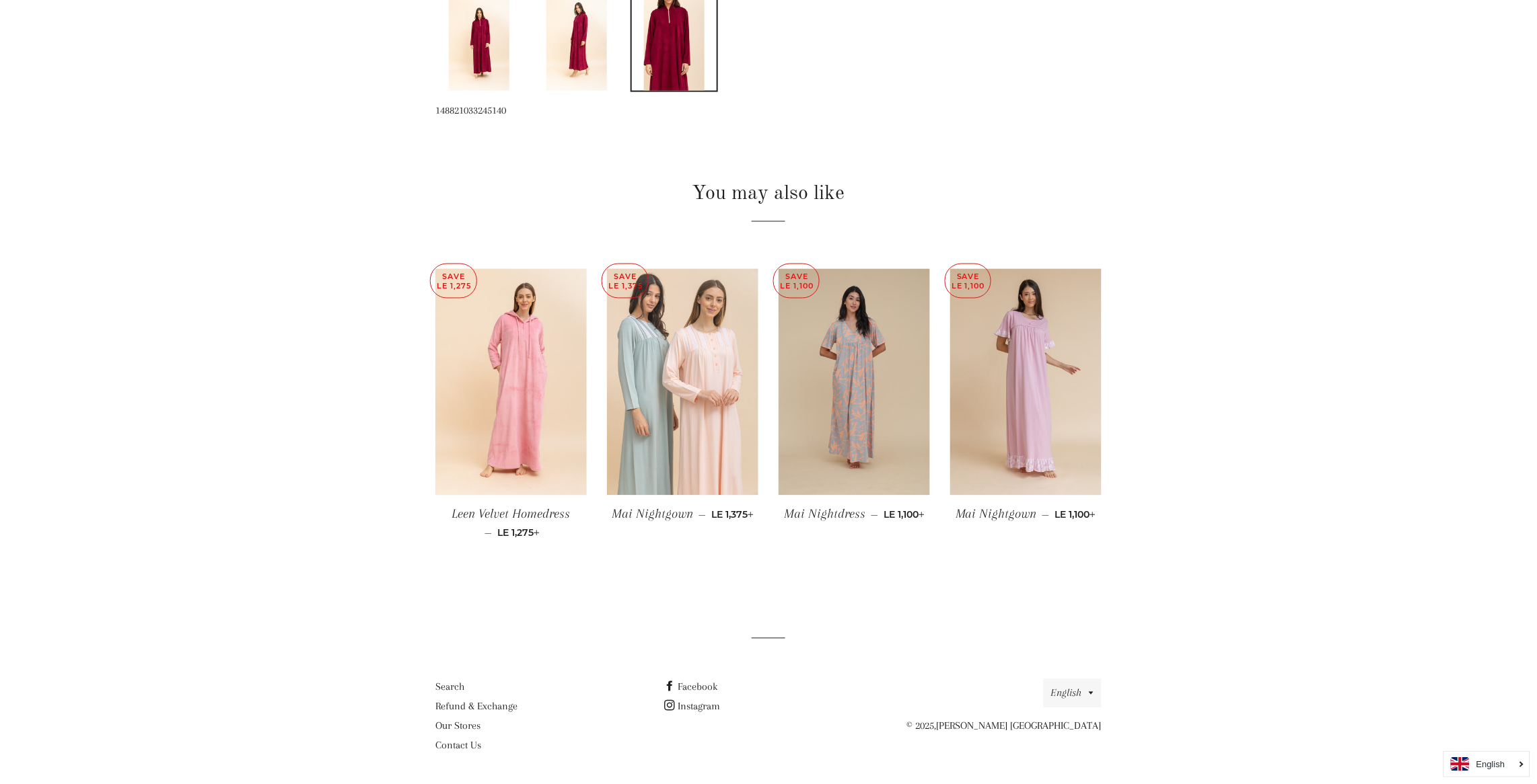
click at [720, 413] on img at bounding box center [682, 382] width 152 height 227
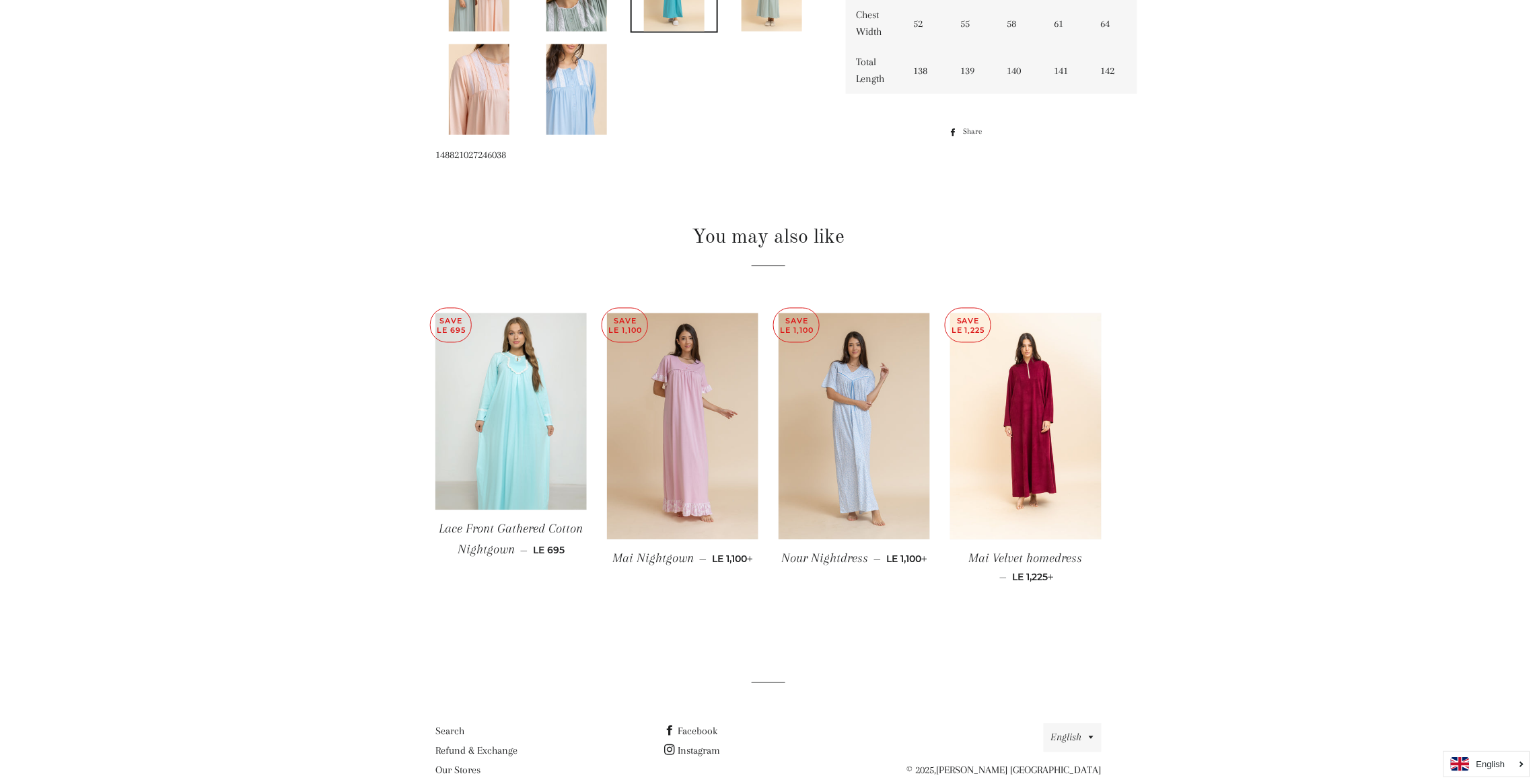
scroll to position [829, 0]
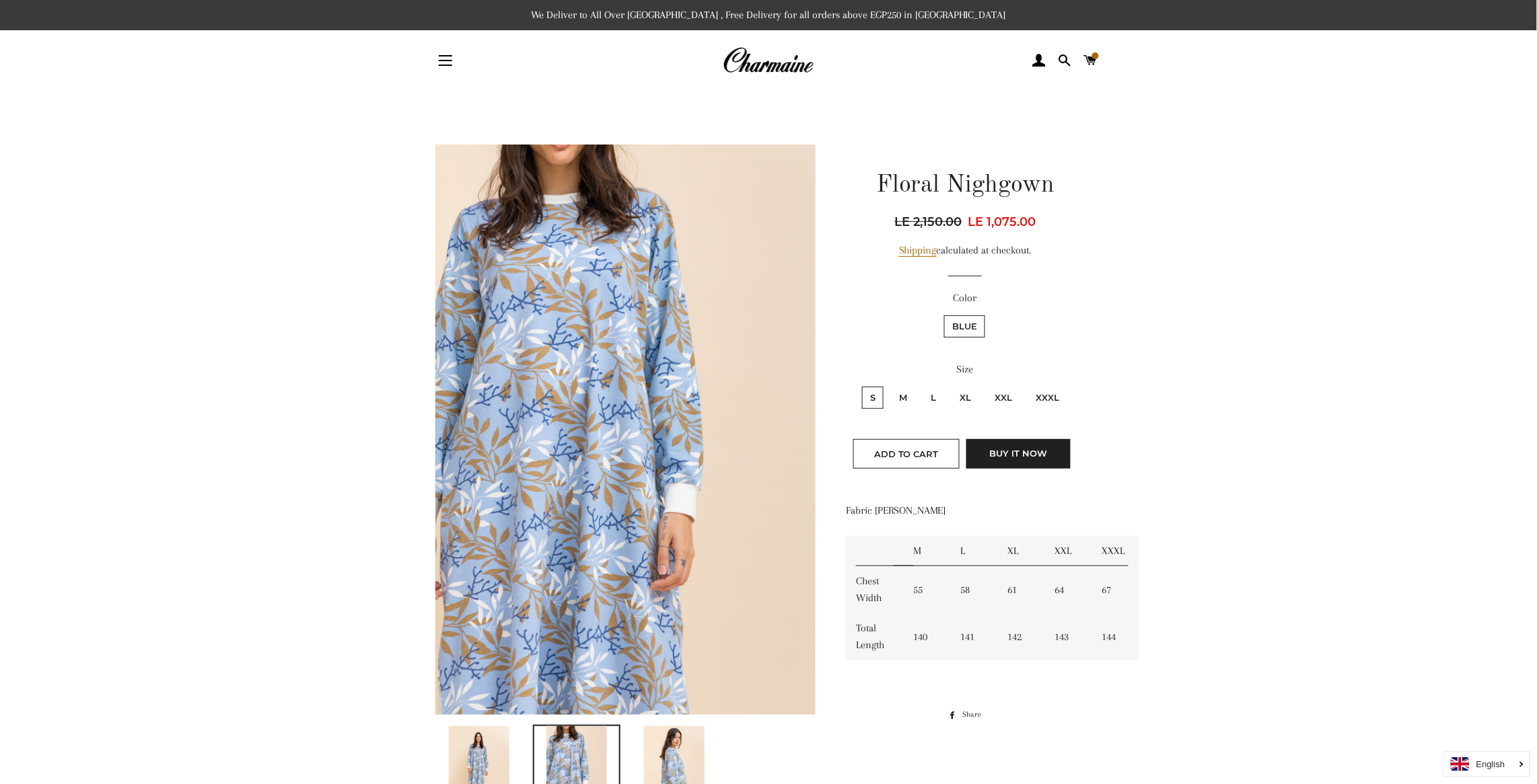
click at [1181, 614] on main at bounding box center [768, 749] width 1537 height 1317
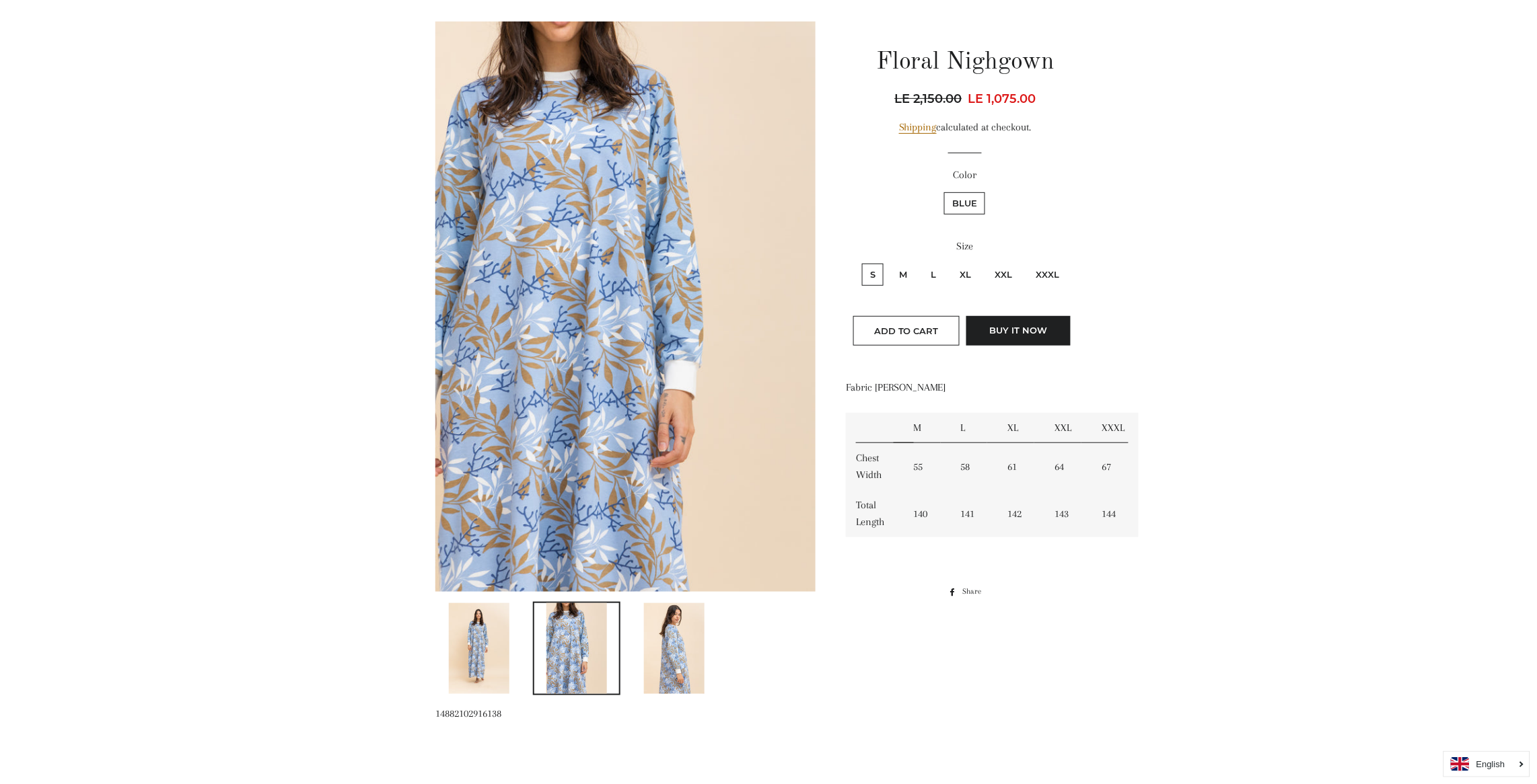
scroll to position [121, 0]
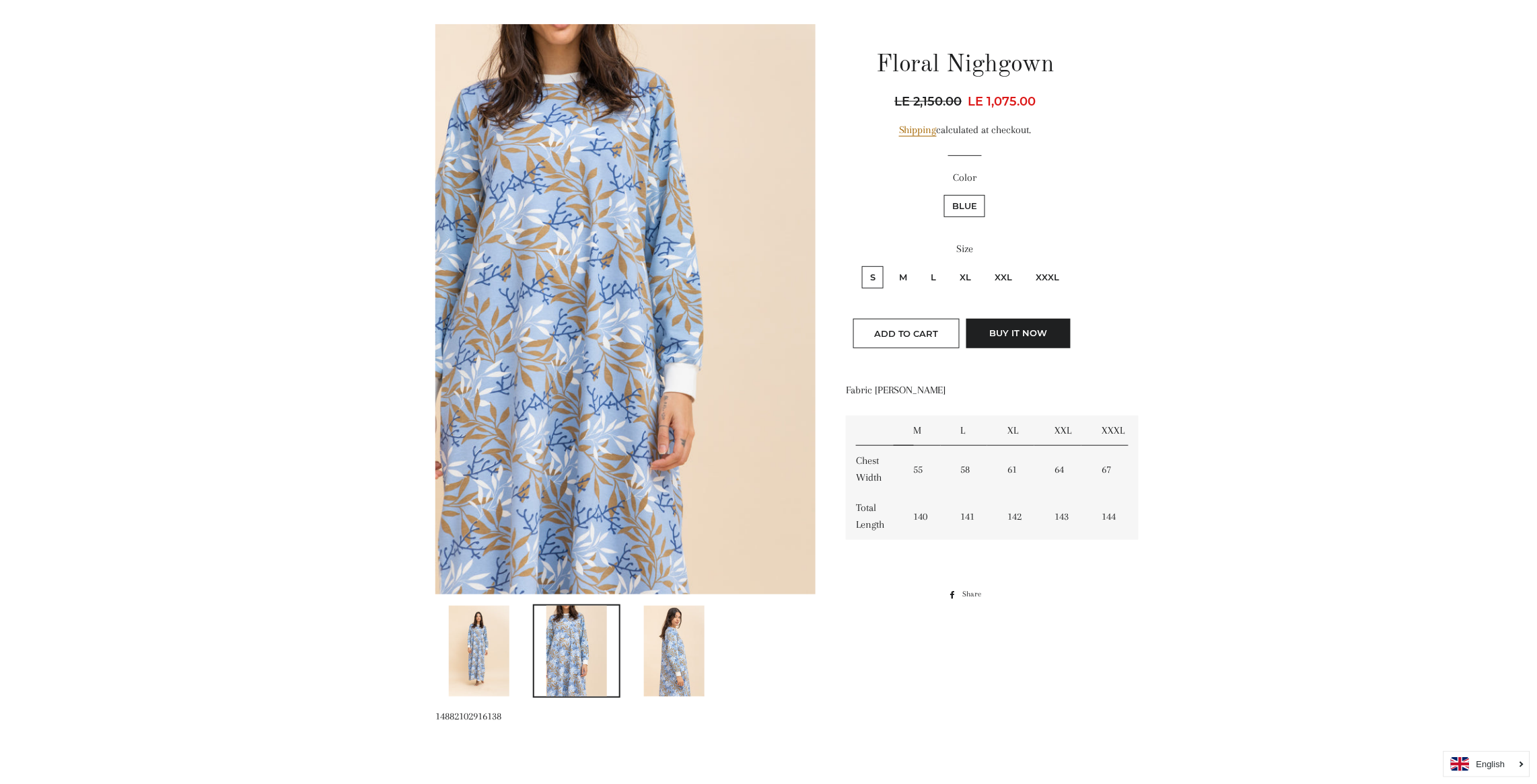
click at [930, 271] on label "L" at bounding box center [933, 278] width 21 height 22
click at [921, 265] on input "L" at bounding box center [920, 265] width 1 height 1
radio input "true"
click at [967, 269] on label "XL" at bounding box center [965, 278] width 28 height 22
click at [950, 265] on input "XL" at bounding box center [949, 265] width 1 height 1
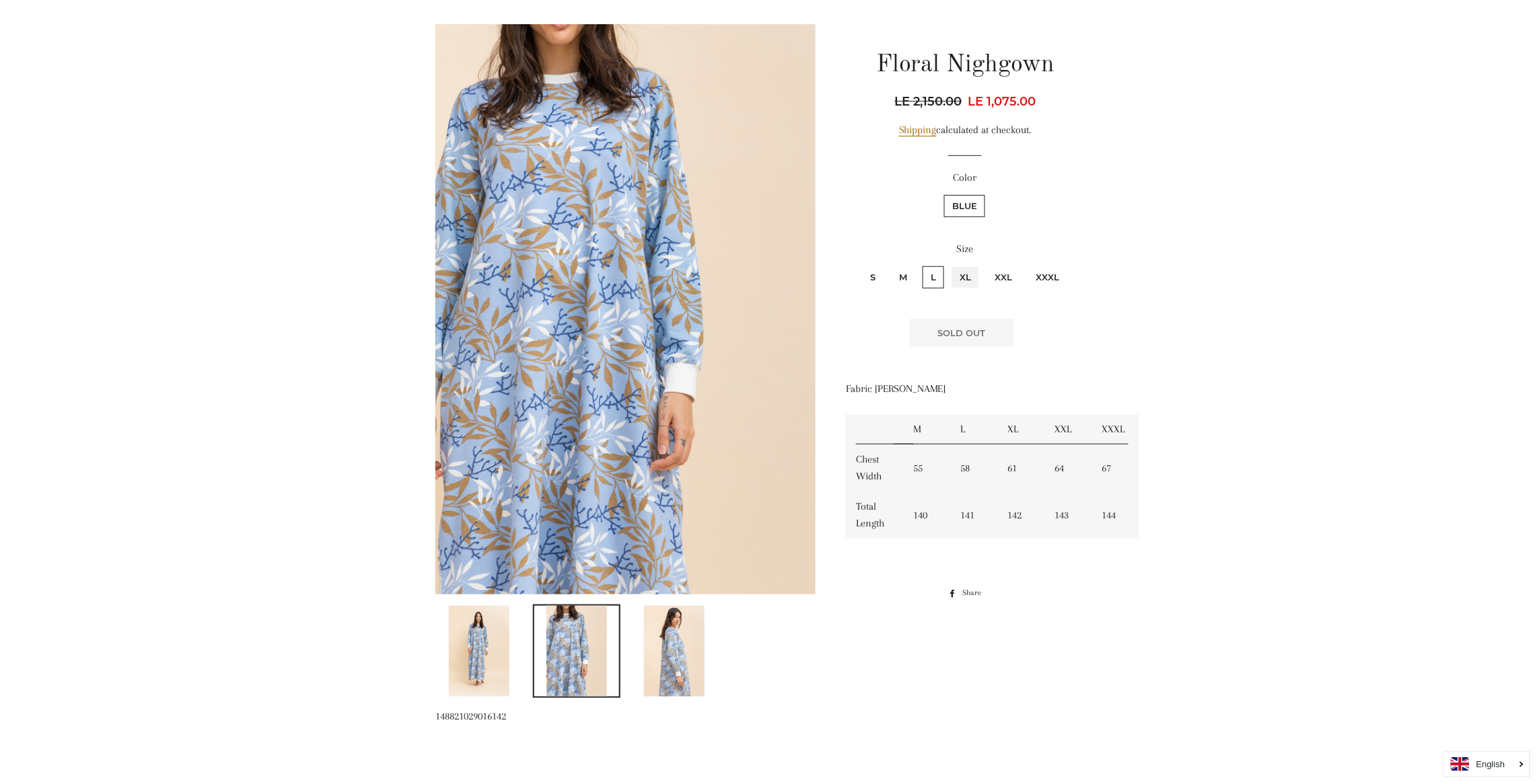
radio input "true"
click at [984, 265] on input "XXL" at bounding box center [984, 265] width 1 height 1
radio input "true"
click at [1026, 265] on input "XXXL" at bounding box center [1026, 265] width 1 height 1
radio input "true"
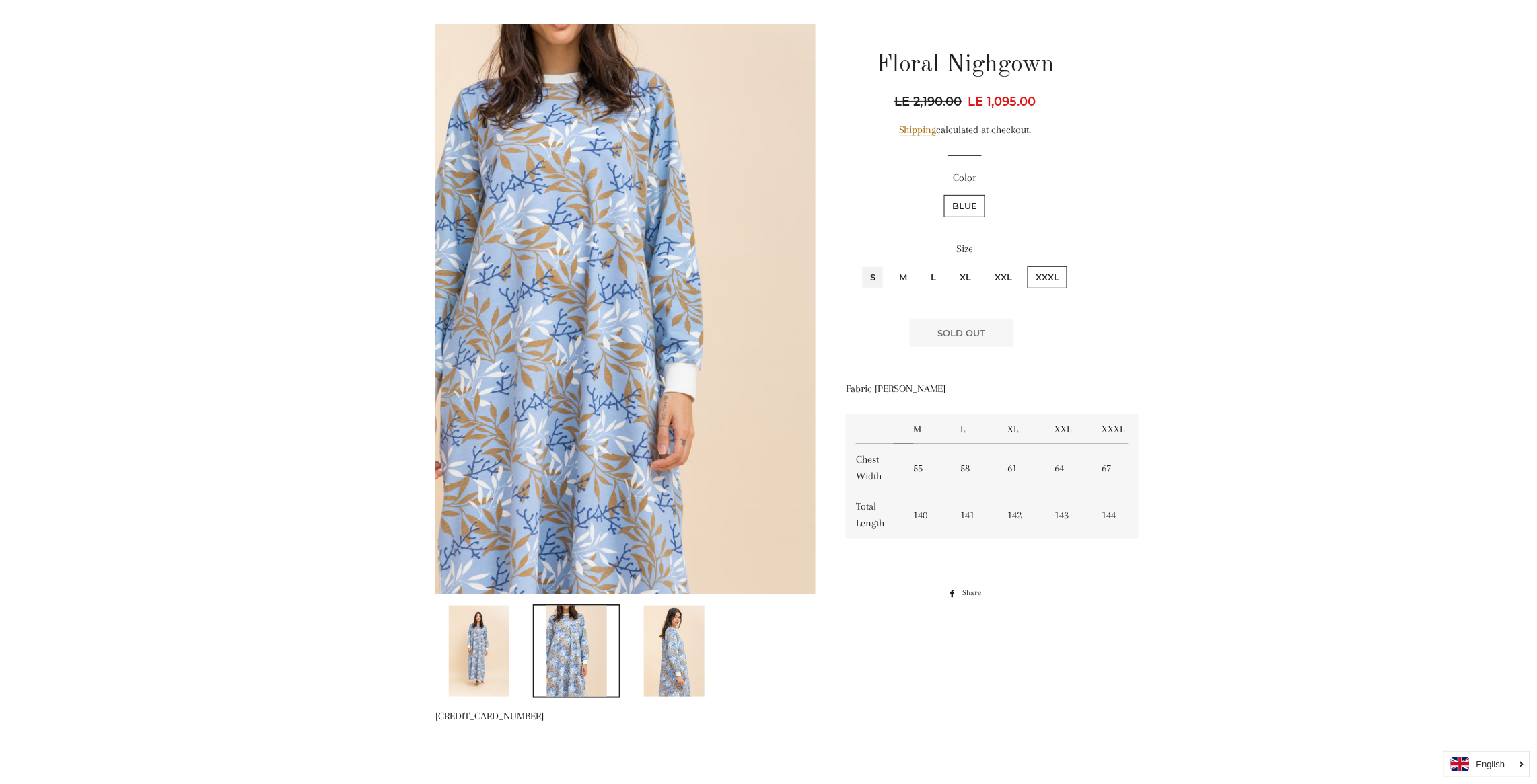
click at [860, 265] on input "S" at bounding box center [860, 265] width 1 height 1
radio input "true"
click at [889, 265] on input "M" at bounding box center [889, 265] width 1 height 1
radio input "true"
click at [920, 265] on input "L" at bounding box center [920, 265] width 1 height 1
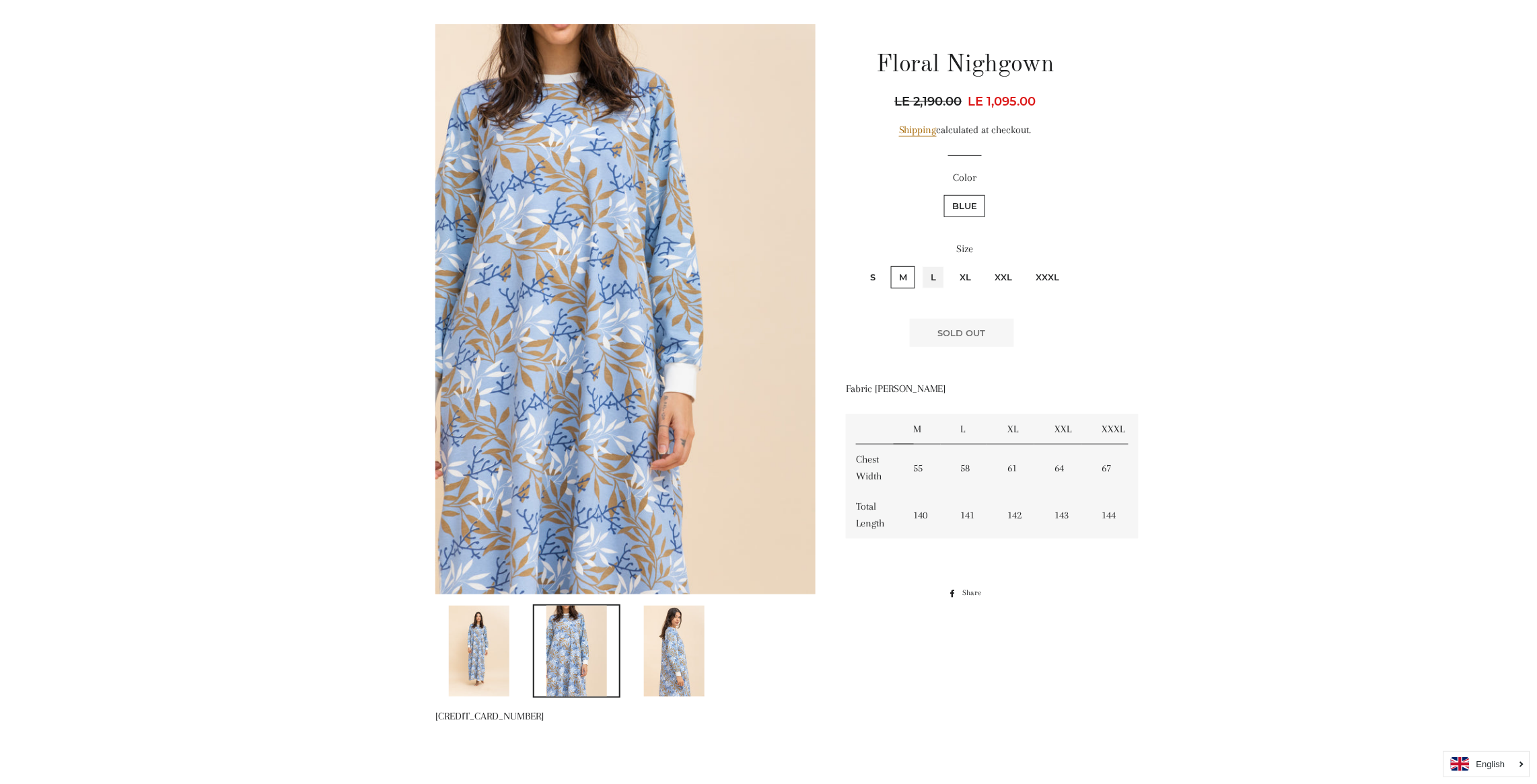
radio input "true"
click at [949, 265] on input "XL" at bounding box center [949, 265] width 1 height 1
radio input "true"
radio input "false"
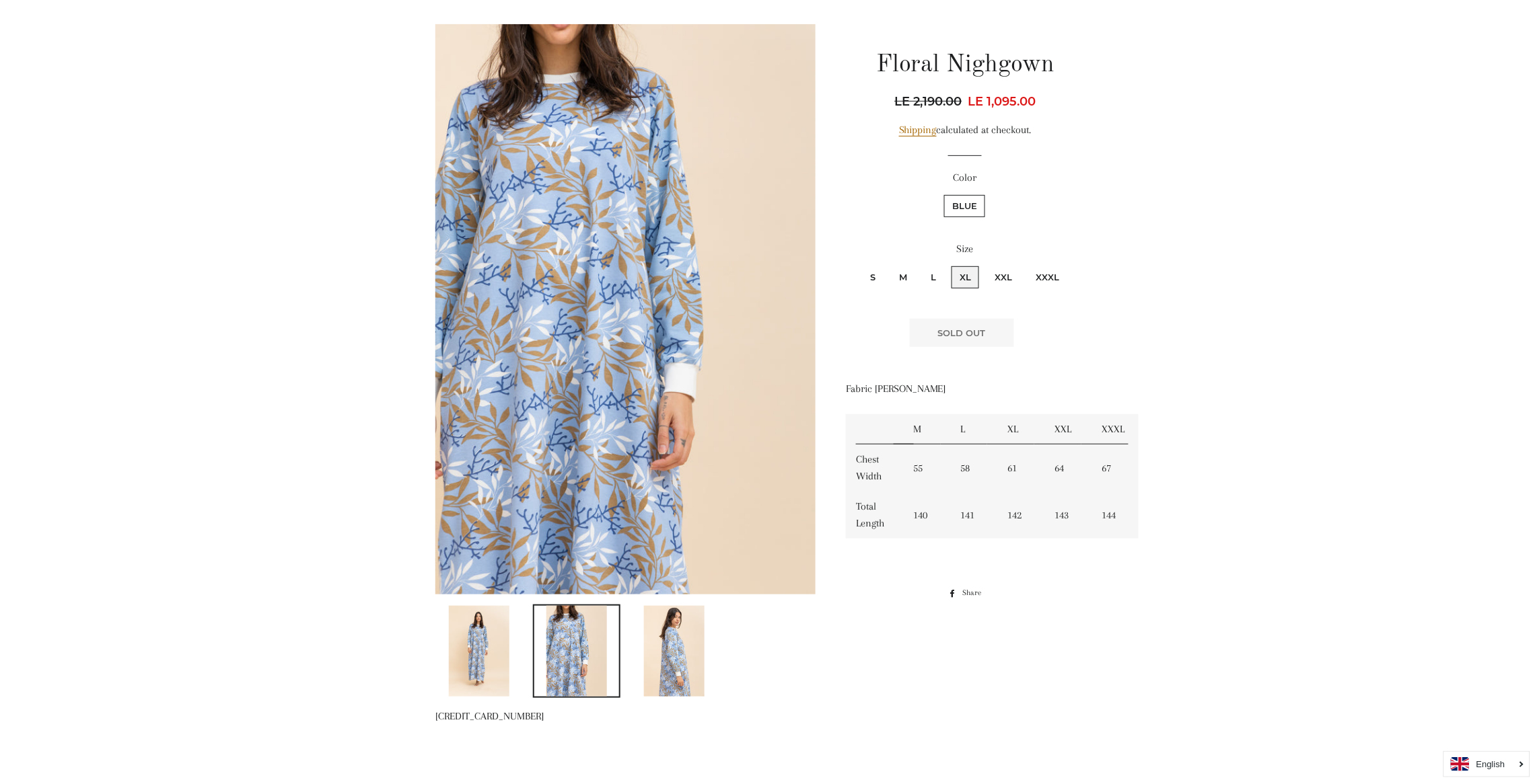
radio input "false"
click at [984, 265] on input "XXL" at bounding box center [984, 265] width 1 height 1
radio input "true"
click at [1026, 265] on input "XXXL" at bounding box center [1026, 265] width 1 height 1
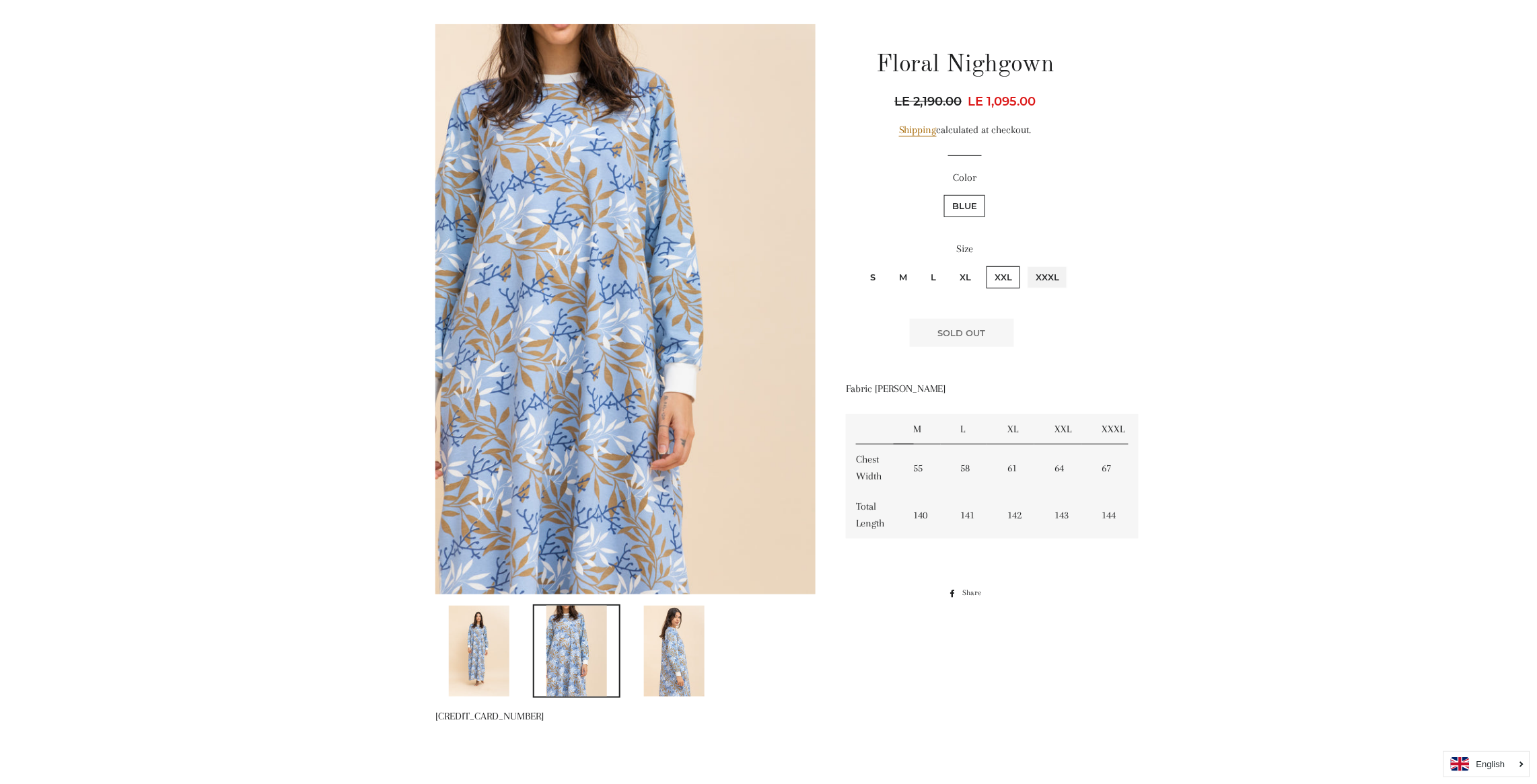
radio input "true"
click at [860, 265] on input "S" at bounding box center [860, 265] width 1 height 1
radio input "true"
click at [889, 265] on input "M" at bounding box center [889, 265] width 1 height 1
radio input "true"
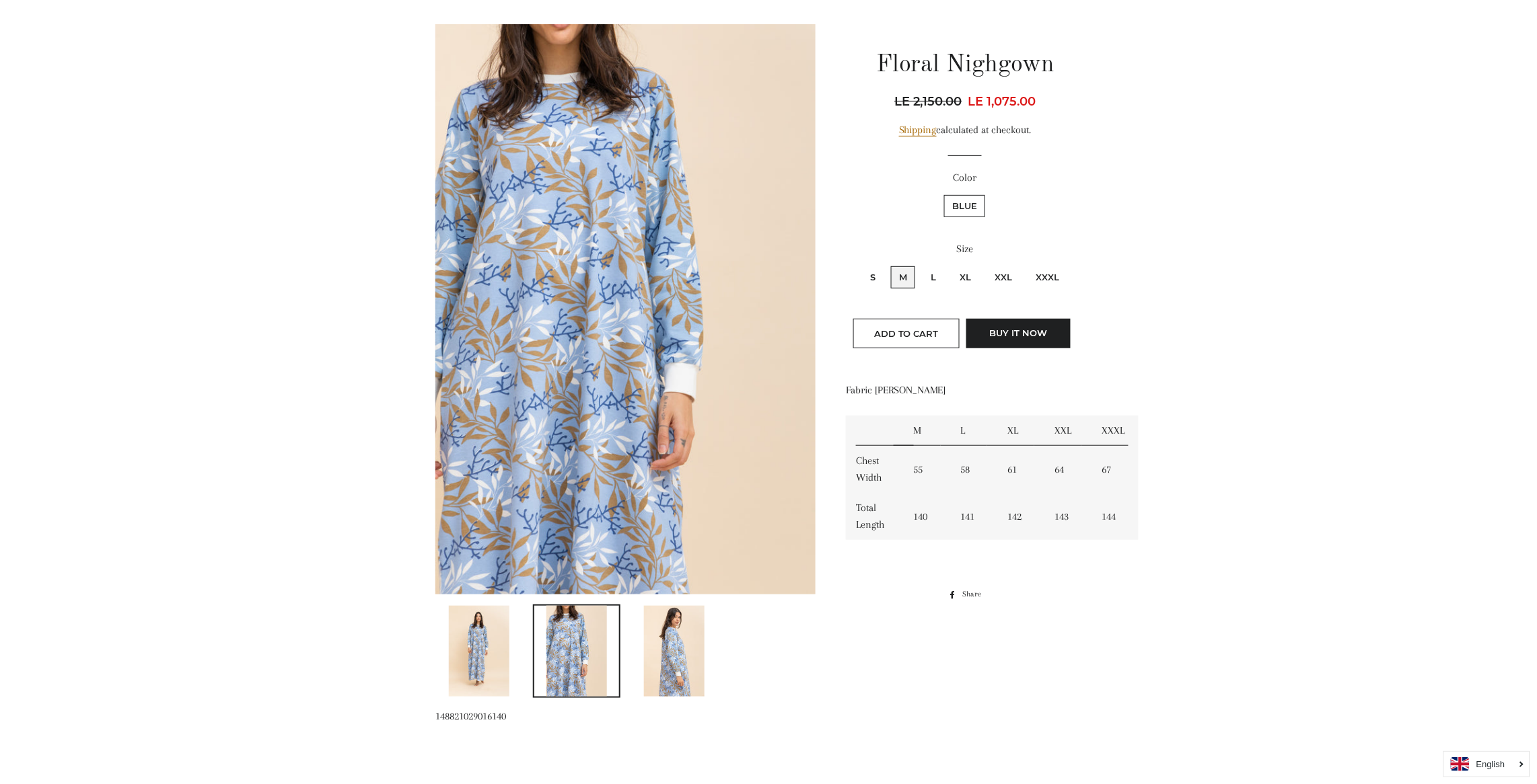
radio input "false"
click at [920, 265] on input "L" at bounding box center [920, 265] width 1 height 1
radio input "true"
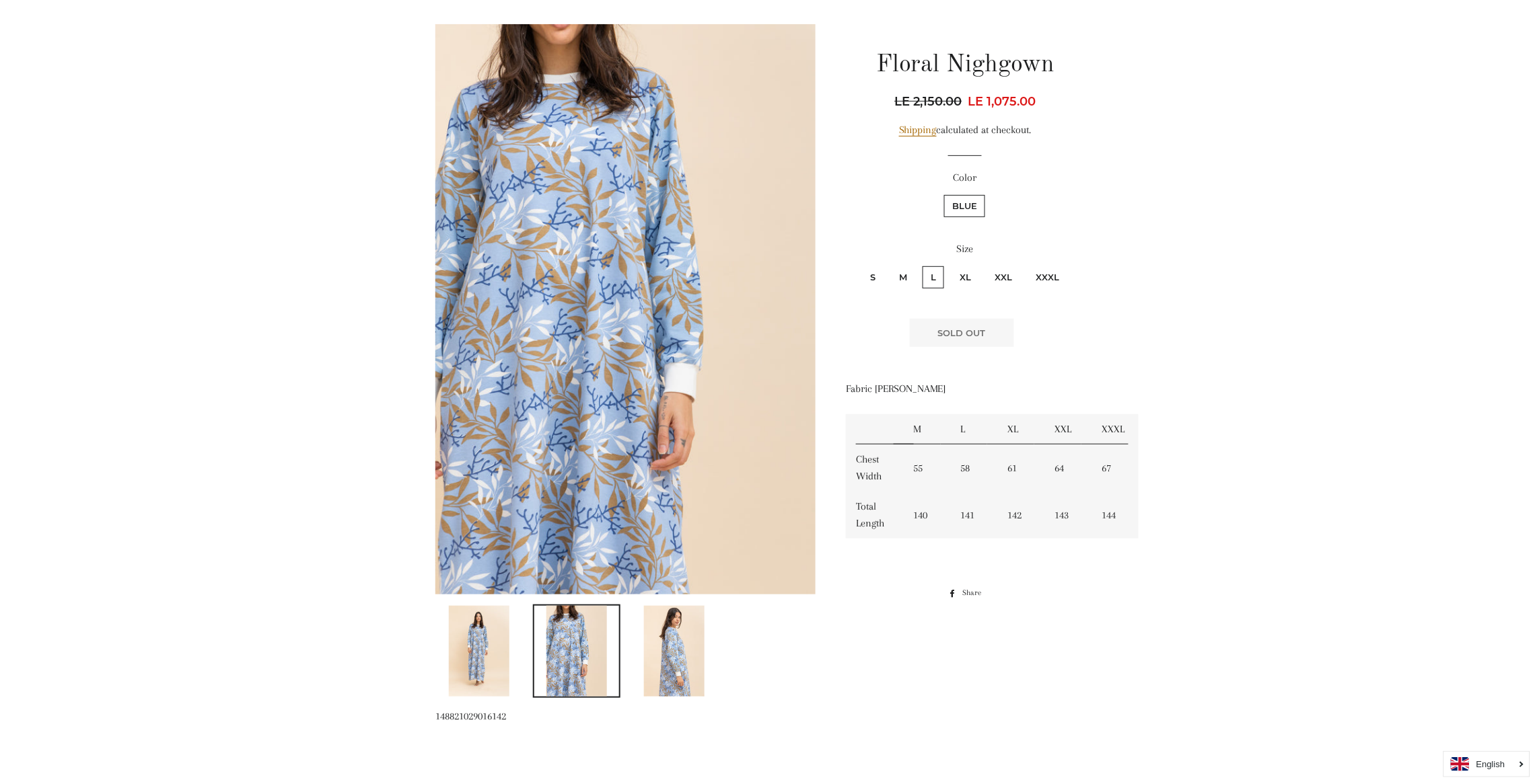
click at [910, 625] on div "Floral Nighgown" at bounding box center [758, 366] width 686 height 683
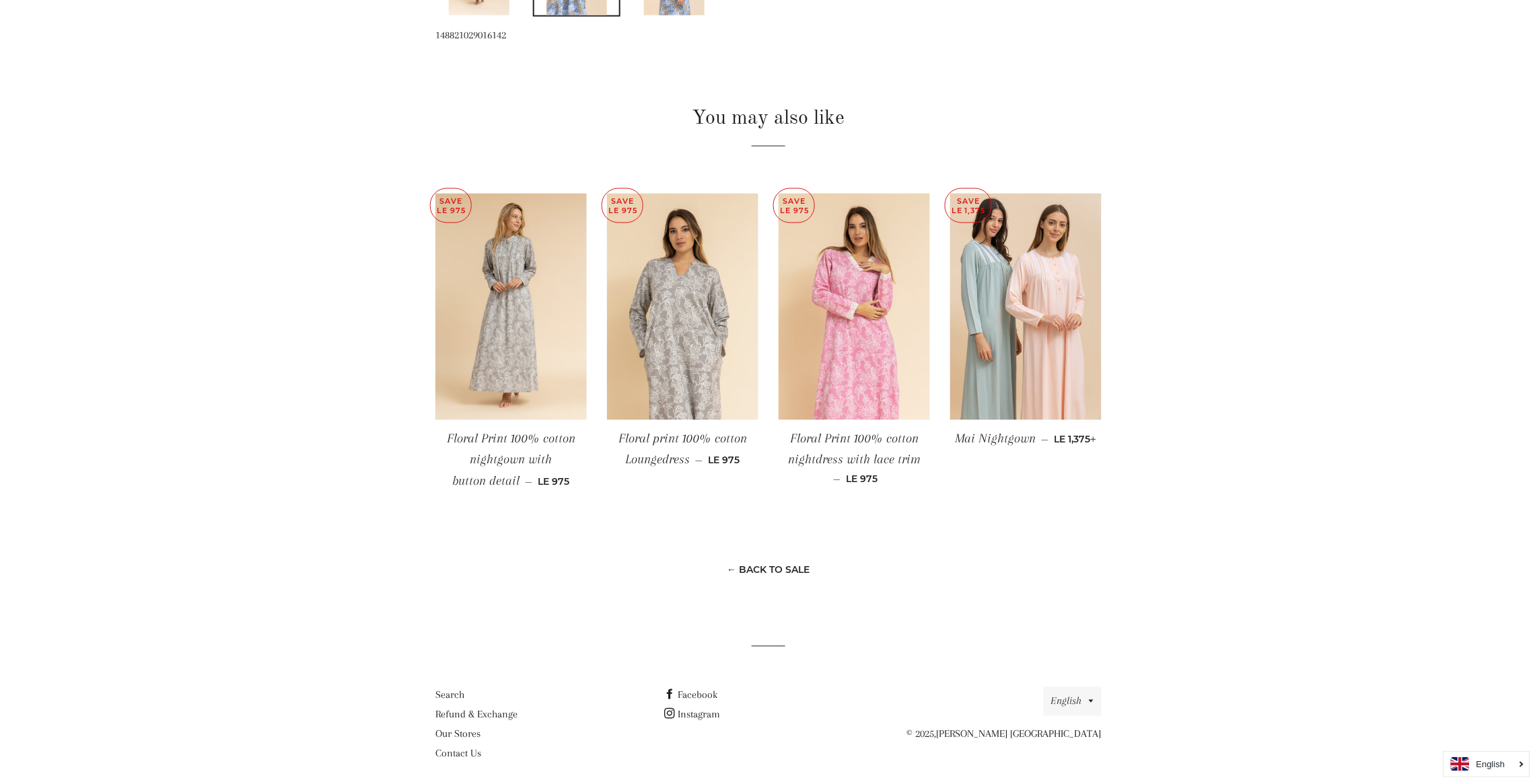
scroll to position [805, 0]
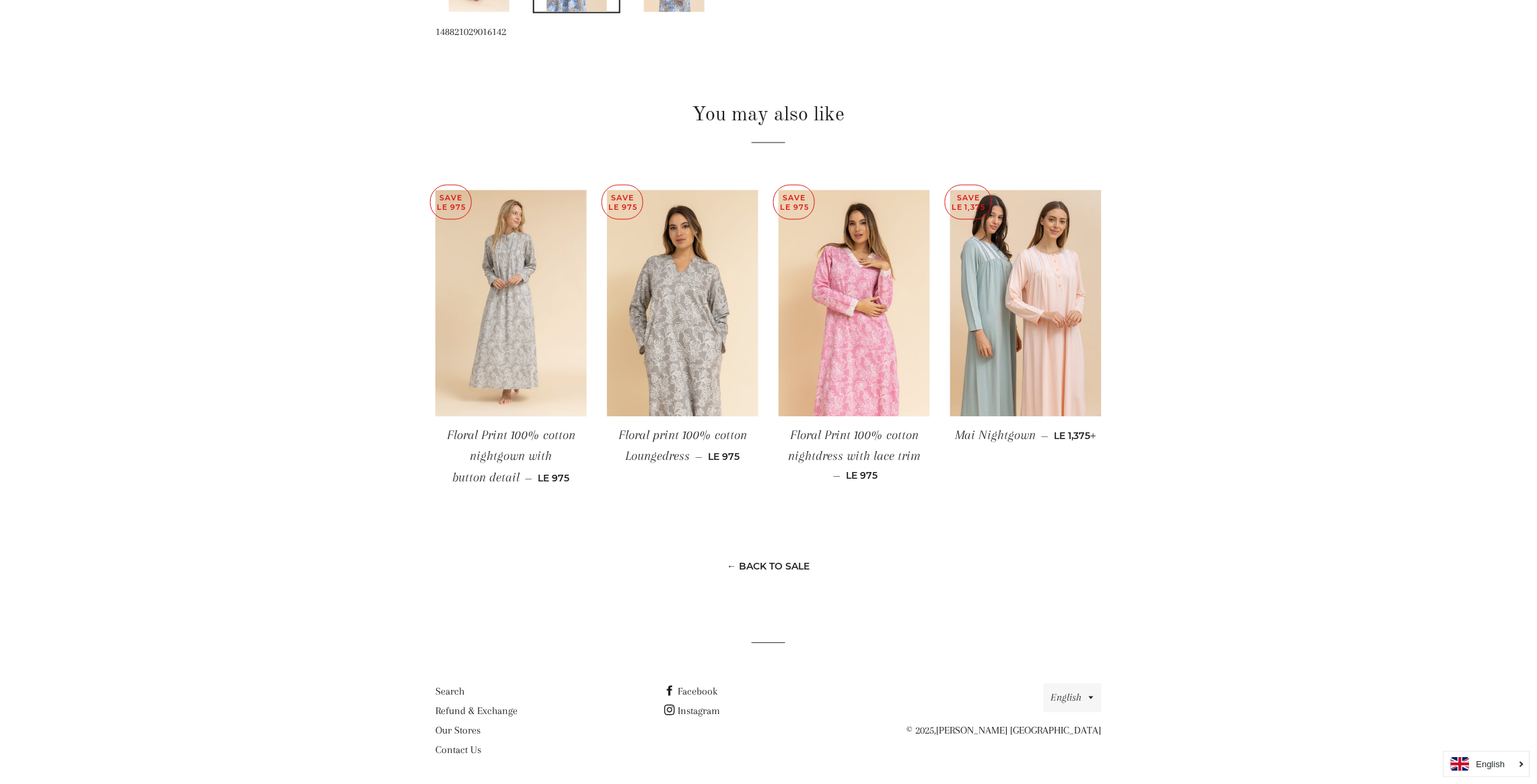
click at [546, 287] on img at bounding box center [511, 304] width 152 height 227
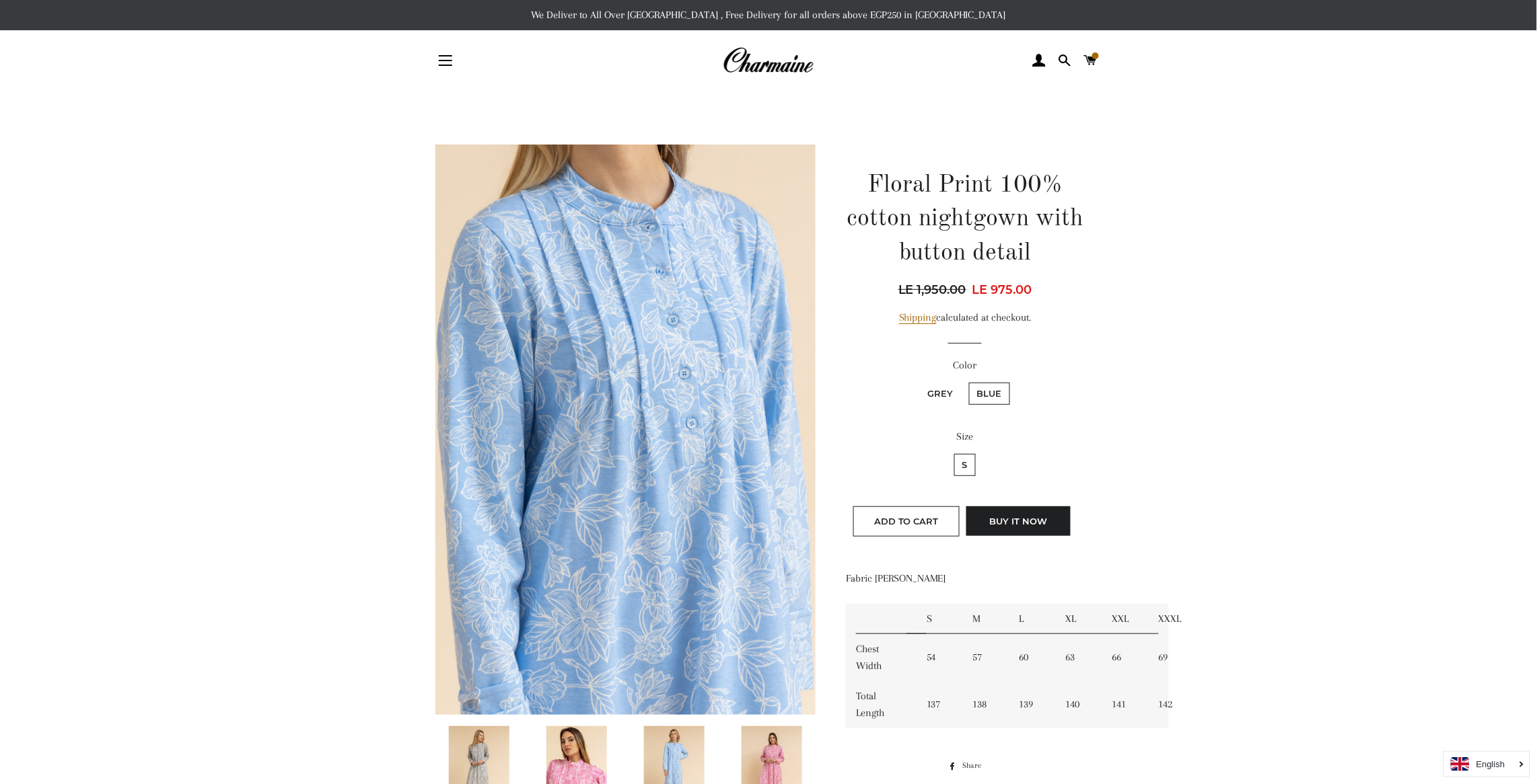
click at [944, 391] on label "Grey" at bounding box center [940, 393] width 42 height 22
click at [918, 381] on input "Grey" at bounding box center [917, 381] width 1 height 1
radio input "true"
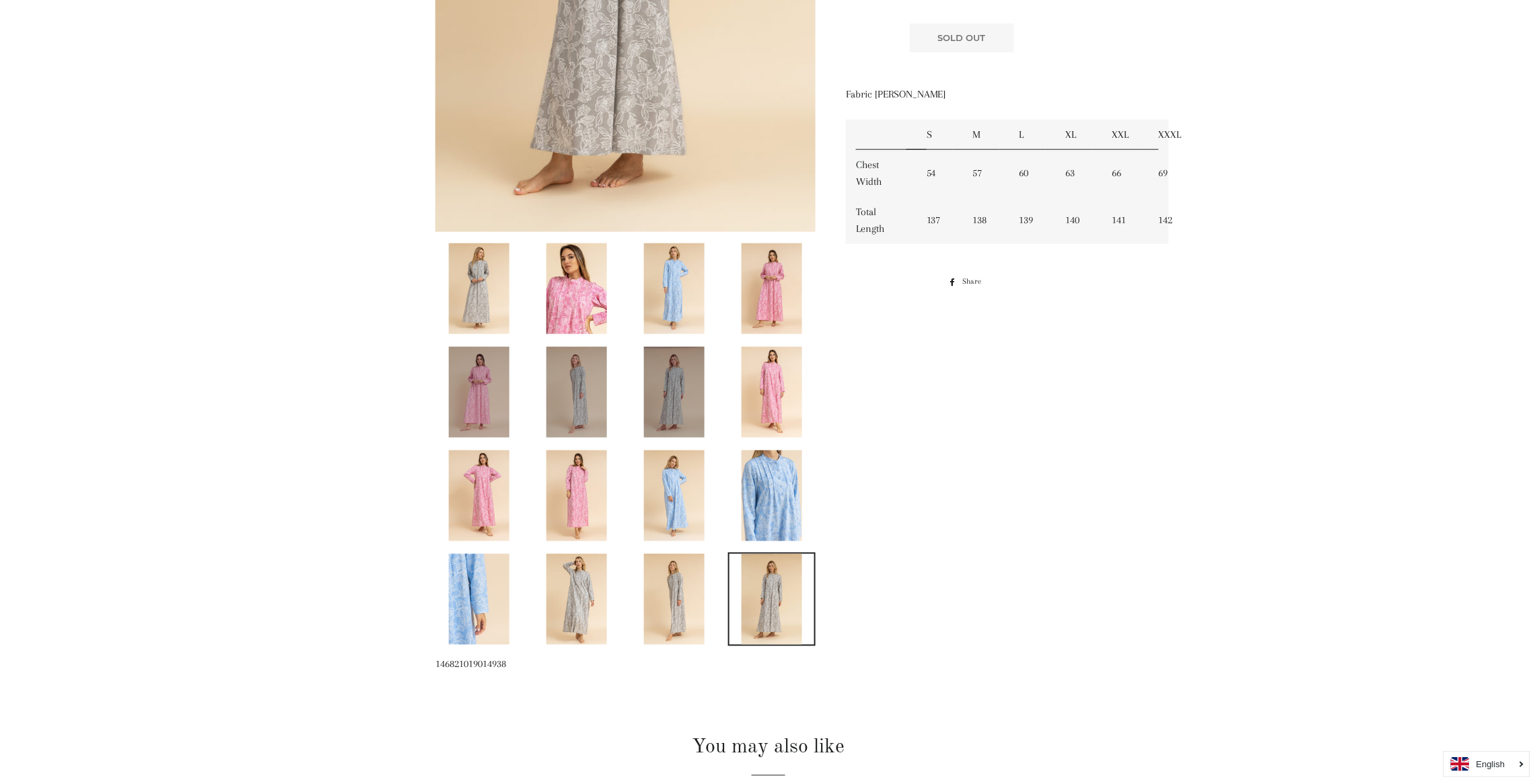
scroll to position [484, 0]
click at [774, 506] on img at bounding box center [772, 495] width 61 height 91
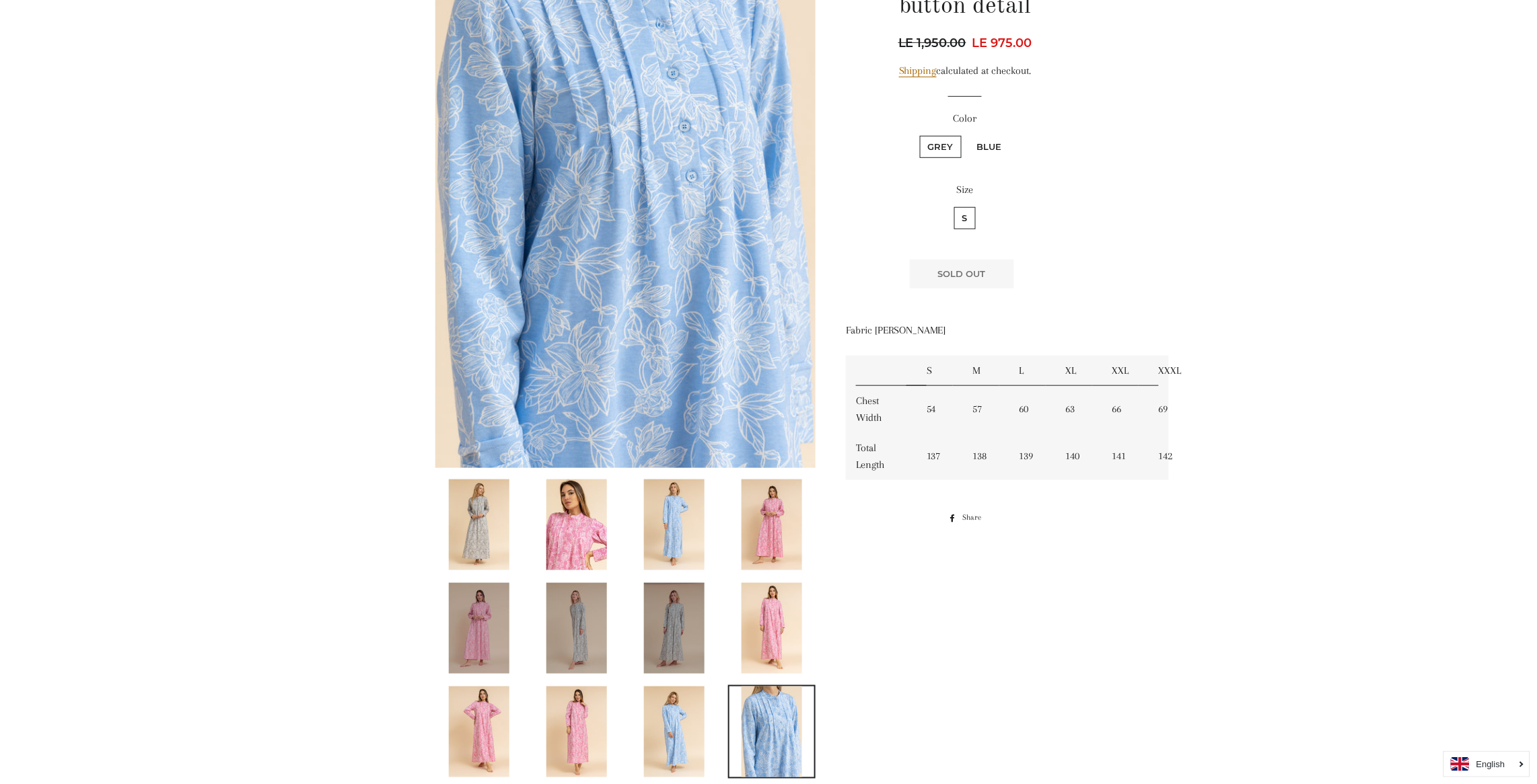
scroll to position [207, 0]
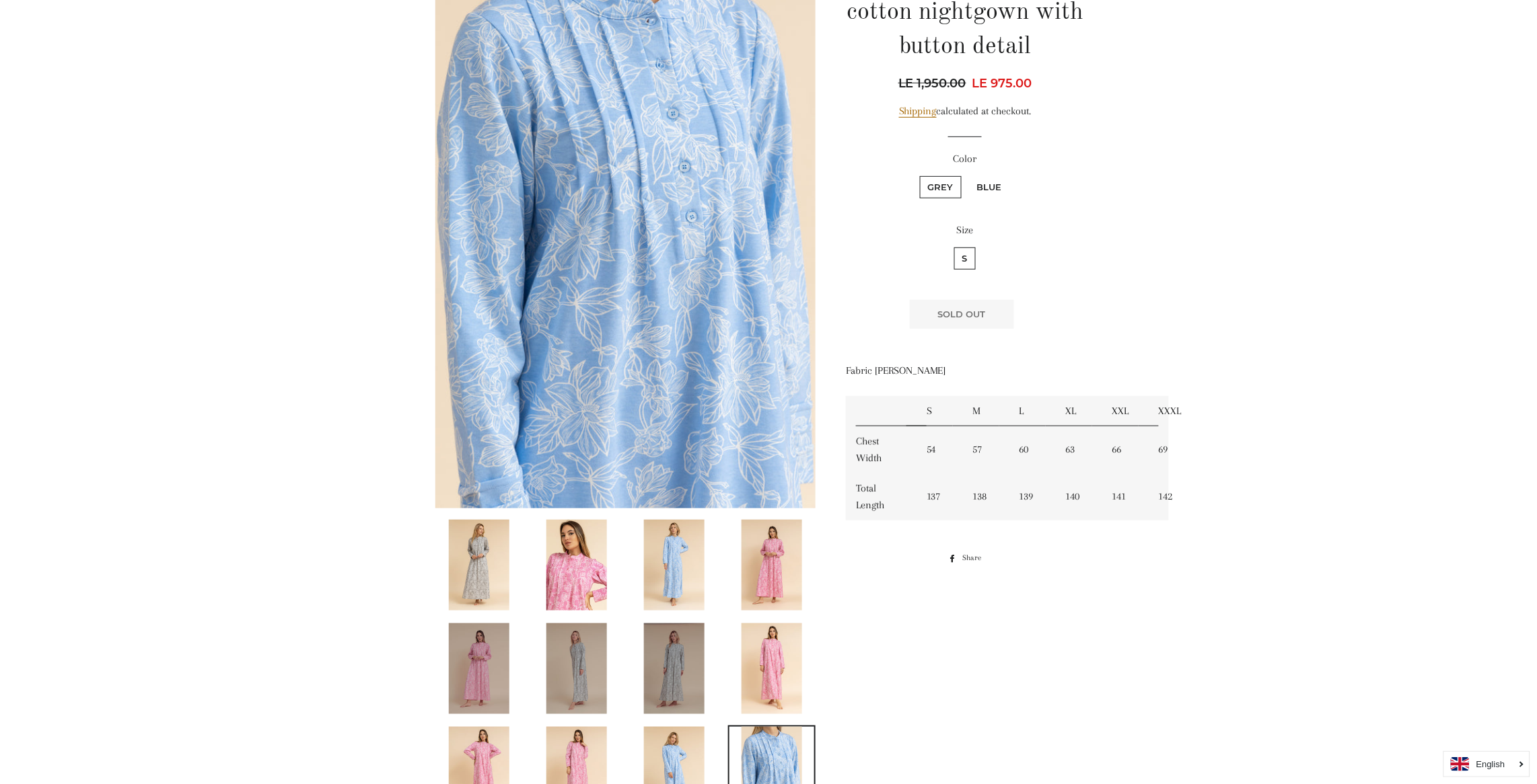
click at [777, 553] on img at bounding box center [772, 566] width 61 height 91
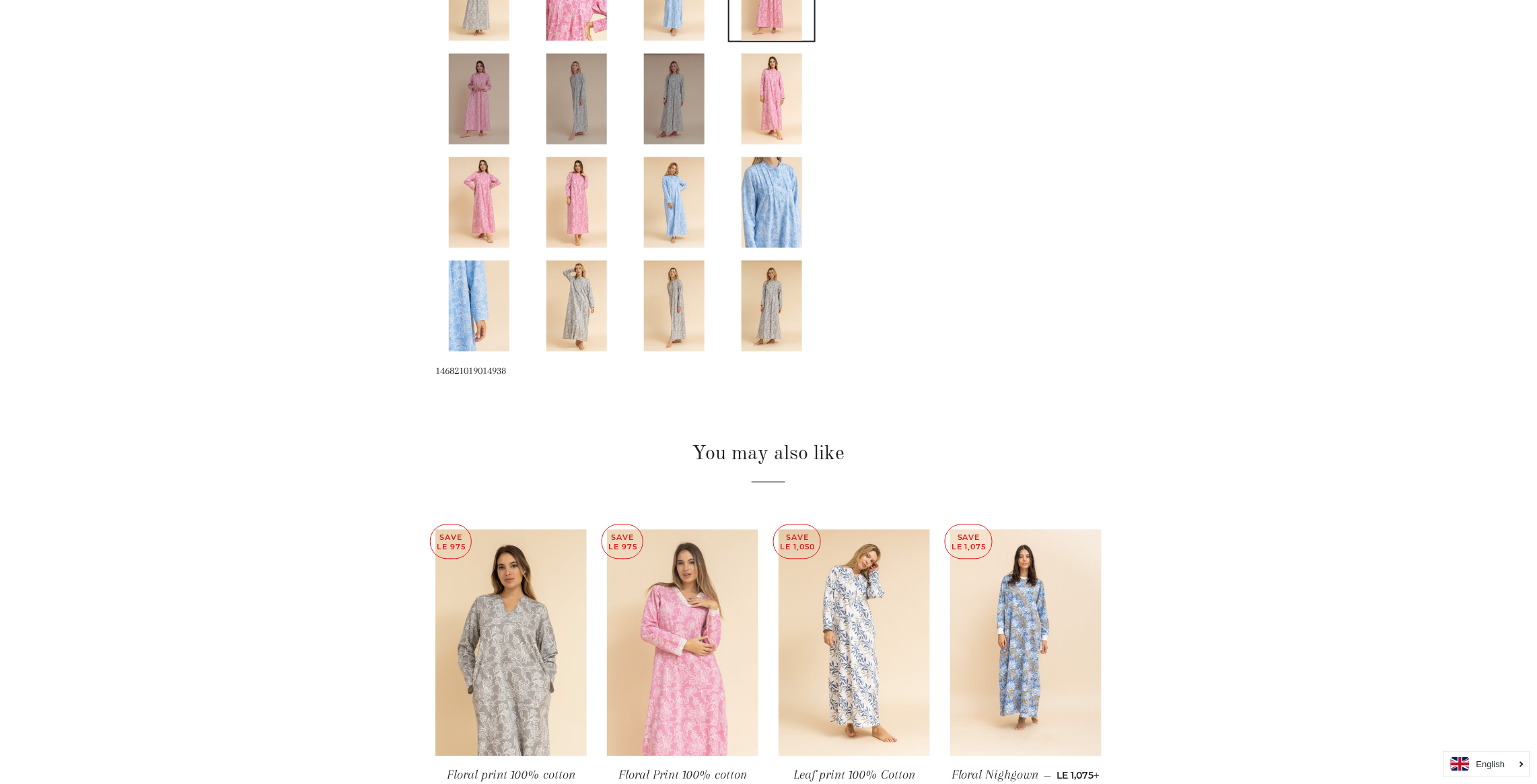
click at [686, 639] on img at bounding box center [682, 643] width 152 height 227
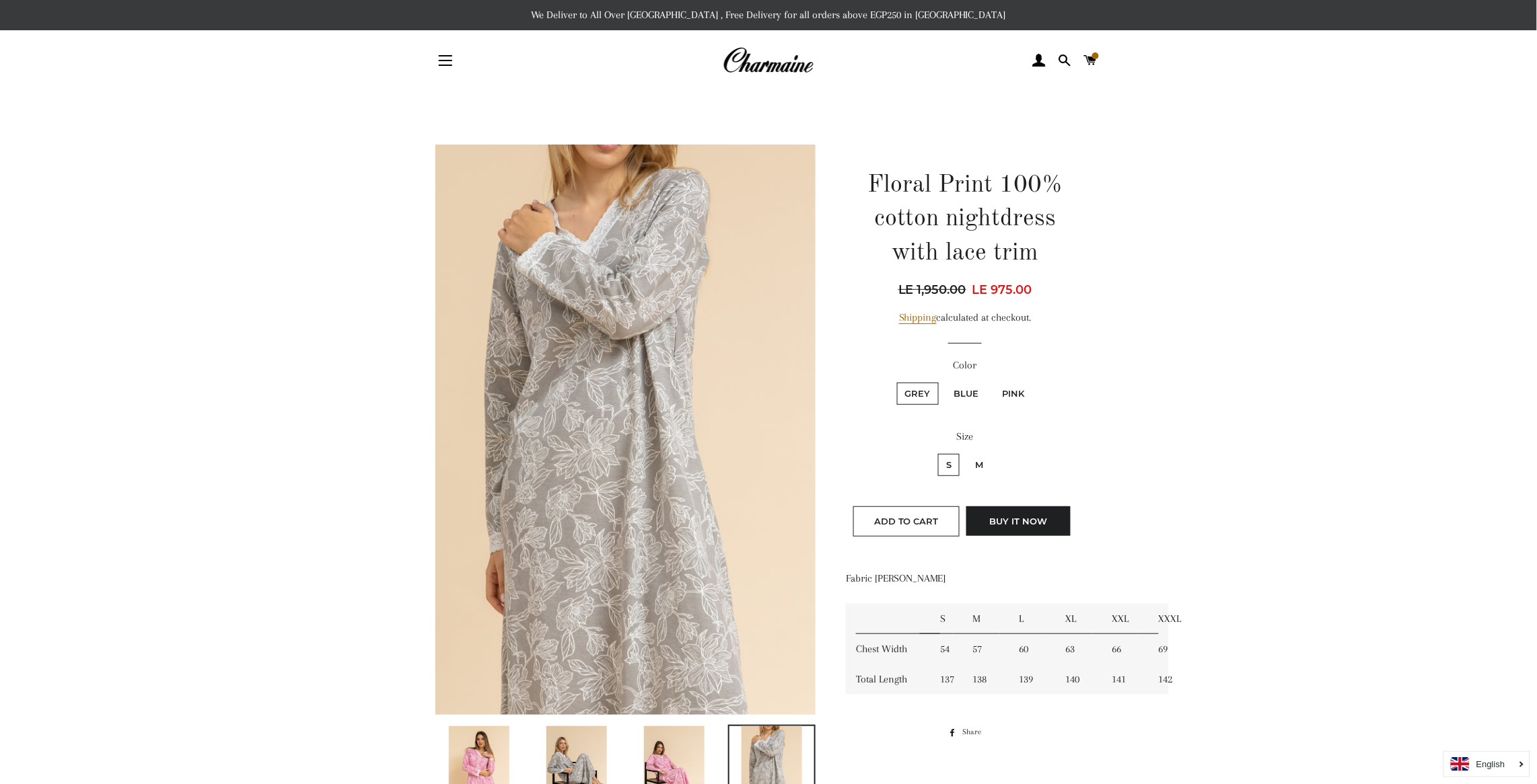
click at [975, 457] on label "M" at bounding box center [979, 465] width 24 height 22
click at [966, 453] on input "M" at bounding box center [965, 452] width 1 height 1
radio input "true"
click at [936, 452] on input "S" at bounding box center [936, 452] width 1 height 1
radio input "true"
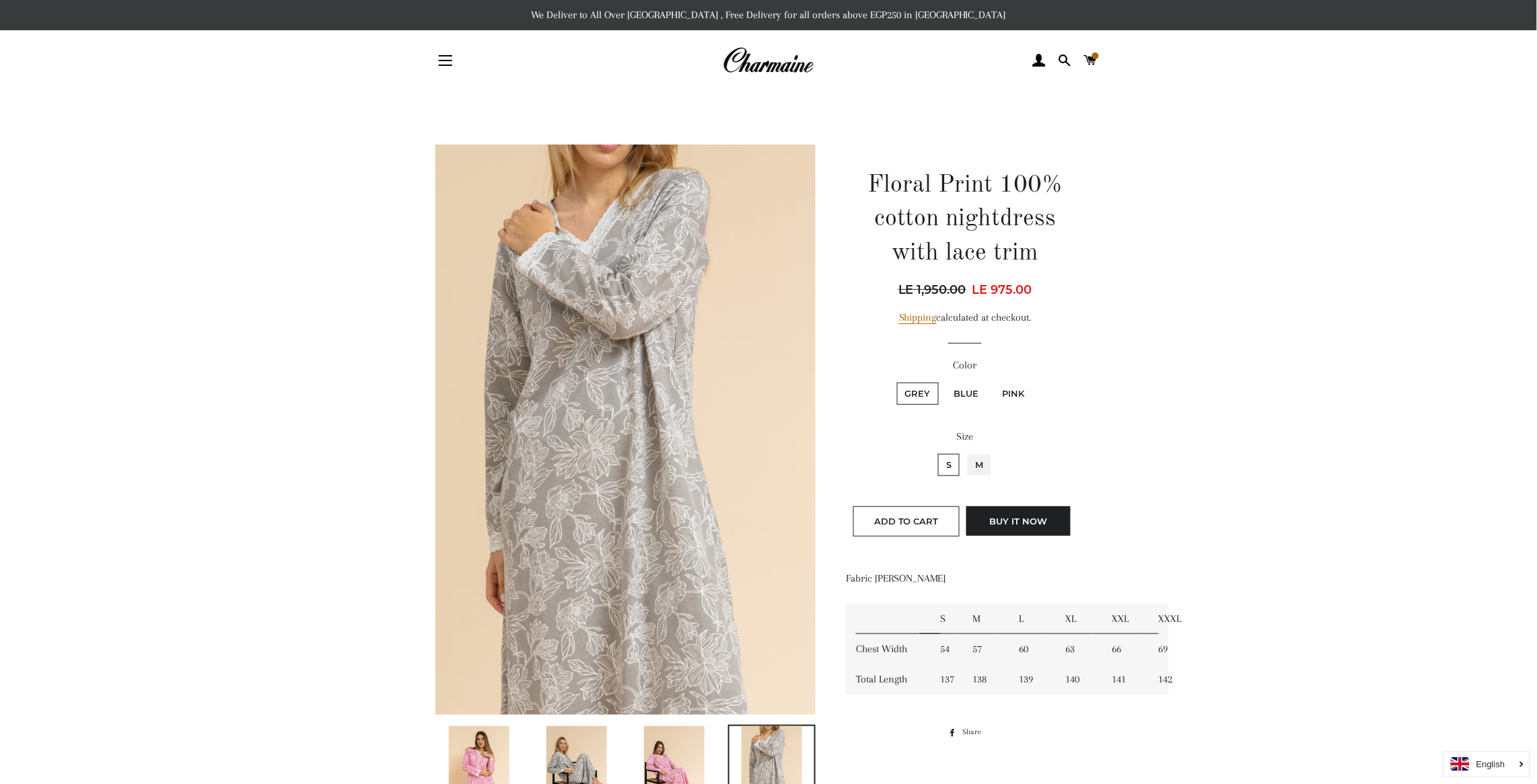
click at [965, 452] on input "M" at bounding box center [965, 452] width 1 height 1
radio input "true"
click at [936, 452] on input "S" at bounding box center [936, 452] width 1 height 1
radio input "true"
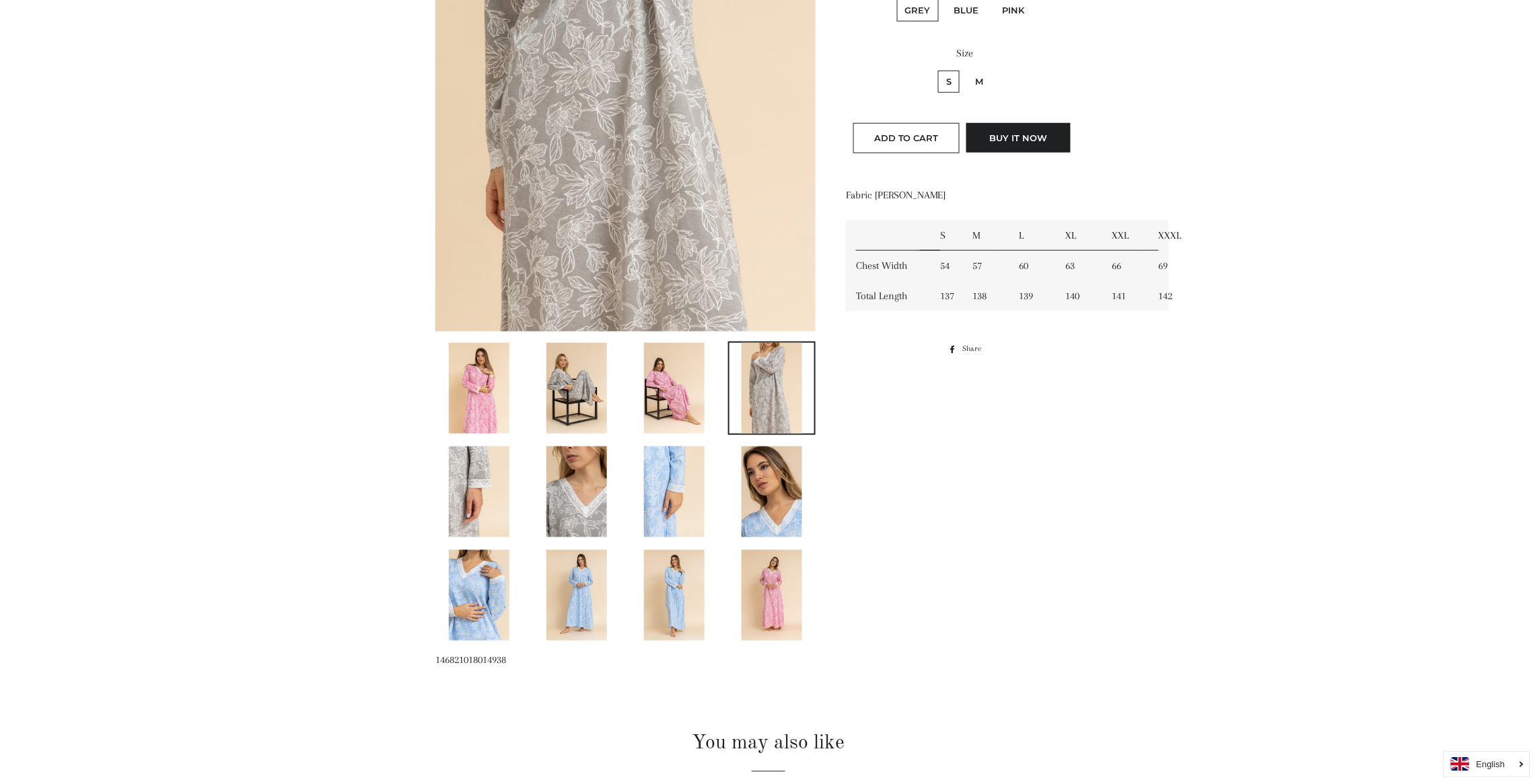
scroll to position [484, 0]
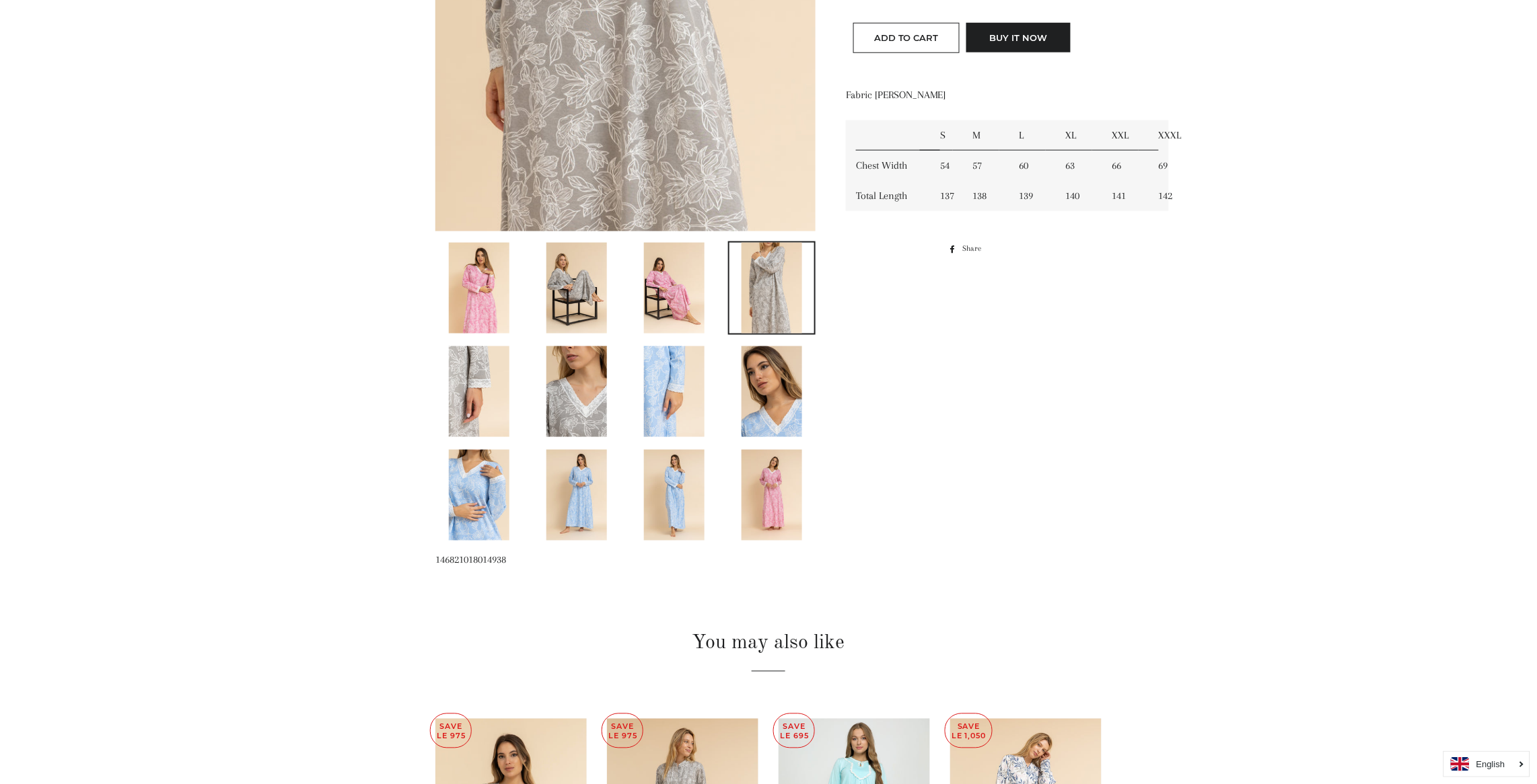
click at [679, 491] on img at bounding box center [674, 495] width 61 height 91
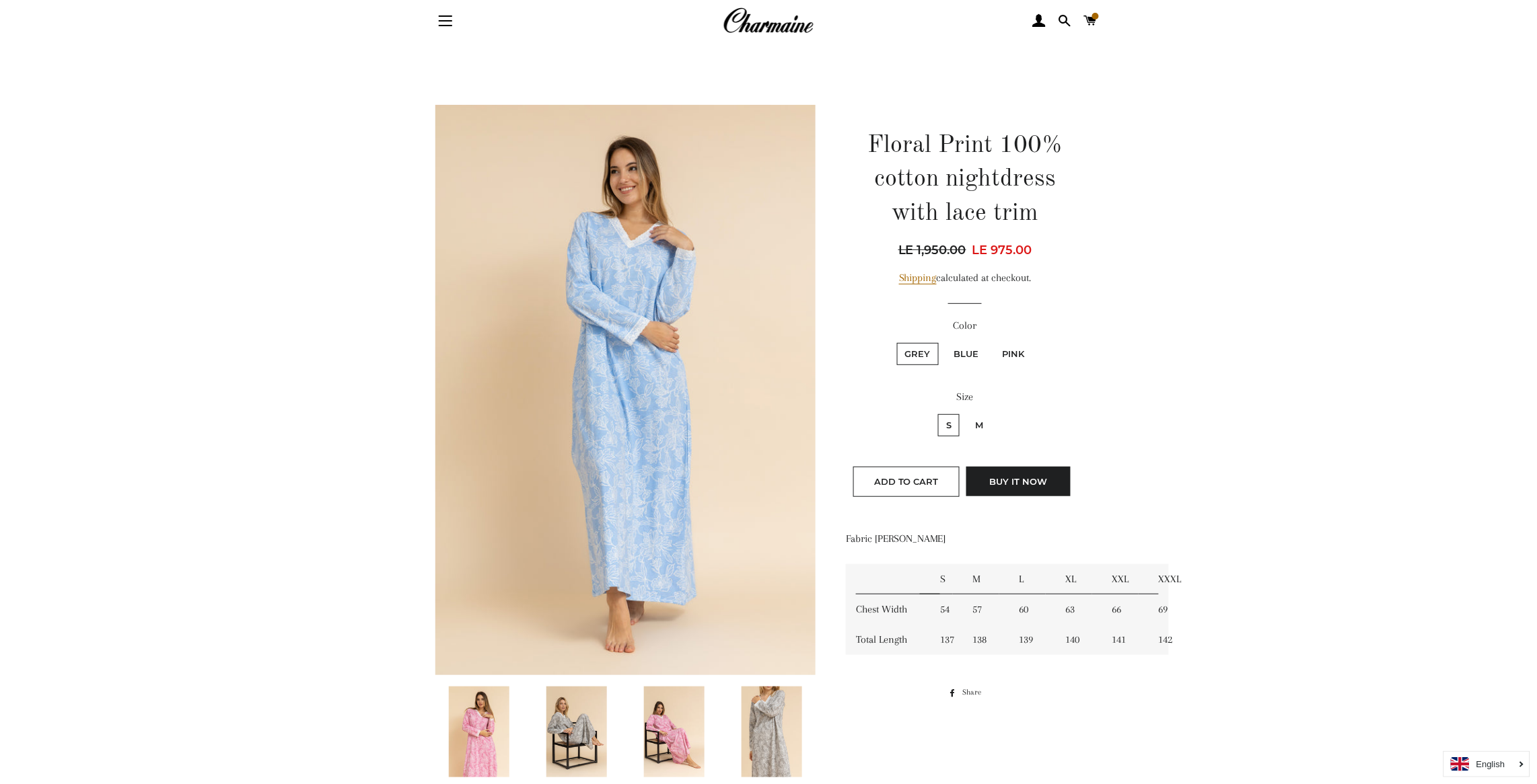
scroll to position [0, 0]
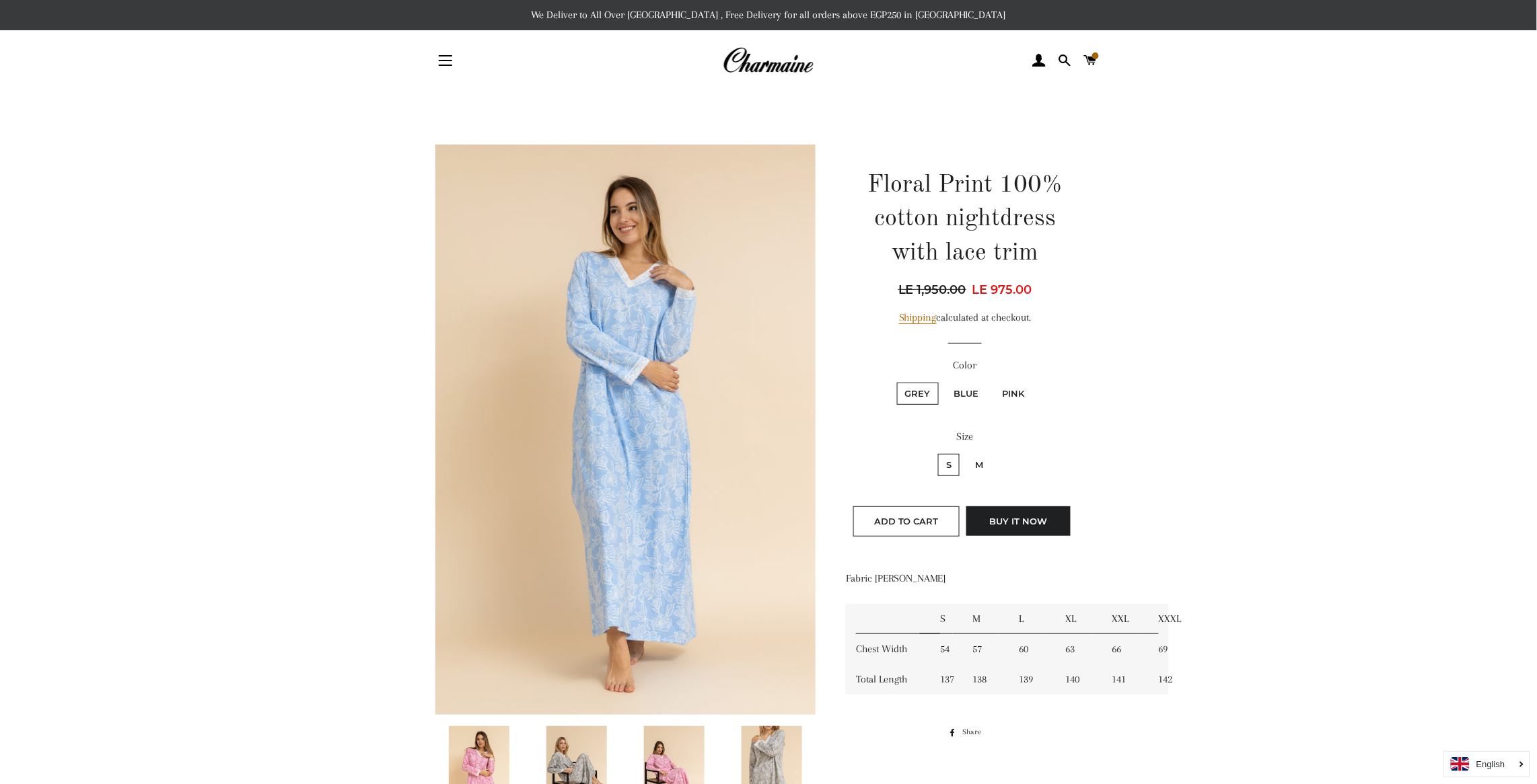
click at [977, 466] on label "M" at bounding box center [979, 465] width 24 height 22
click at [966, 453] on input "M" at bounding box center [965, 452] width 1 height 1
radio input "true"
click at [948, 463] on label "S" at bounding box center [948, 465] width 21 height 22
click at [937, 453] on input "S" at bounding box center [936, 452] width 1 height 1
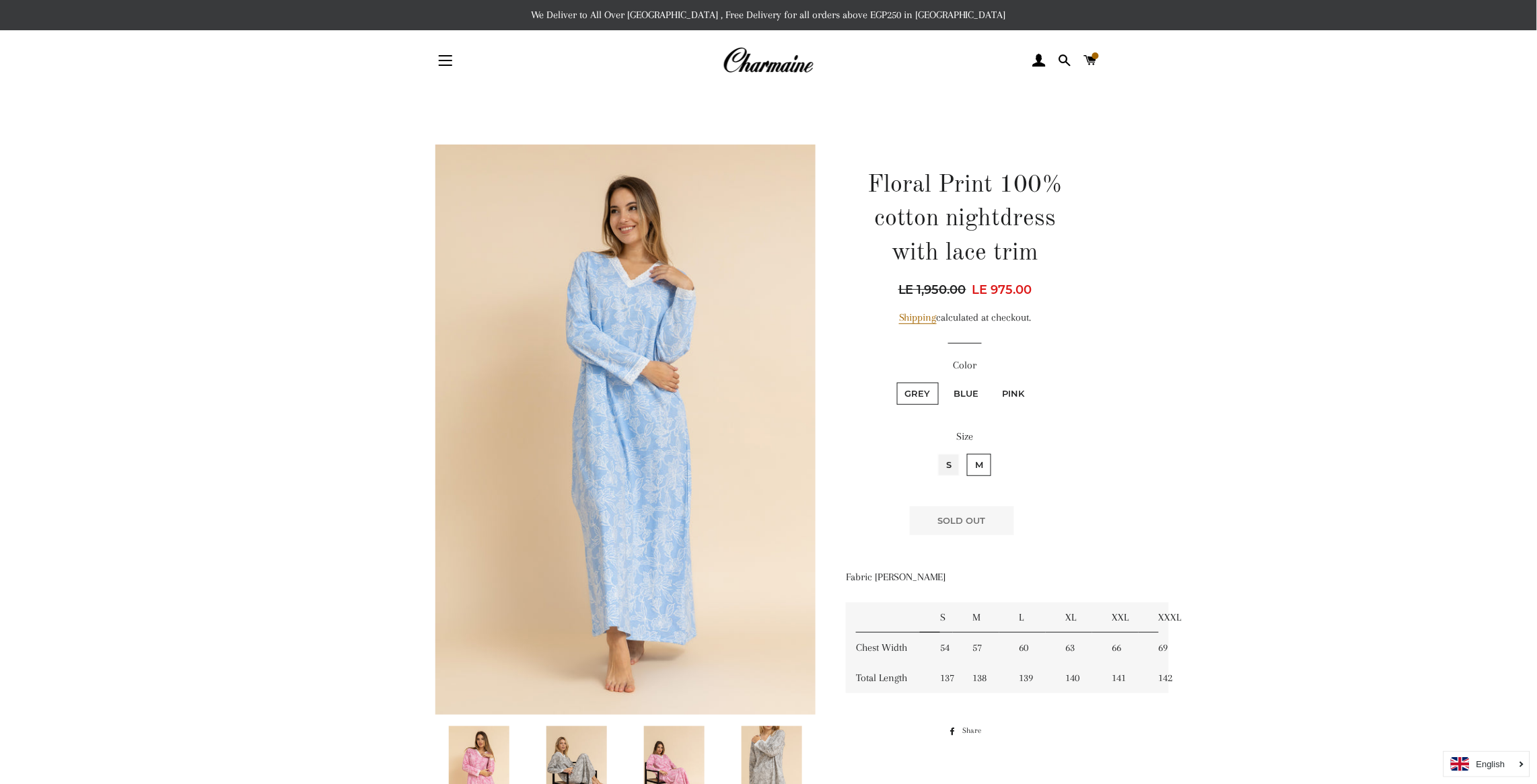
radio input "true"
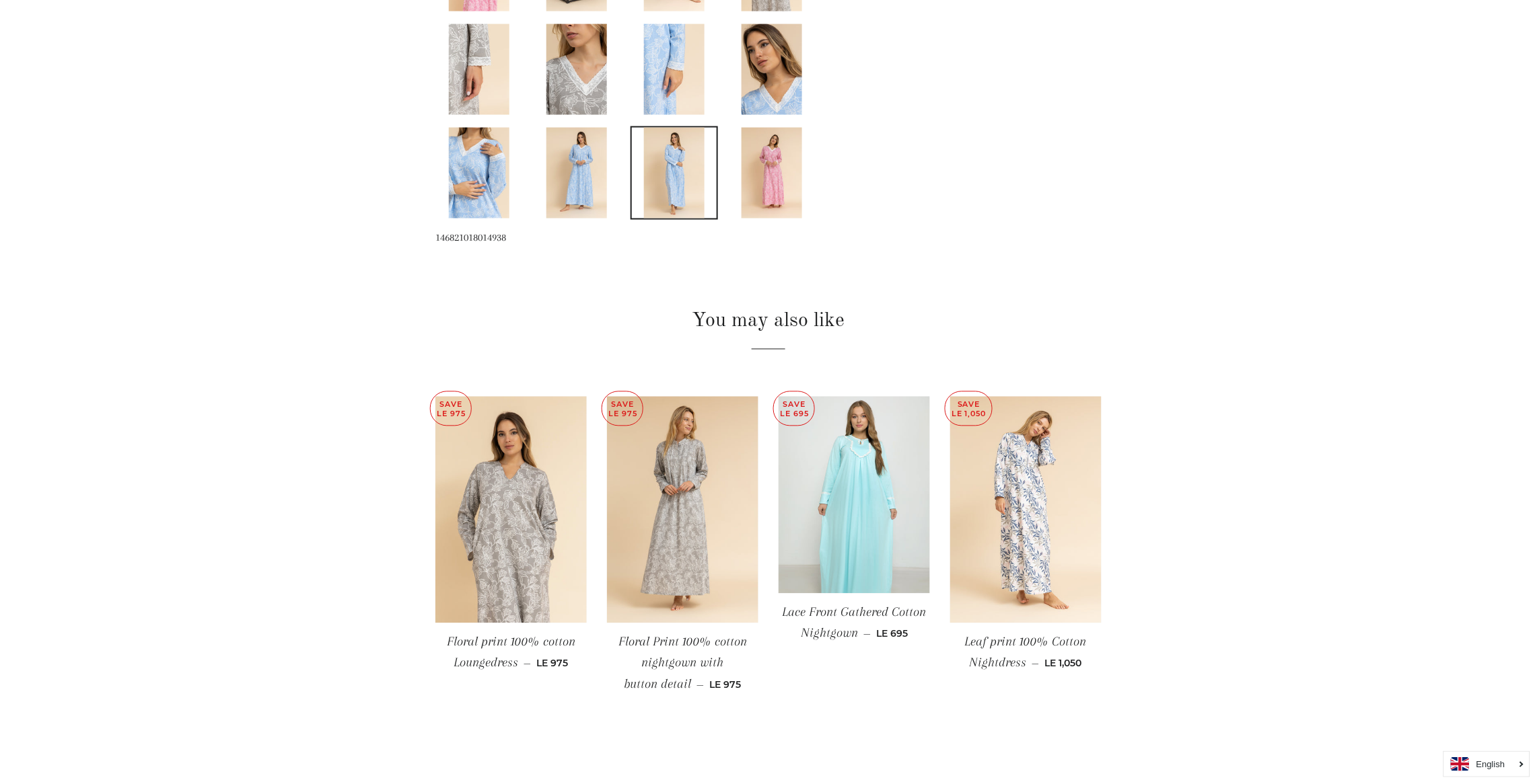
scroll to position [807, 0]
click at [528, 495] on img at bounding box center [511, 509] width 152 height 227
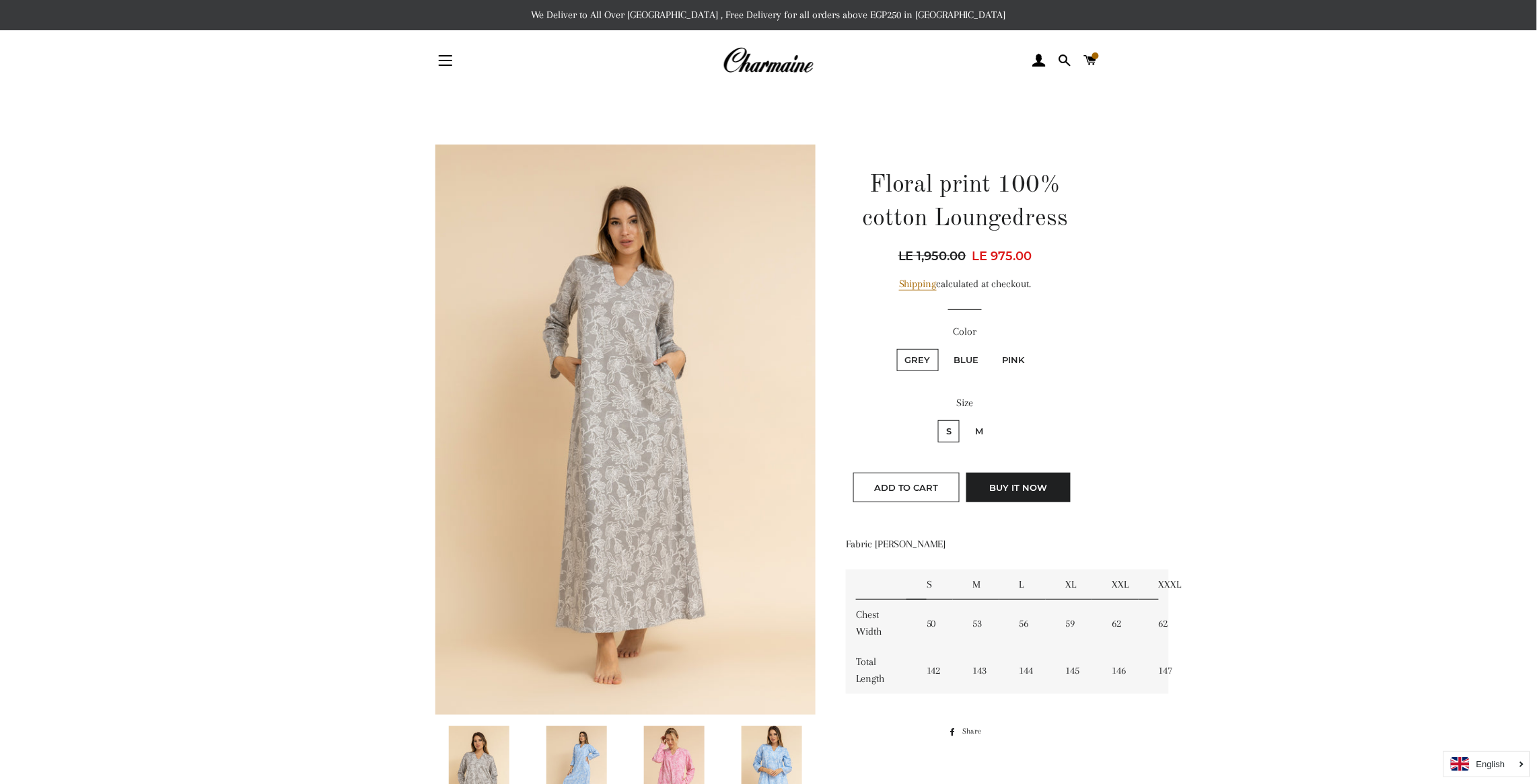
click at [975, 429] on label "M" at bounding box center [979, 431] width 24 height 22
click at [966, 419] on input "M" at bounding box center [965, 418] width 1 height 1
radio input "true"
click at [941, 426] on label "S" at bounding box center [948, 431] width 21 height 22
click at [937, 419] on input "S" at bounding box center [936, 418] width 1 height 1
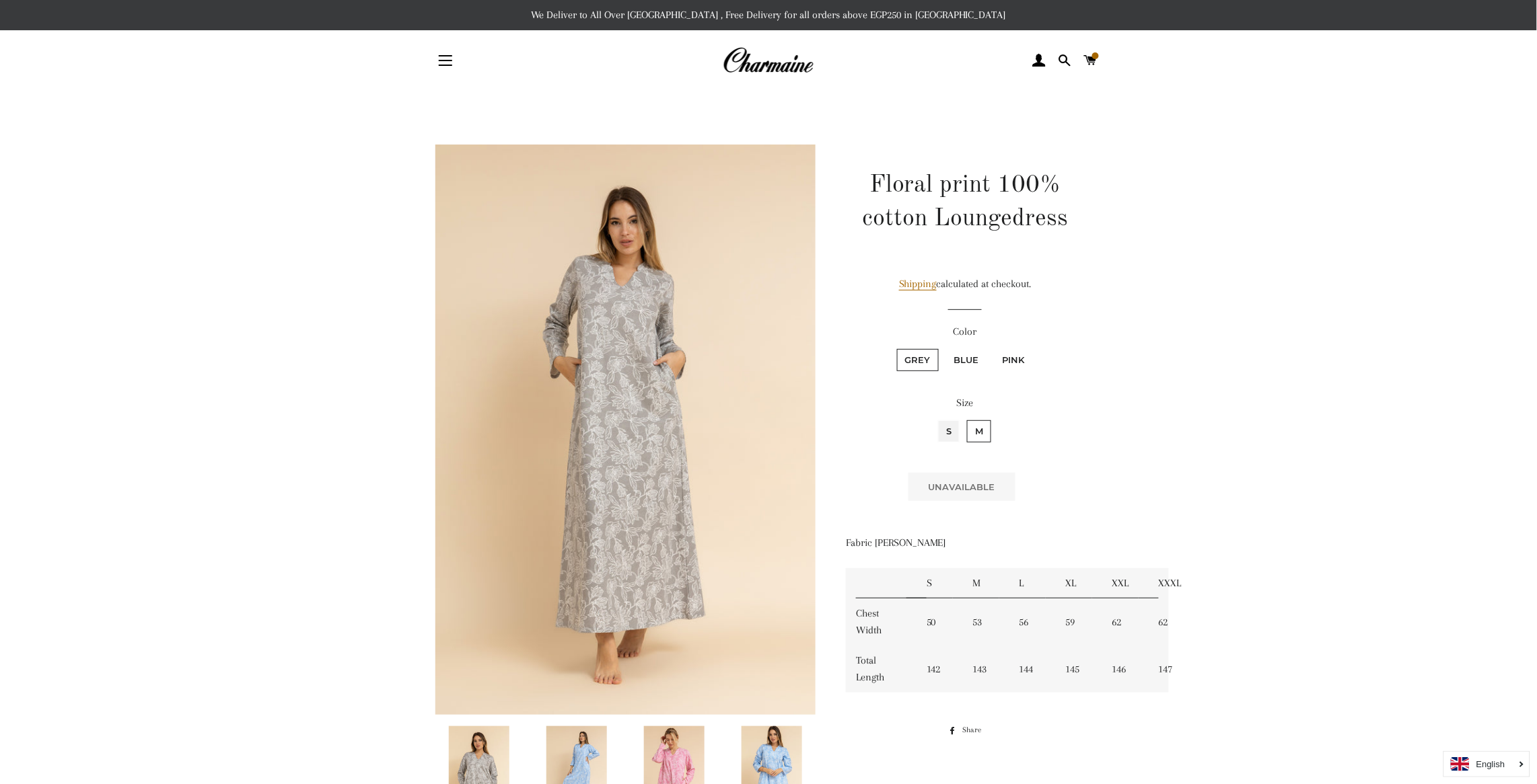
radio input "true"
click at [966, 354] on label "Blue" at bounding box center [966, 360] width 41 height 22
click at [945, 348] on input "Blue" at bounding box center [944, 347] width 1 height 1
radio input "true"
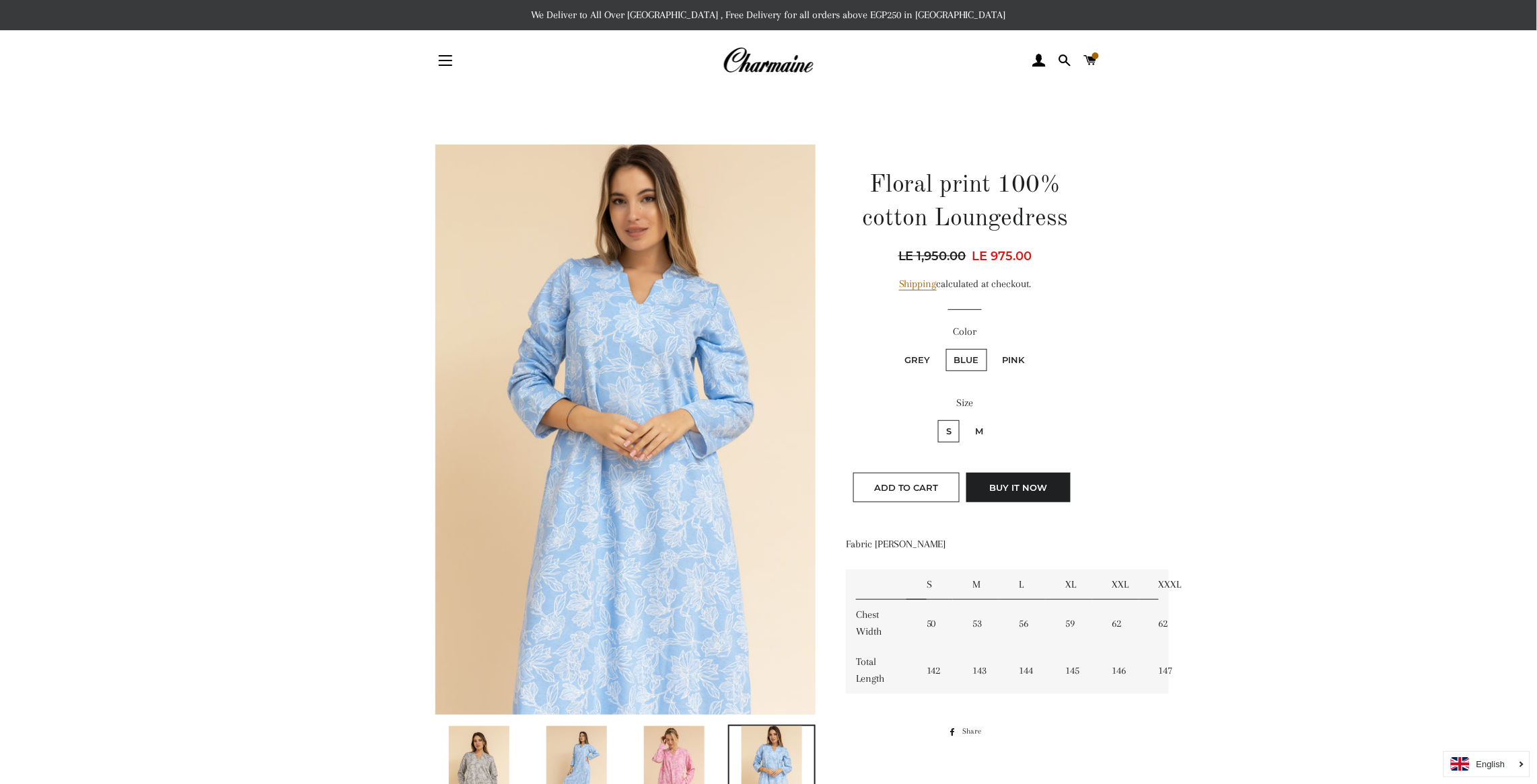
click at [1010, 352] on label "Pink" at bounding box center [1014, 360] width 39 height 22
click at [993, 348] on input "Pink" at bounding box center [993, 347] width 1 height 1
radio input "true"
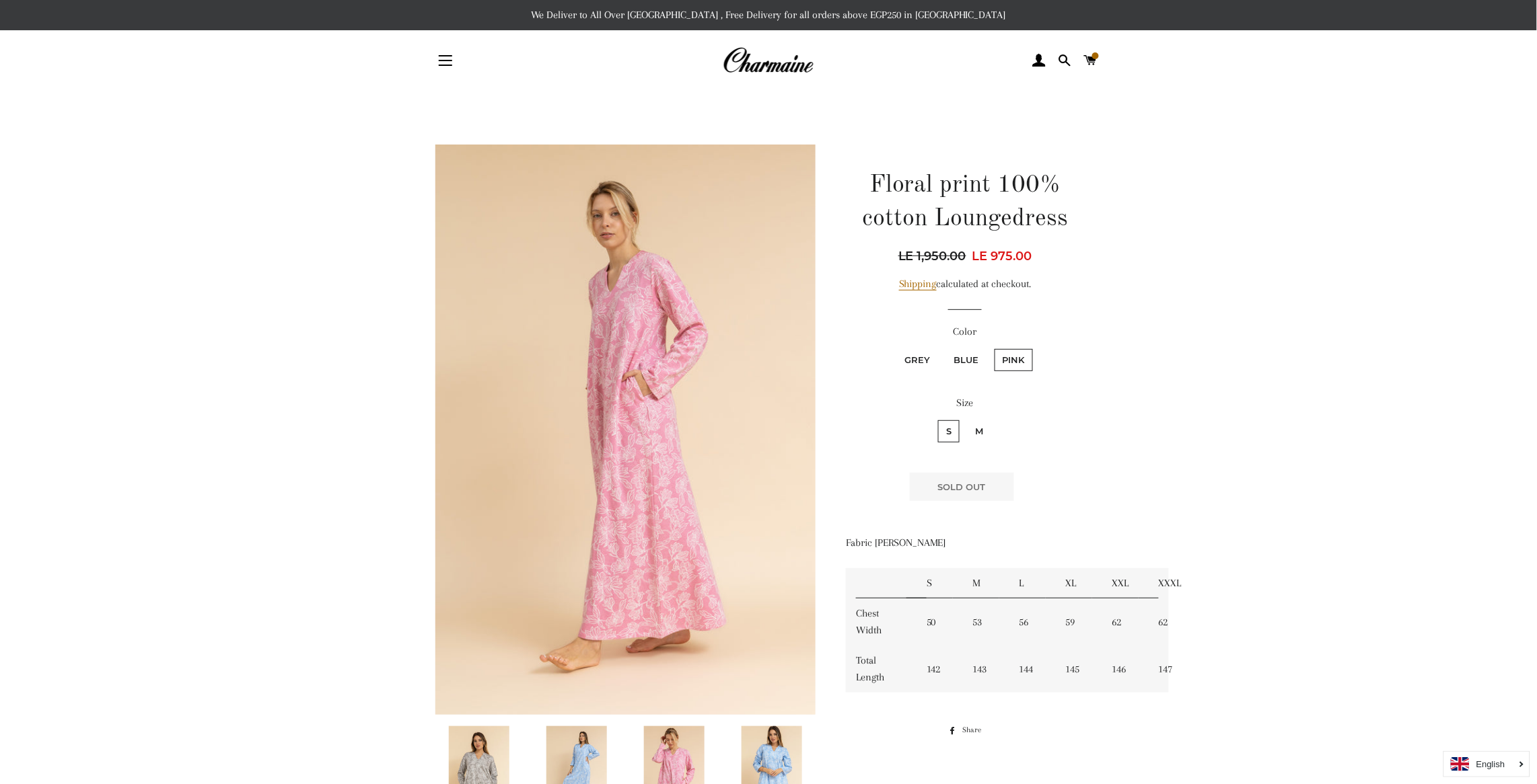
click at [979, 425] on label "M" at bounding box center [979, 431] width 24 height 22
click at [966, 419] on input "M" at bounding box center [965, 418] width 1 height 1
radio input "true"
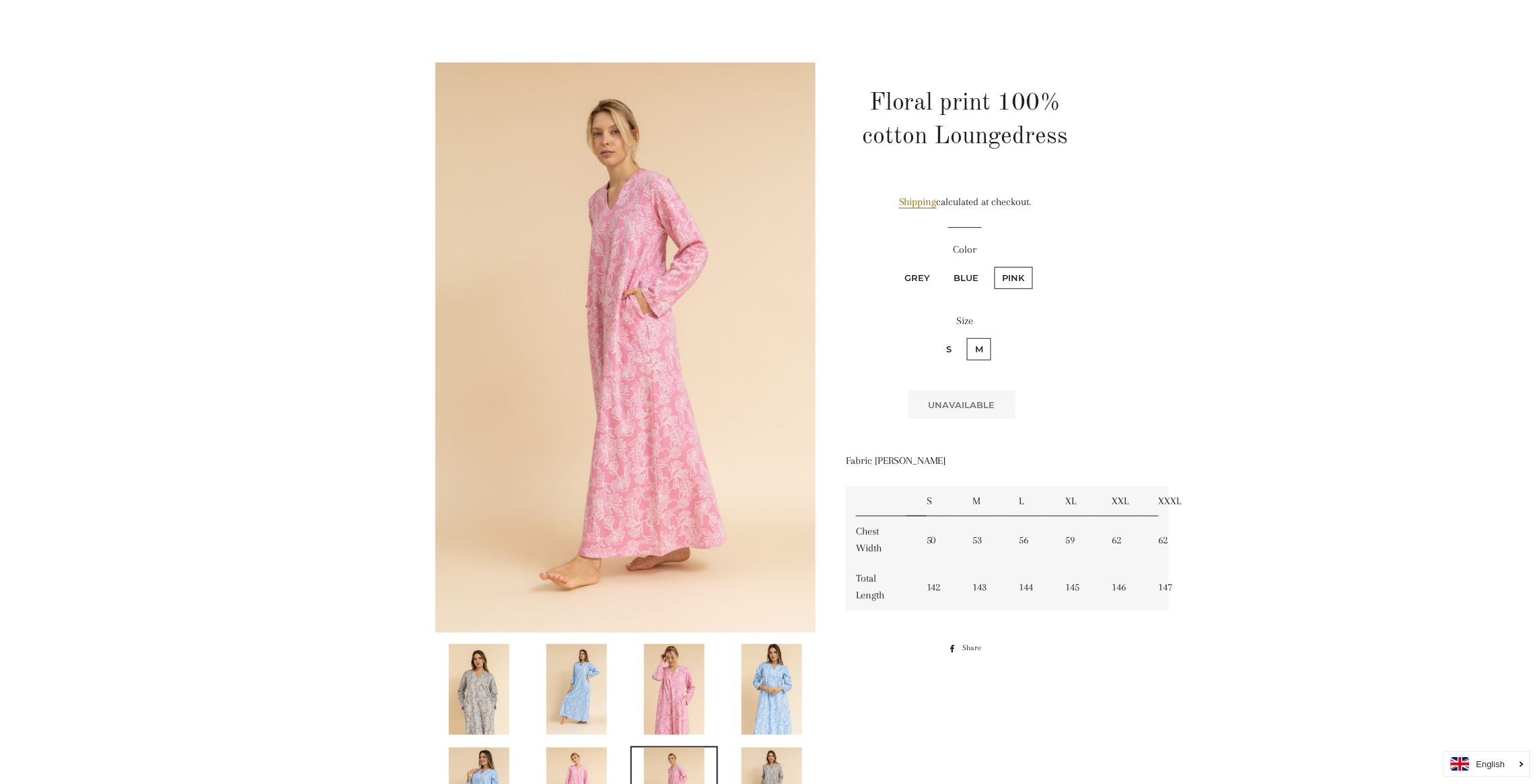
scroll to position [80, 0]
click at [962, 276] on label "Blue" at bounding box center [966, 280] width 41 height 22
click at [945, 268] on input "Blue" at bounding box center [944, 267] width 1 height 1
radio input "true"
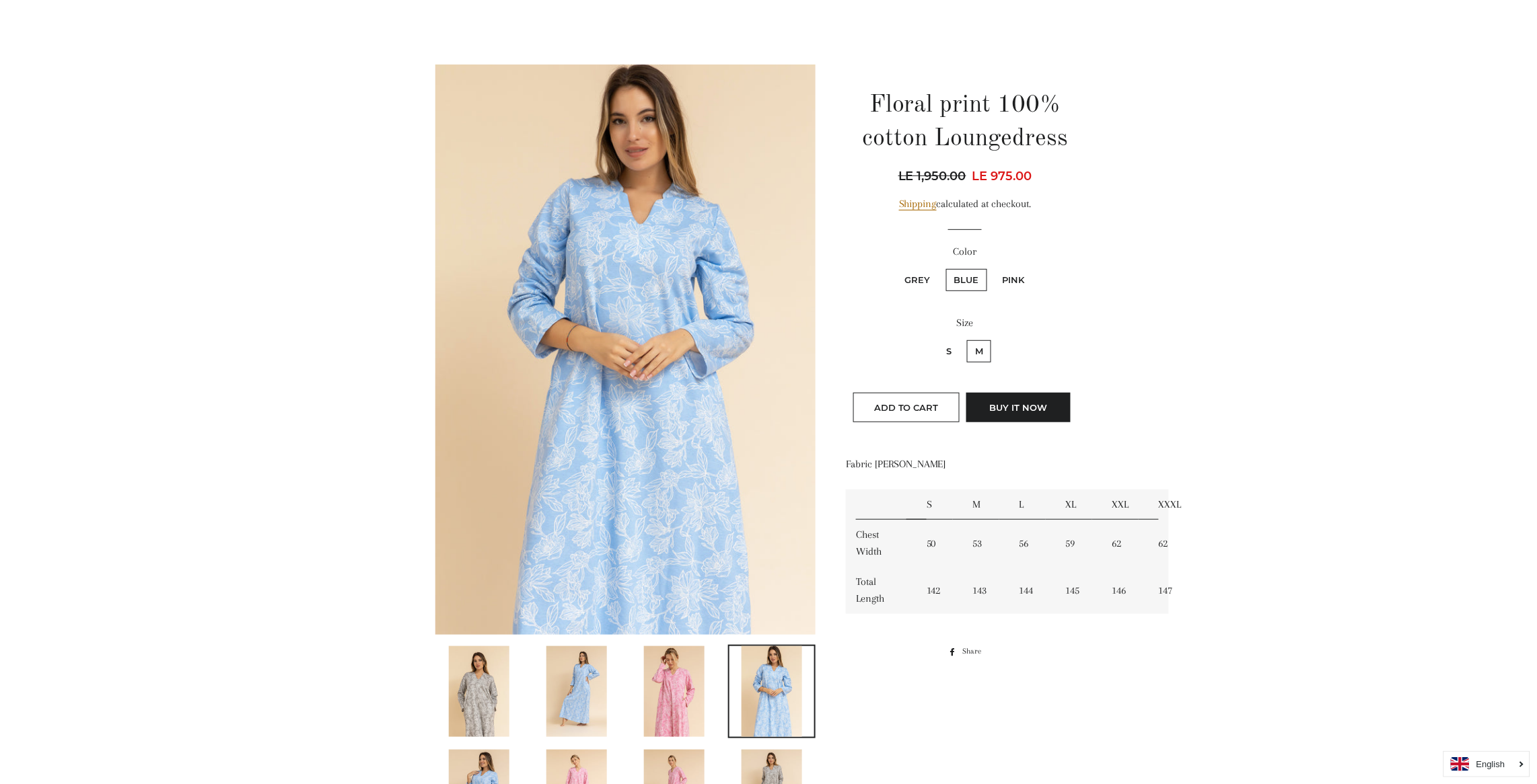
click at [913, 267] on fieldset "Grey Blue Pink" at bounding box center [965, 287] width 236 height 39
click at [916, 275] on label "Grey" at bounding box center [917, 280] width 42 height 22
click at [895, 268] on input "Grey" at bounding box center [895, 267] width 1 height 1
radio input "true"
click at [946, 345] on label "S" at bounding box center [948, 351] width 21 height 22
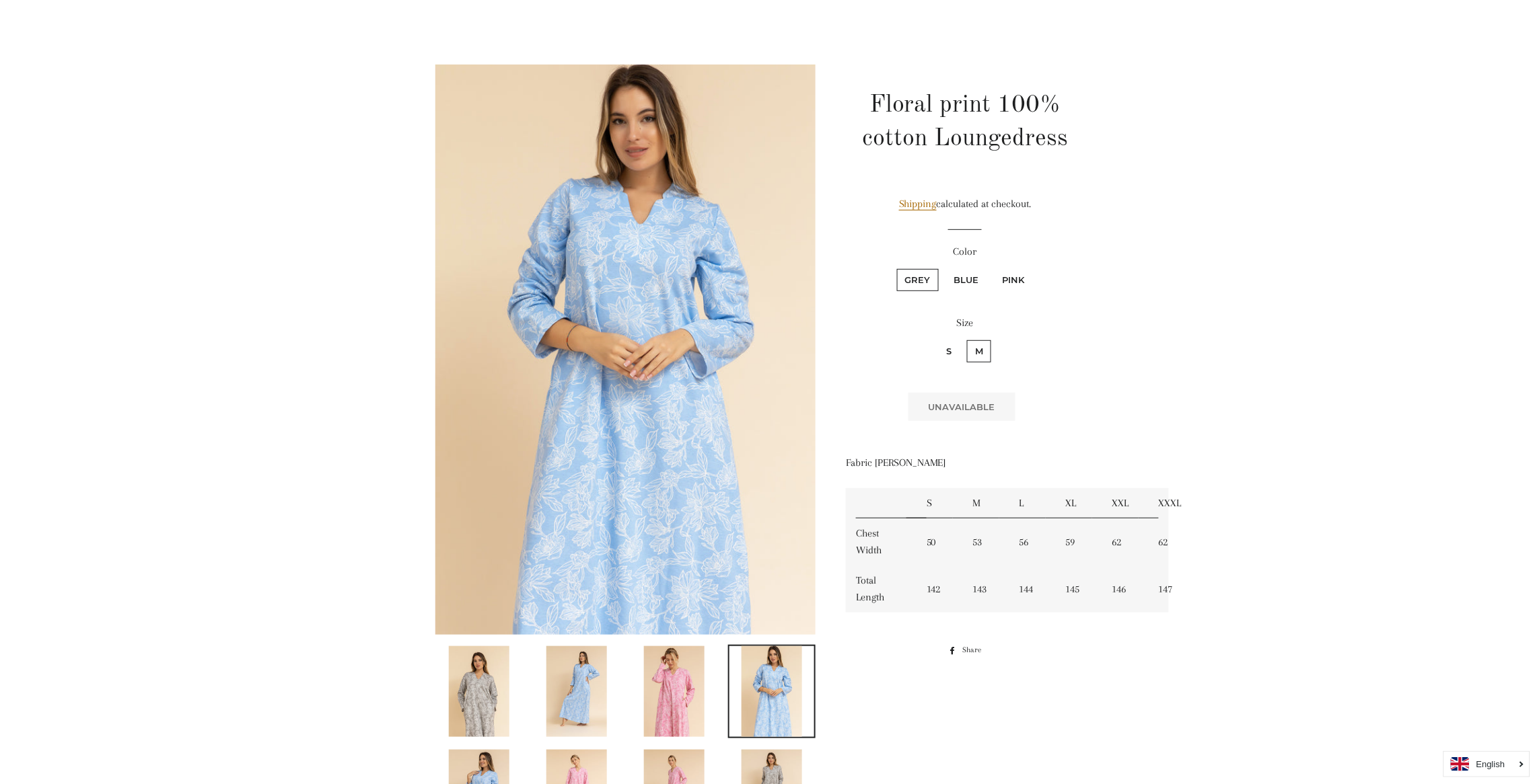
click at [937, 339] on input "S" at bounding box center [936, 338] width 1 height 1
radio input "true"
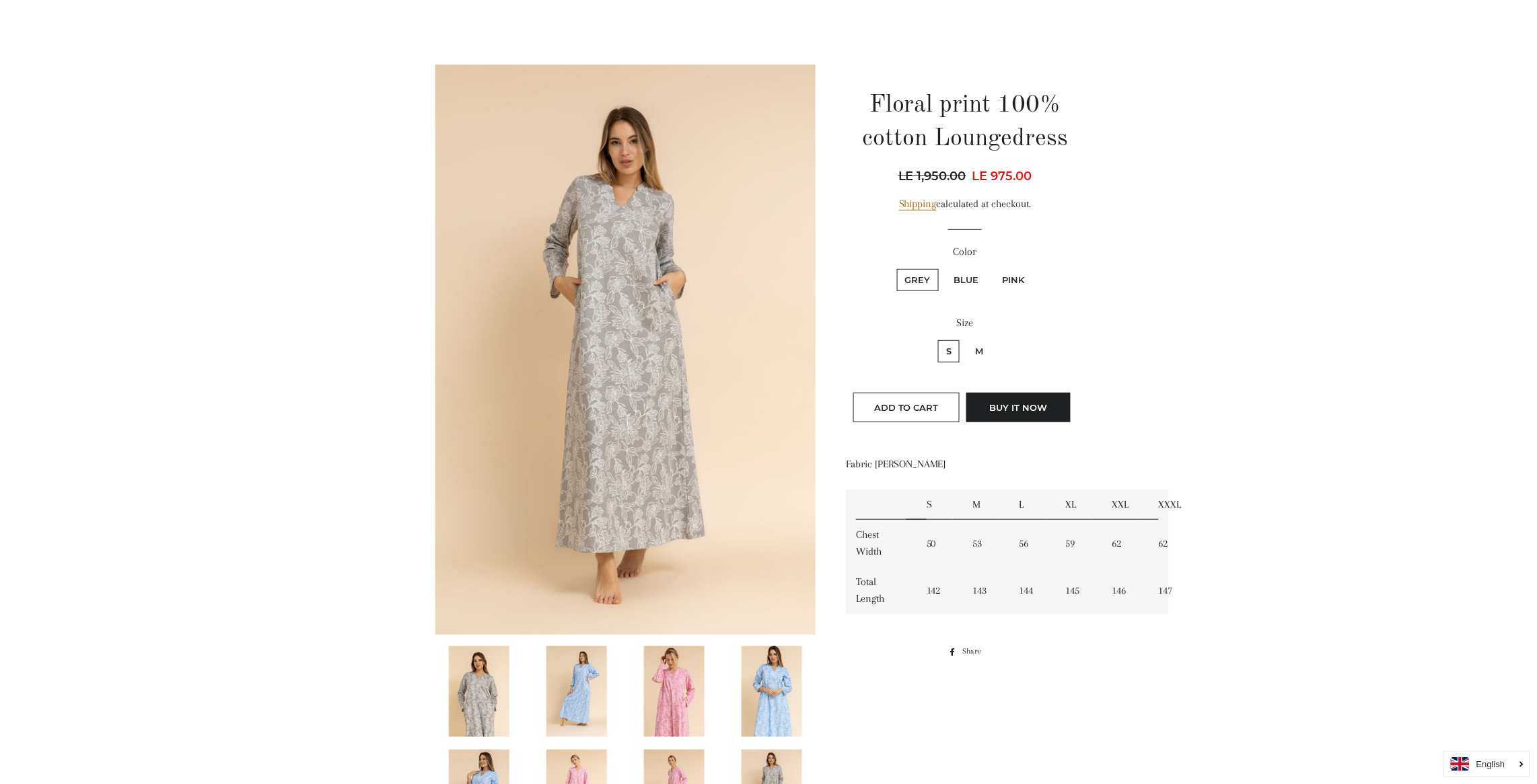
click at [959, 274] on label "Blue" at bounding box center [966, 280] width 41 height 22
click at [945, 268] on input "Blue" at bounding box center [944, 267] width 1 height 1
radio input "true"
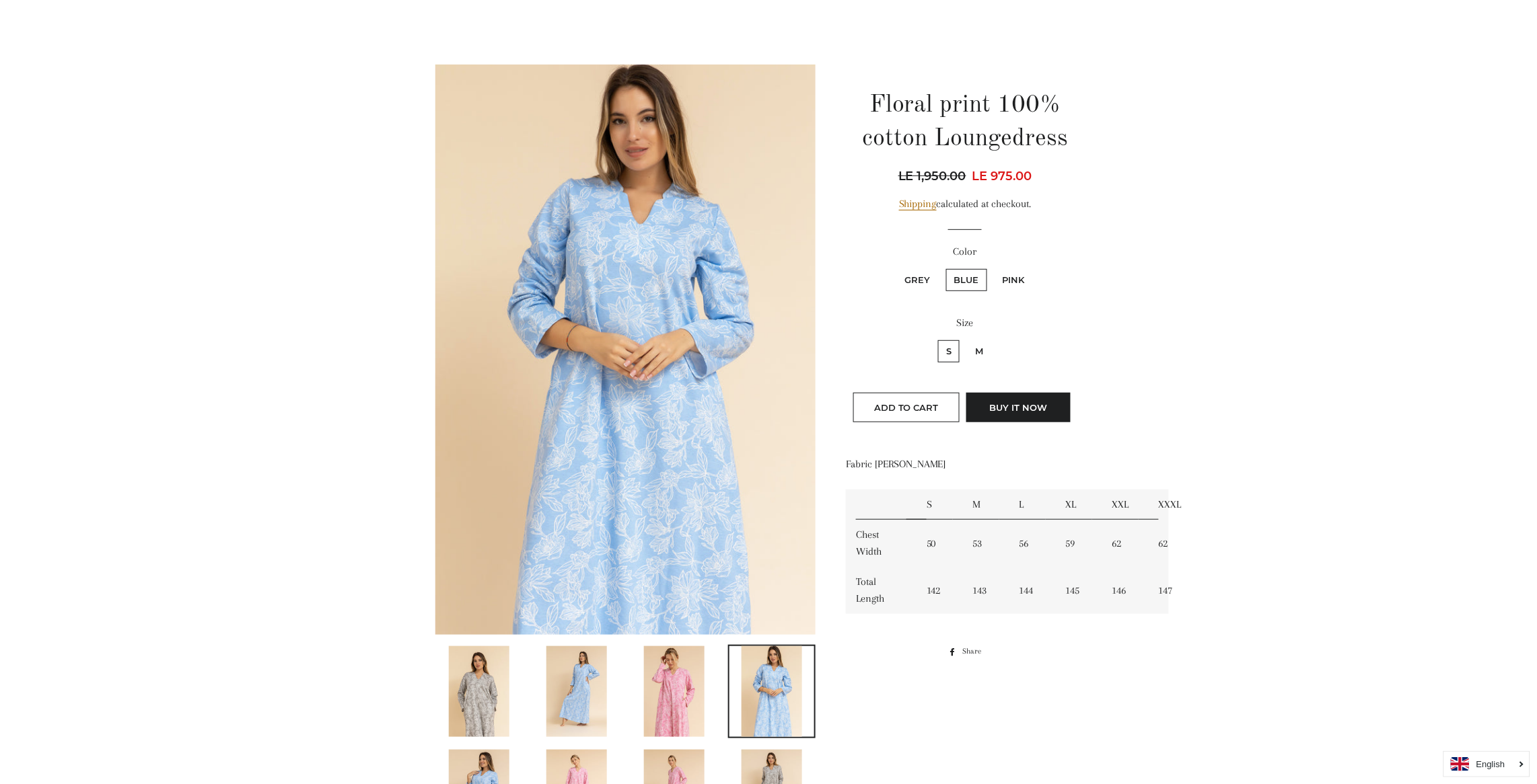
click at [974, 349] on label "M" at bounding box center [979, 351] width 24 height 22
click at [966, 339] on input "M" at bounding box center [965, 338] width 1 height 1
radio input "true"
click at [1014, 284] on label "Pink" at bounding box center [1014, 280] width 39 height 22
click at [993, 268] on input "Pink" at bounding box center [993, 267] width 1 height 1
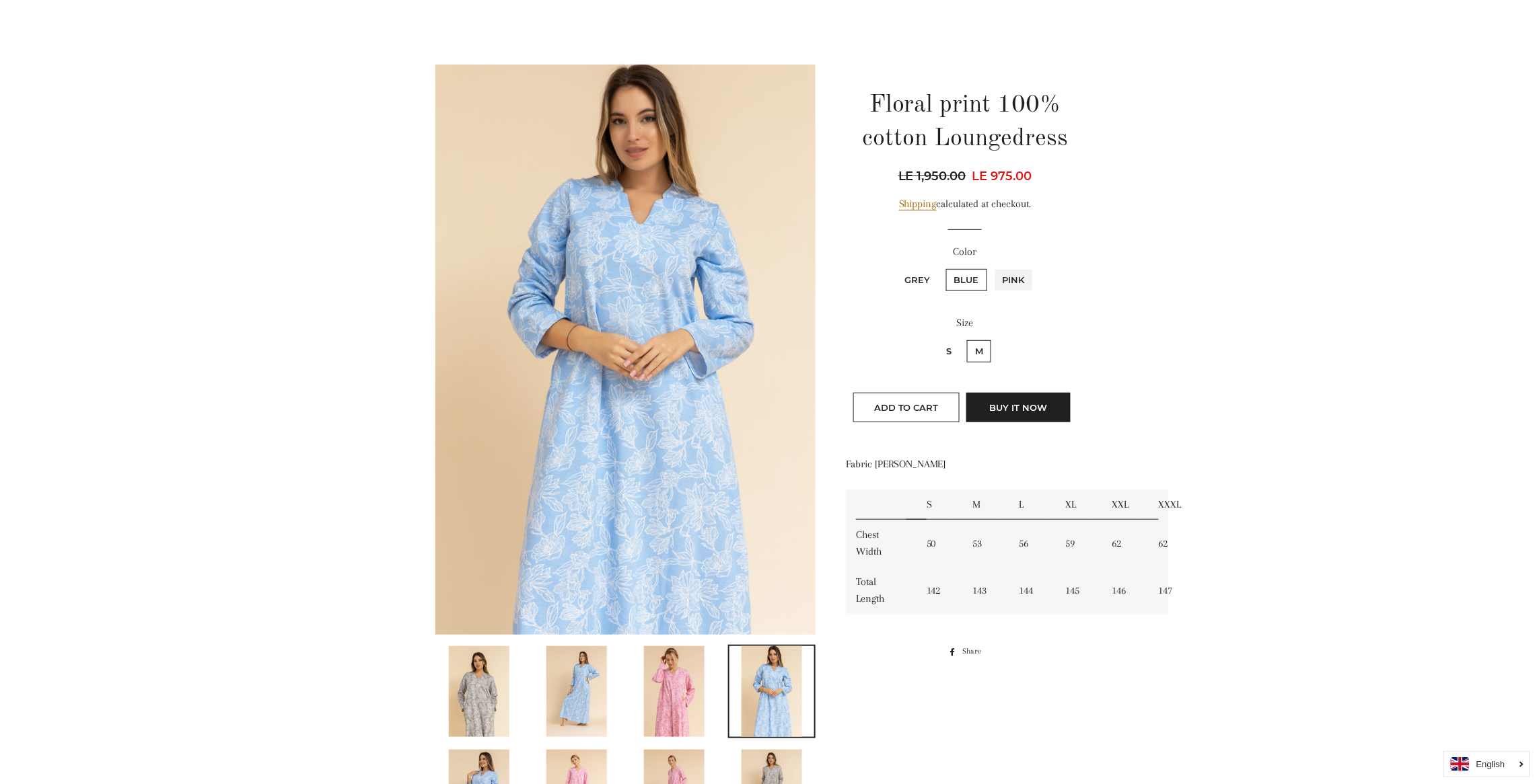
radio input "true"
click at [980, 353] on label "M" at bounding box center [979, 351] width 24 height 22
click at [966, 339] on input "M" at bounding box center [965, 338] width 1 height 1
click at [946, 345] on label "S" at bounding box center [948, 351] width 21 height 22
click at [937, 339] on input "S" at bounding box center [936, 338] width 1 height 1
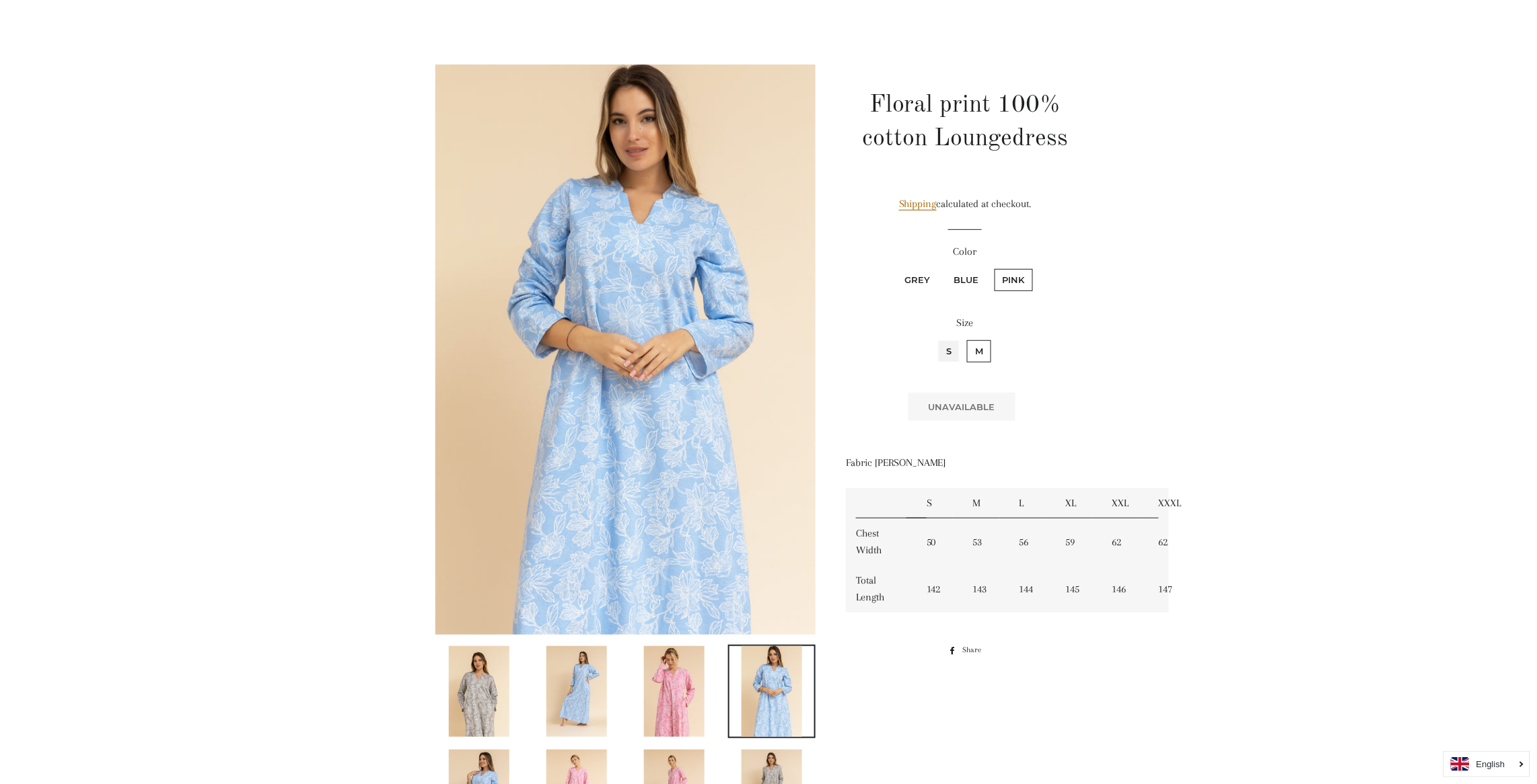
radio input "true"
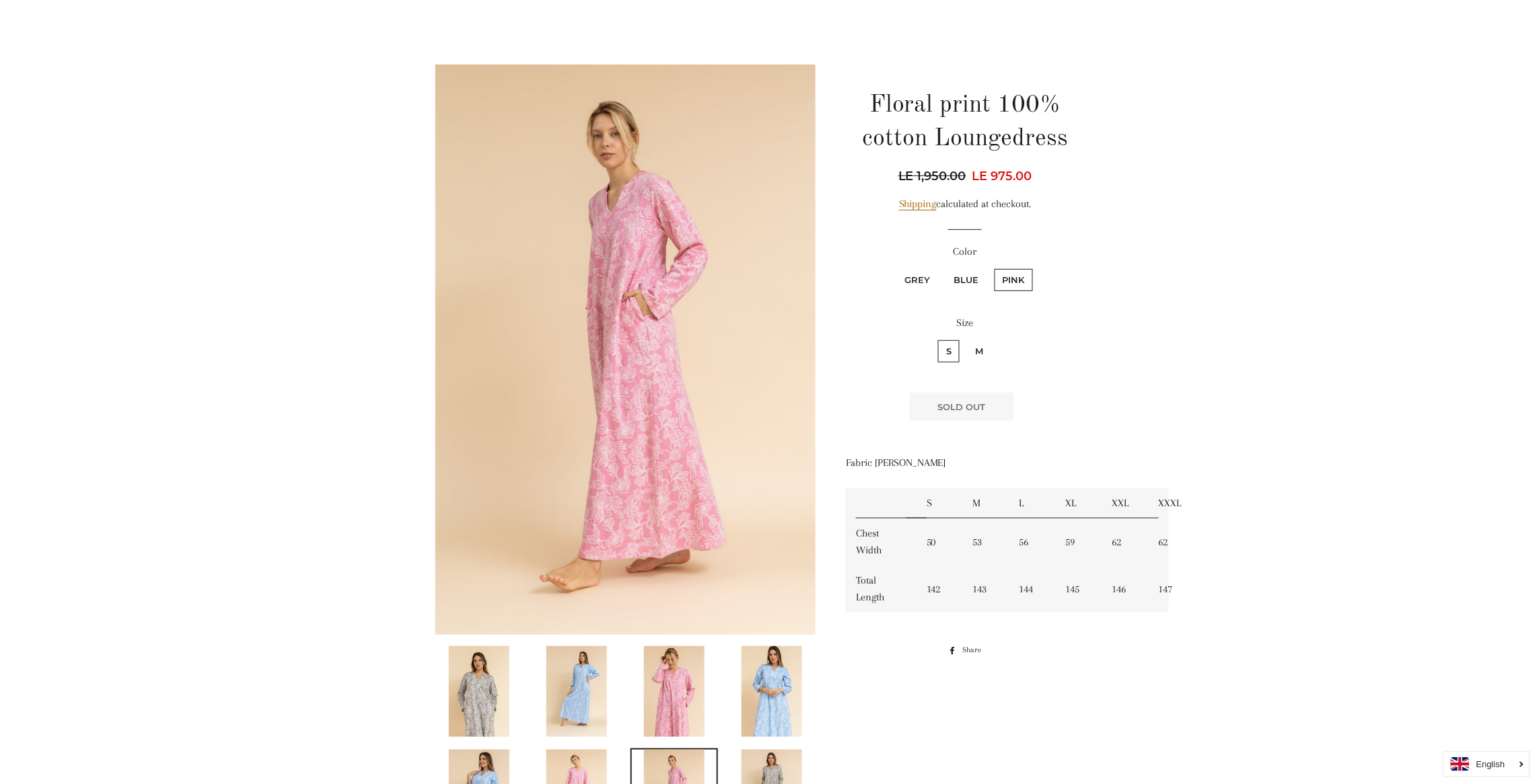
click at [971, 271] on label "Blue" at bounding box center [966, 280] width 41 height 22
click at [945, 268] on input "Blue" at bounding box center [944, 267] width 1 height 1
radio input "true"
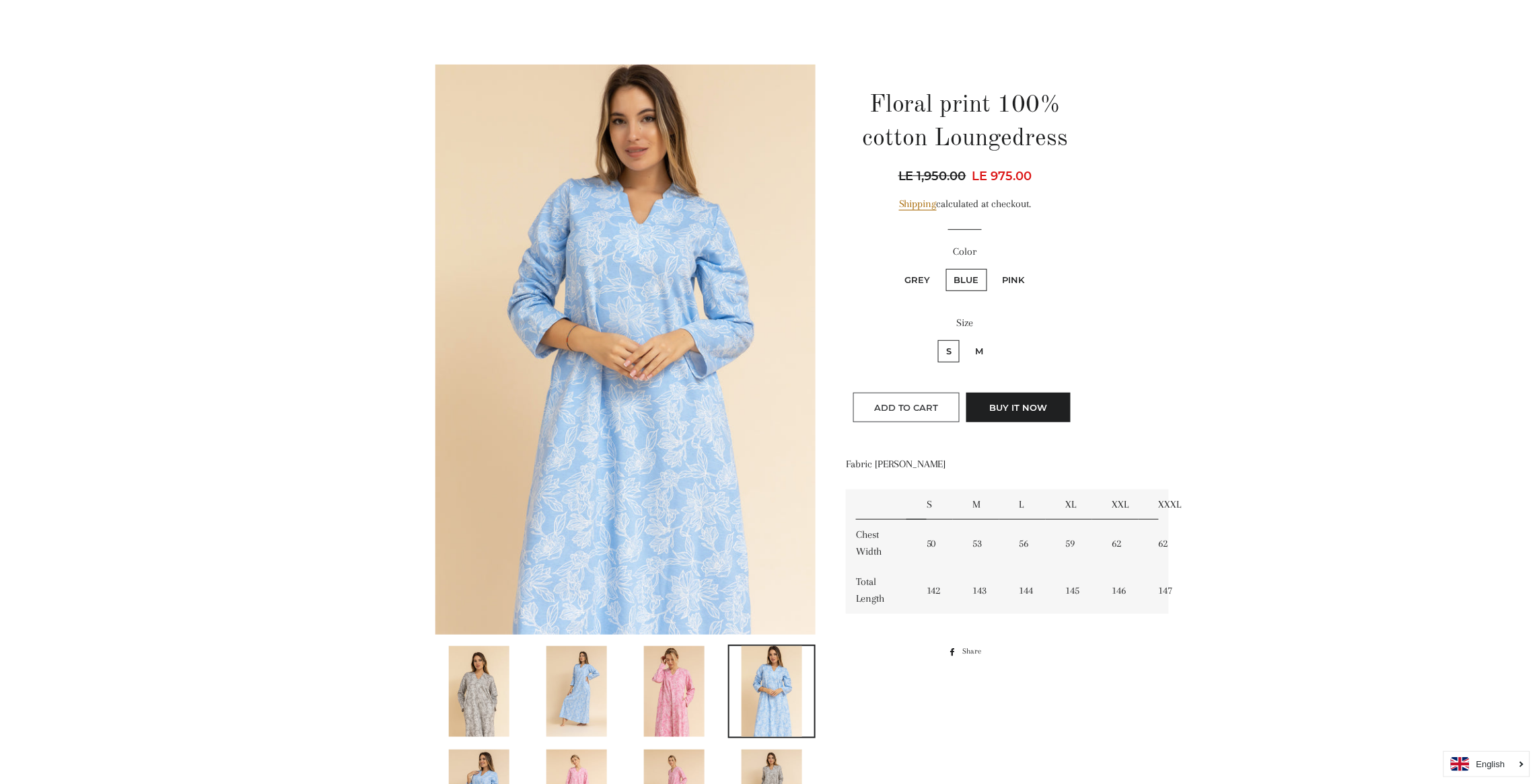
click at [912, 406] on span "Add to Cart" at bounding box center [906, 408] width 65 height 11
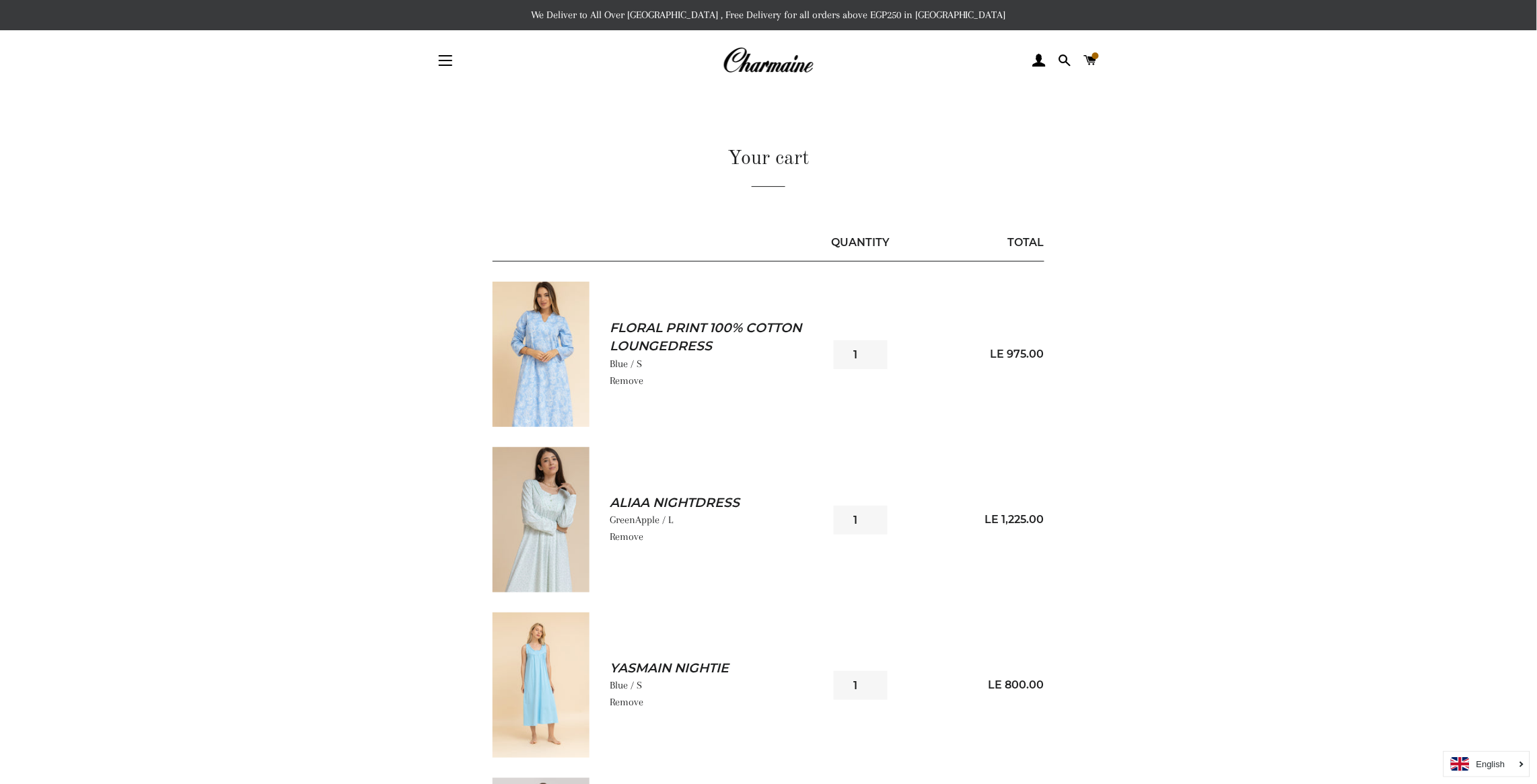
click at [544, 527] on img at bounding box center [541, 519] width 97 height 145
click at [539, 358] on img at bounding box center [541, 354] width 97 height 145
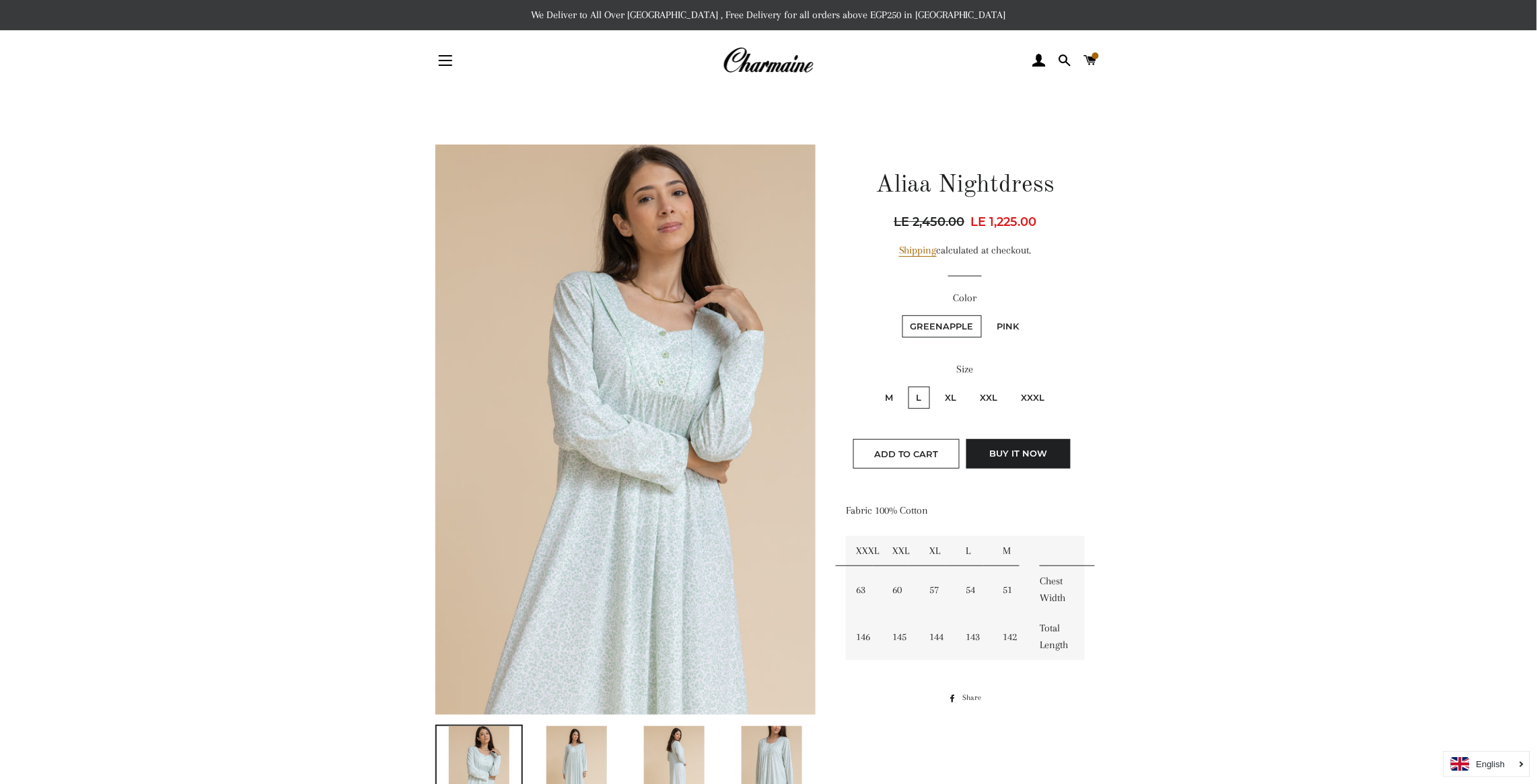
click at [1274, 587] on main at bounding box center [768, 708] width 1537 height 1233
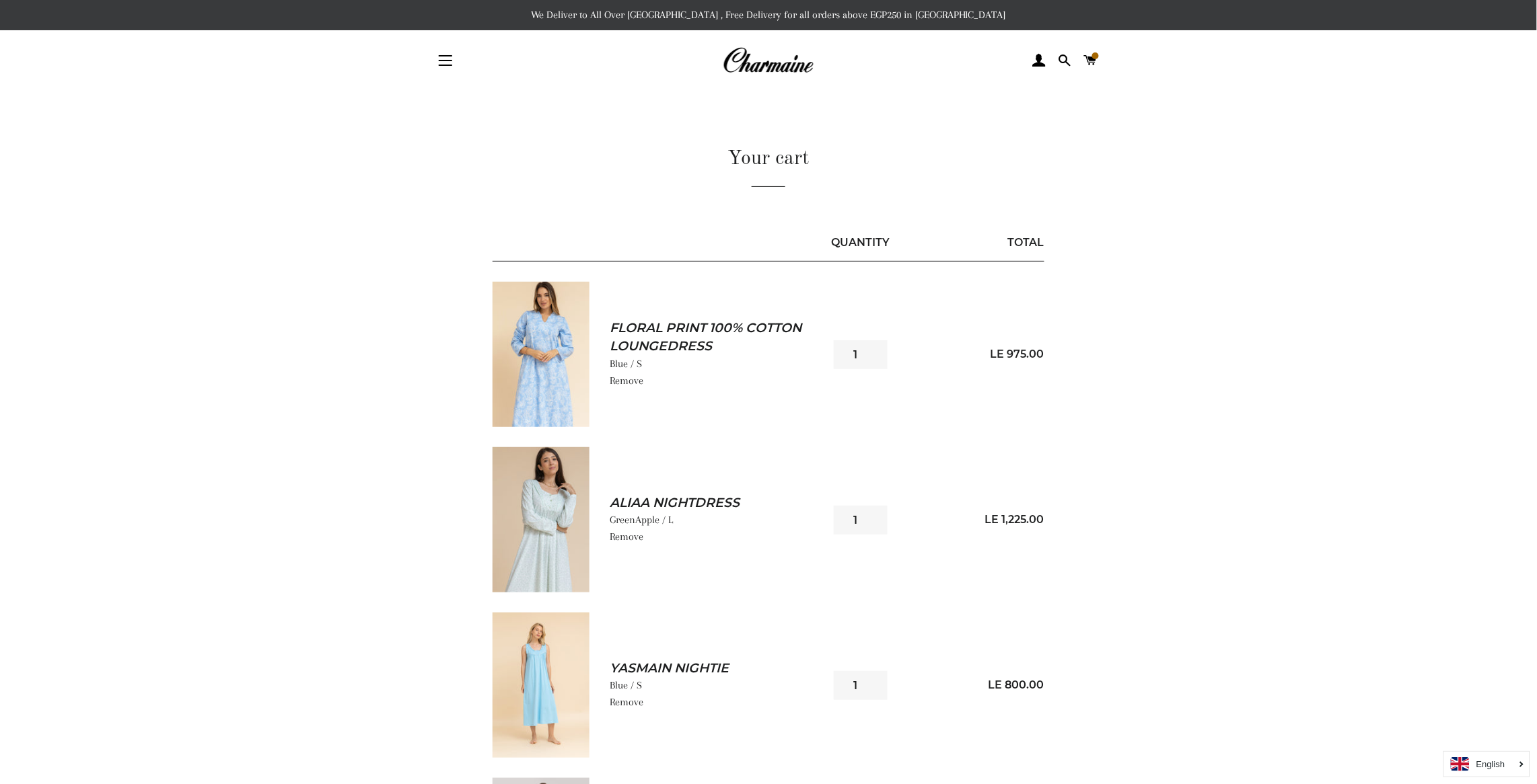
click at [540, 360] on img at bounding box center [541, 354] width 97 height 145
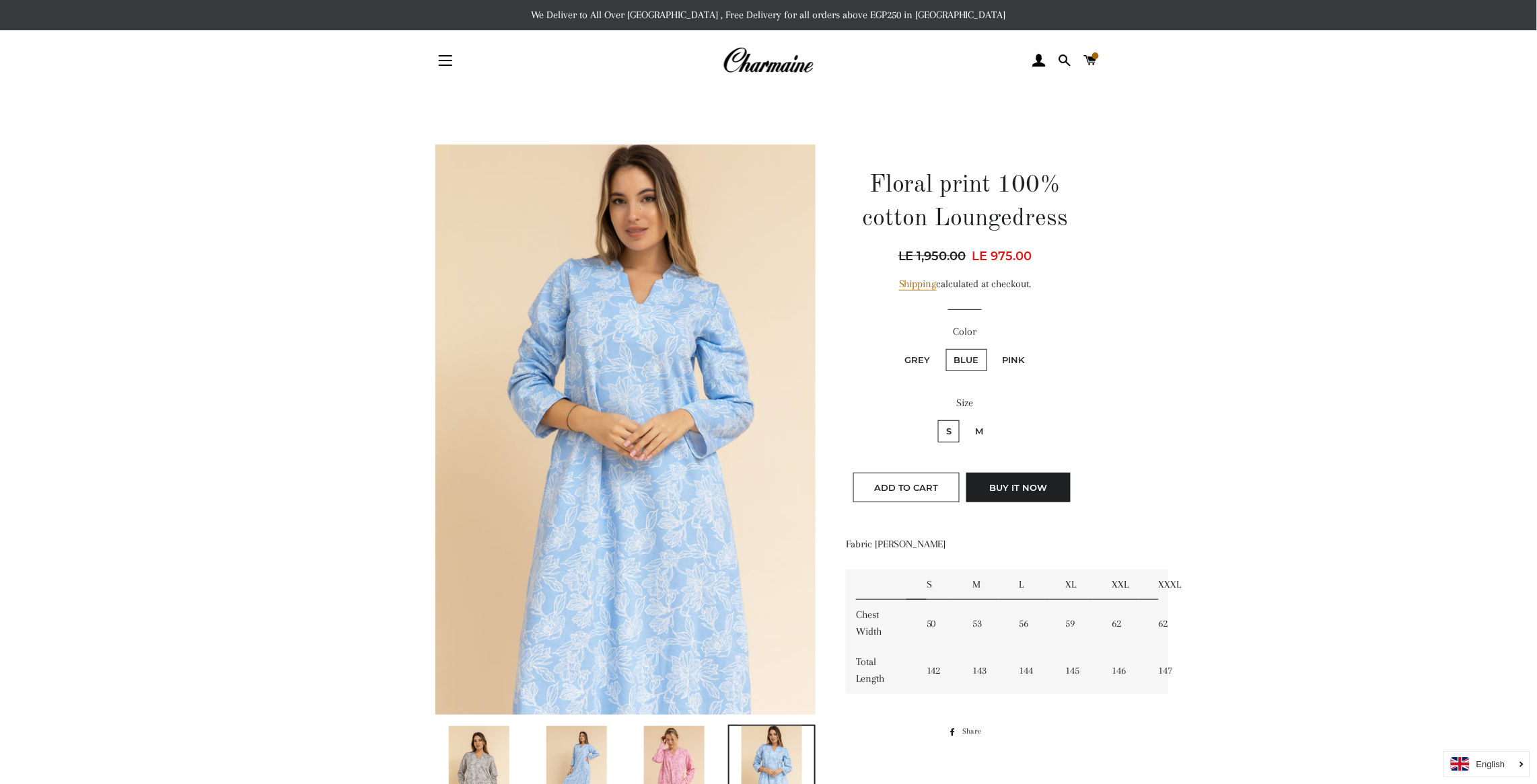
click at [975, 433] on label "M" at bounding box center [979, 431] width 24 height 22
click at [966, 419] on input "M" at bounding box center [965, 418] width 1 height 1
radio input "true"
click at [885, 482] on button "Add to Cart" at bounding box center [906, 487] width 106 height 30
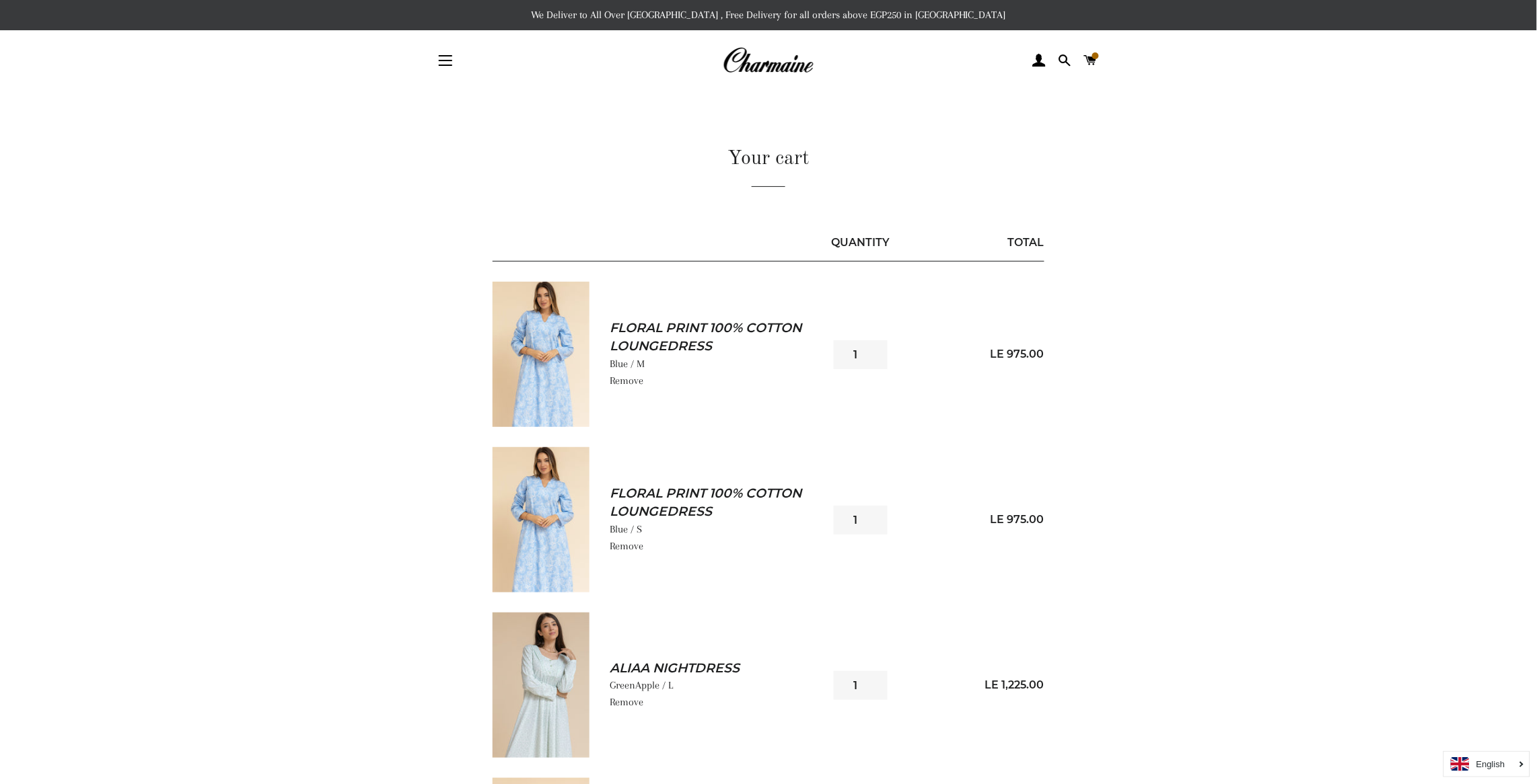
click at [633, 540] on link "Remove" at bounding box center [626, 546] width 34 height 12
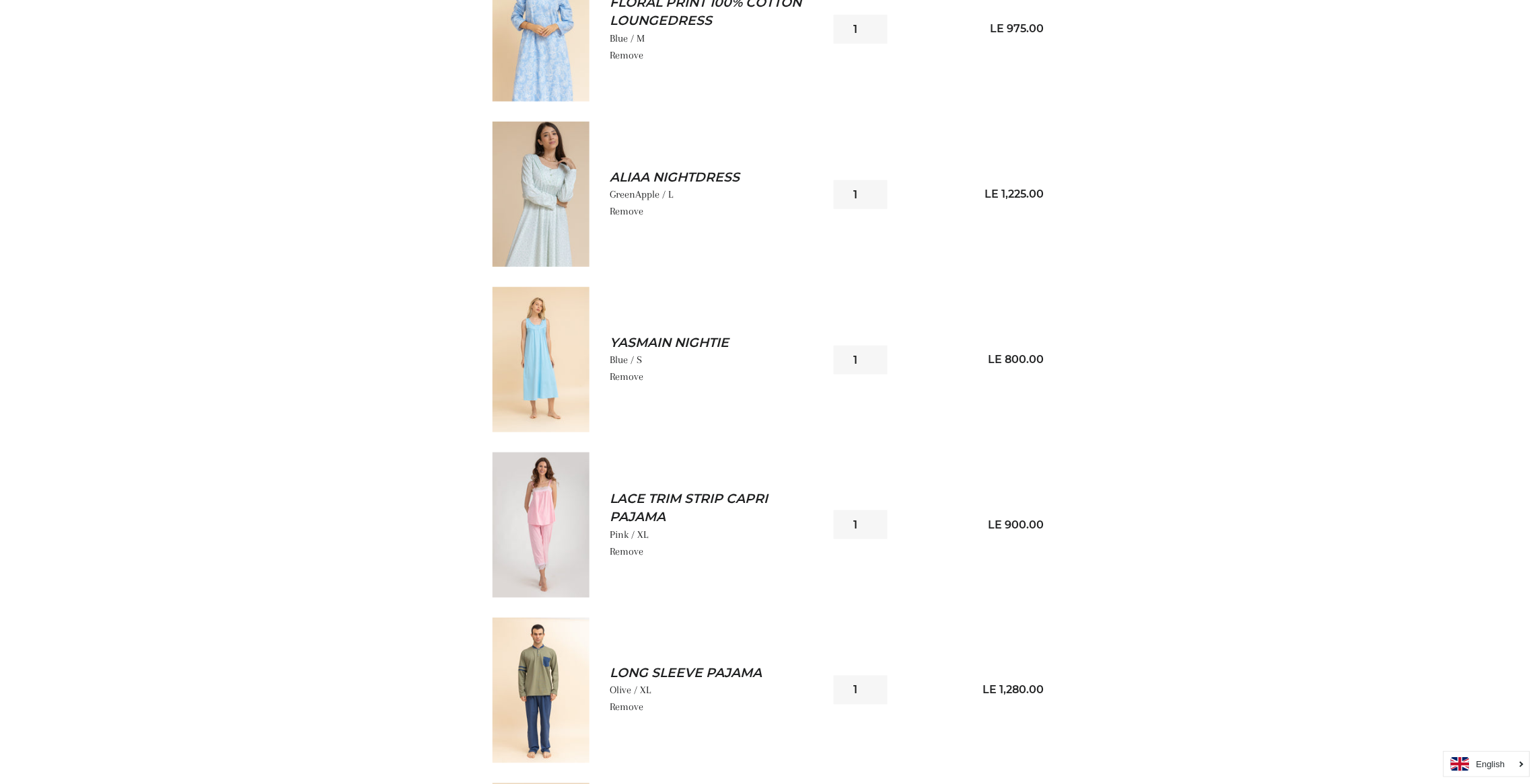
scroll to position [322, 0]
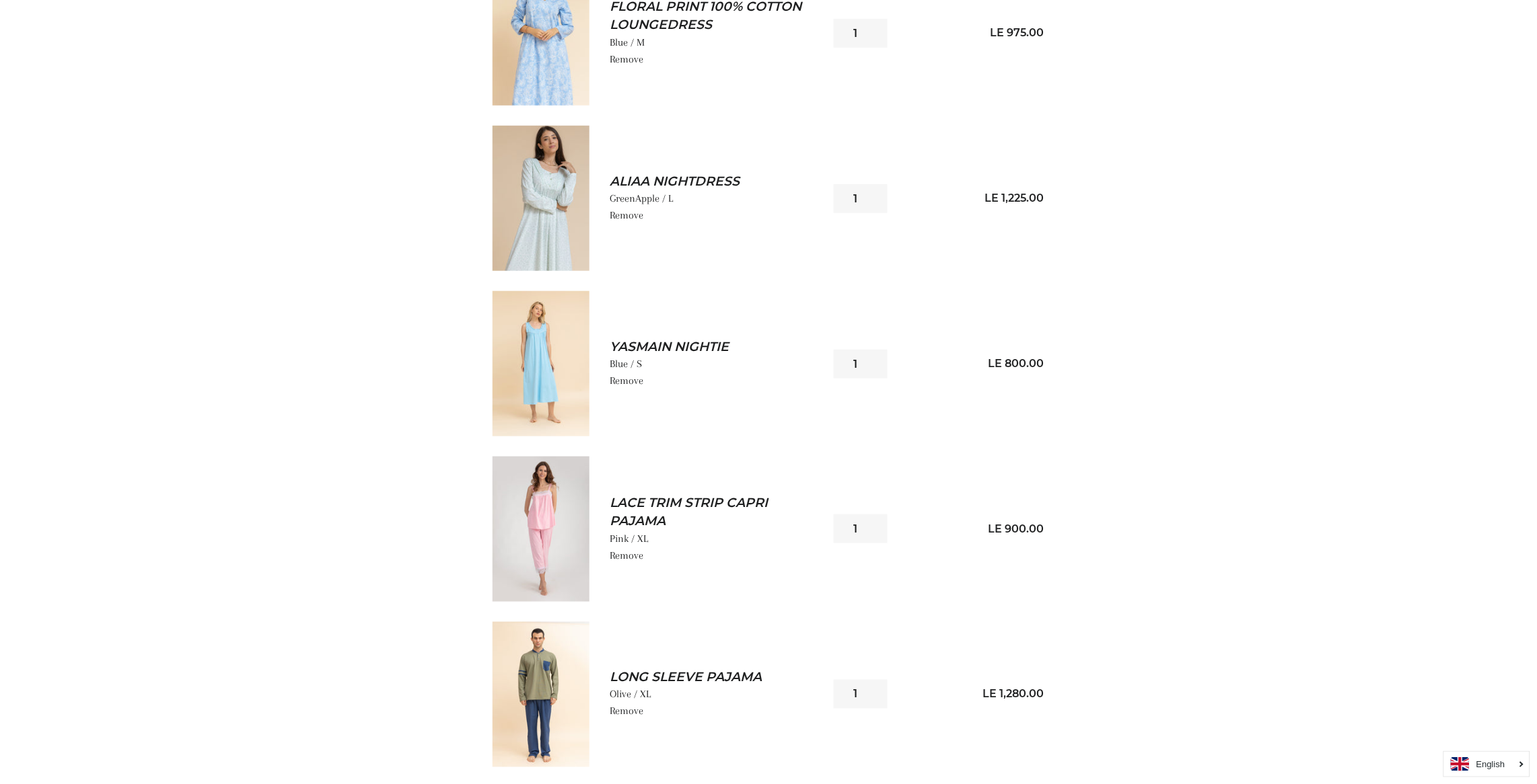
drag, startPoint x: 560, startPoint y: 368, endPoint x: 861, endPoint y: 530, distance: 341.8
click at [861, 530] on input "1" at bounding box center [860, 529] width 54 height 29
click at [547, 523] on img at bounding box center [541, 529] width 97 height 145
click at [540, 510] on img at bounding box center [541, 529] width 97 height 145
